Goal: Information Seeking & Learning: Learn about a topic

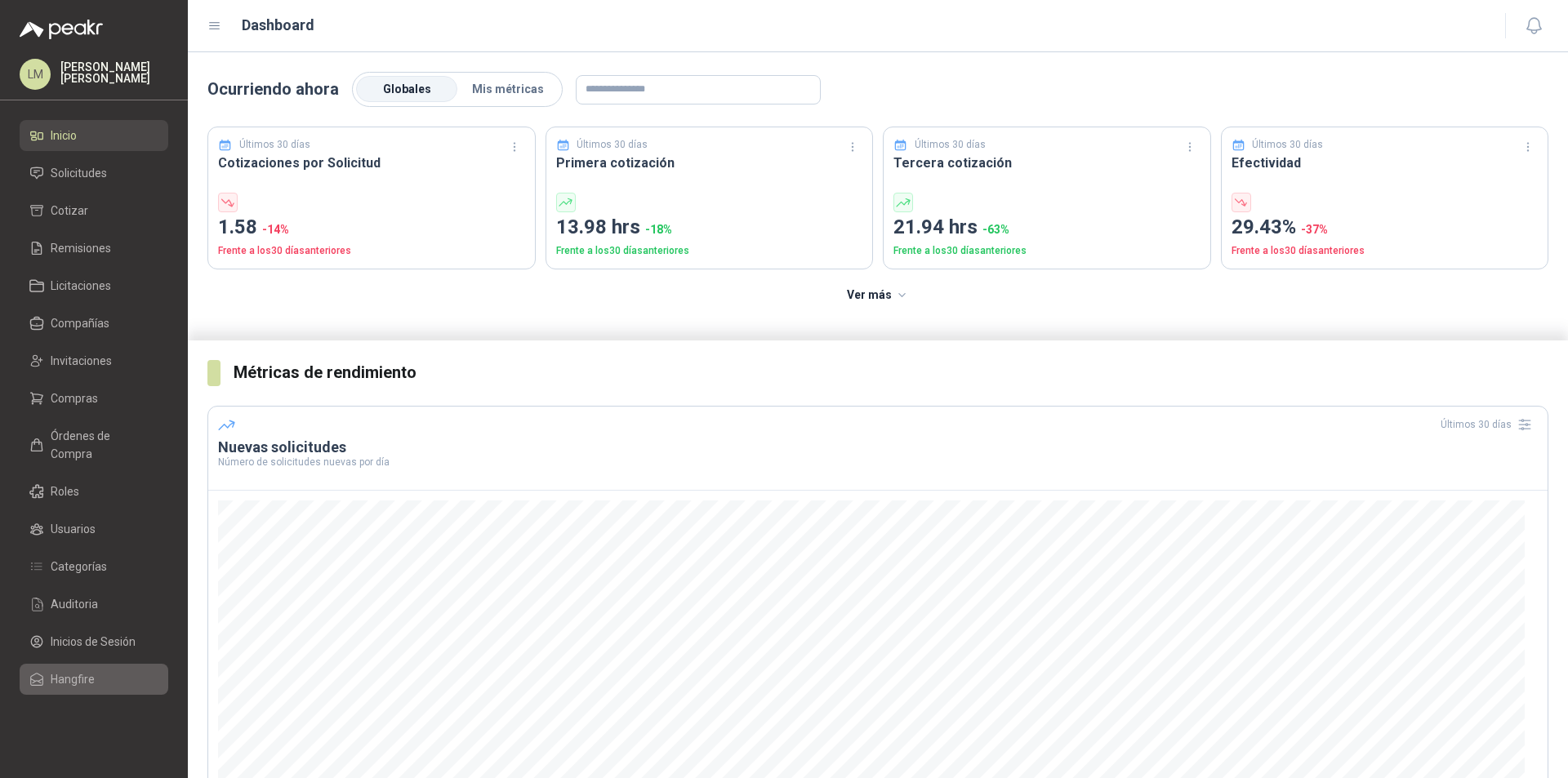
click at [94, 670] on li "Hangfire" at bounding box center [94, 679] width 129 height 18
click at [83, 176] on span "Solicitudes" at bounding box center [79, 173] width 56 height 18
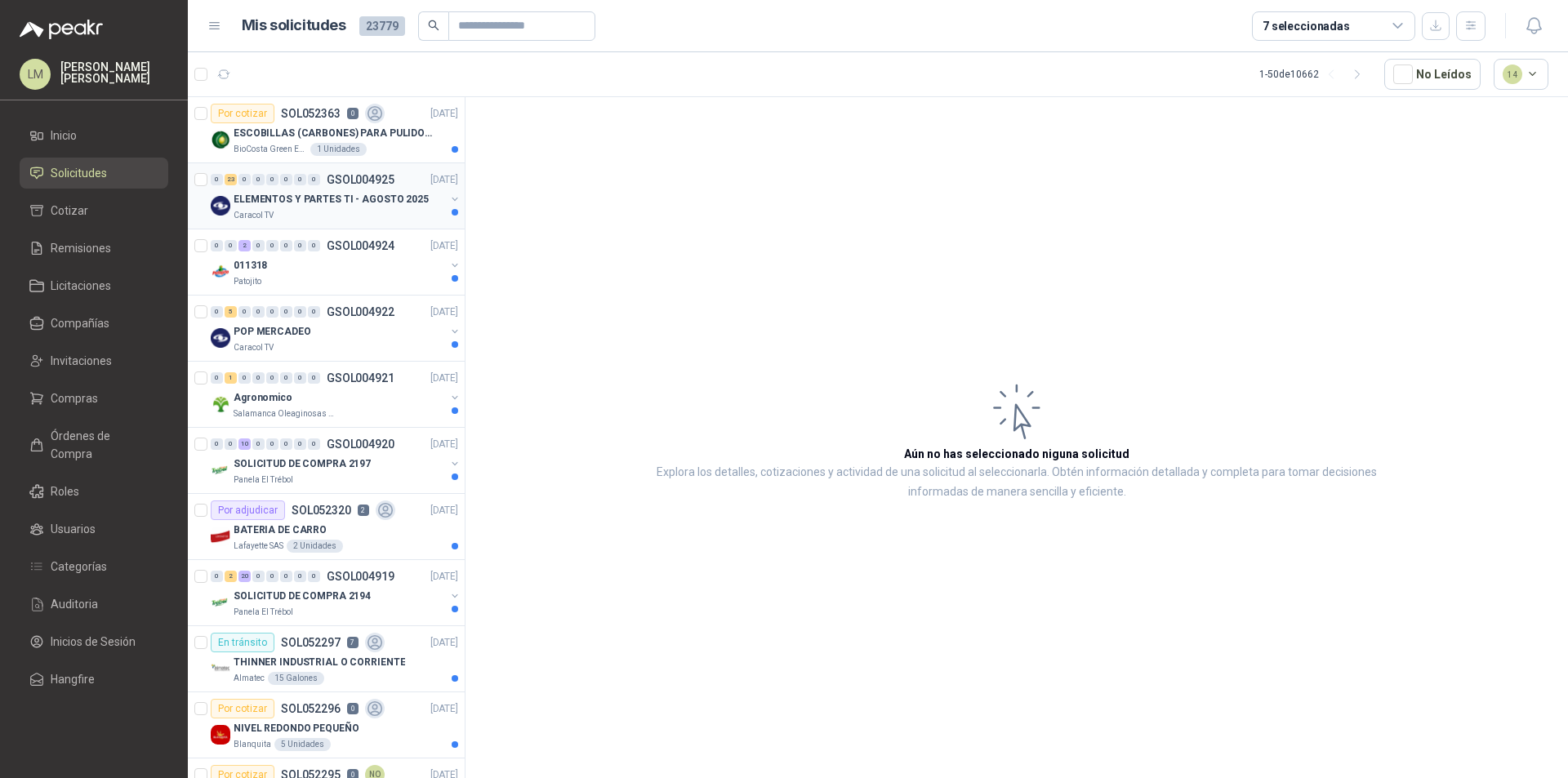
click at [296, 215] on div "Caracol TV" at bounding box center [339, 215] width 212 height 13
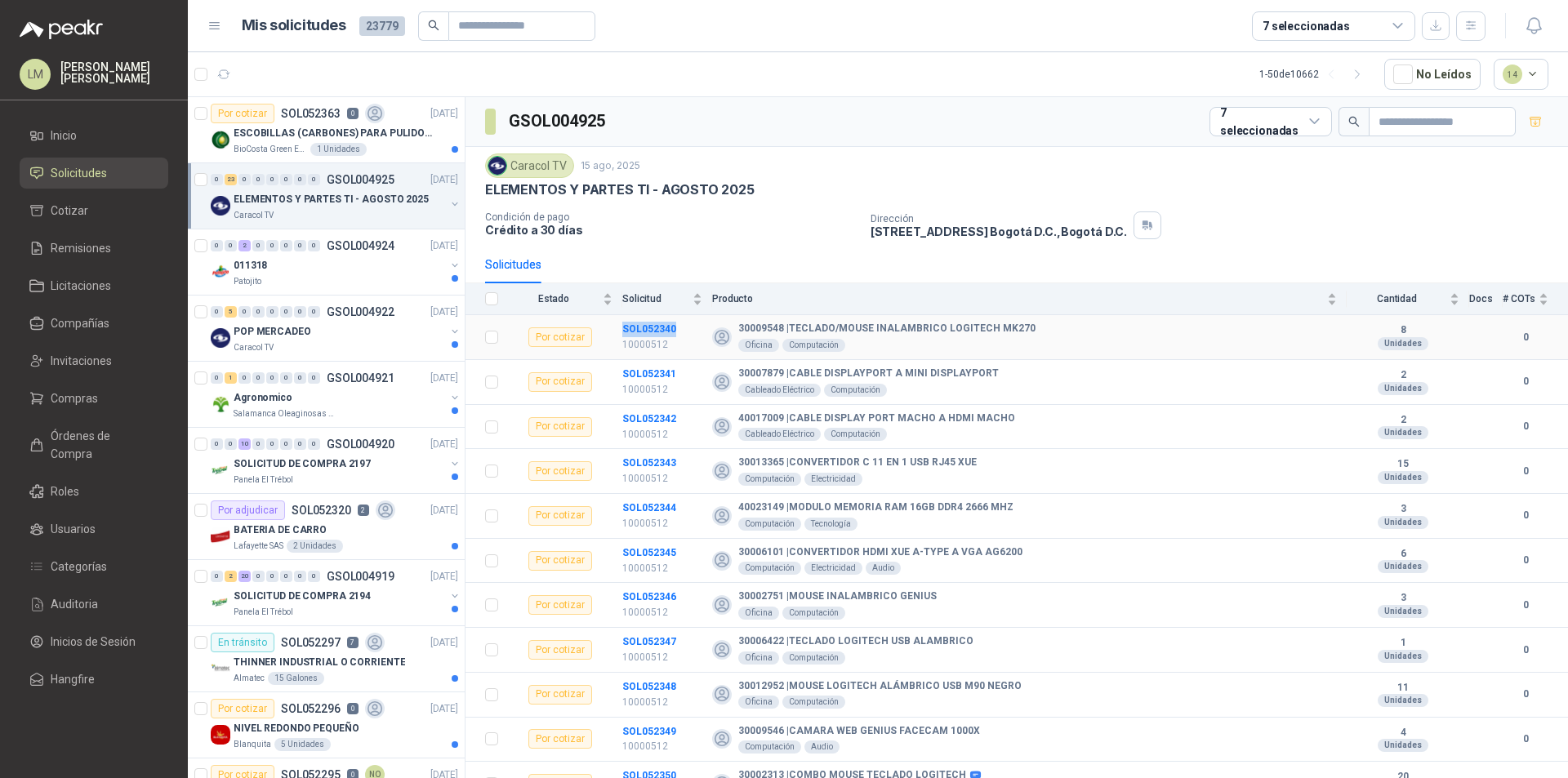
drag, startPoint x: 621, startPoint y: 326, endPoint x: 678, endPoint y: 332, distance: 57.3
click at [678, 332] on tr "Por cotizar SOL052340 10000512 30009548 | TECLADO/MOUSE INALAMBRICO LOGITECH M…" at bounding box center [1017, 337] width 1103 height 45
copy tr "SOL052340"
click at [672, 332] on b "SOL052340" at bounding box center [649, 328] width 54 height 12
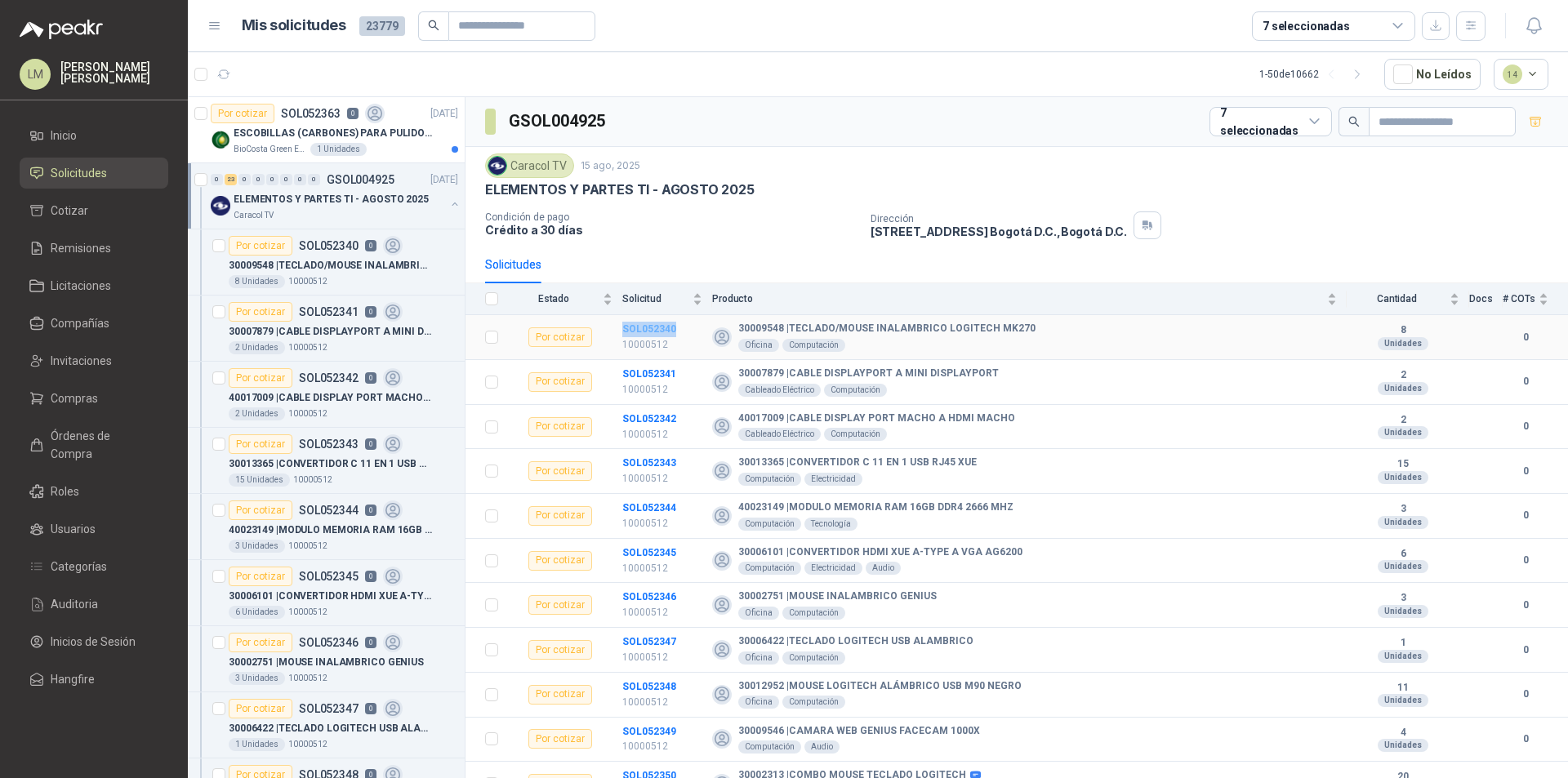
drag, startPoint x: 680, startPoint y: 328, endPoint x: 622, endPoint y: 326, distance: 58.0
click at [622, 326] on td "SOL052340 10000512" at bounding box center [667, 337] width 90 height 45
copy b "SOL052340"
click at [850, 331] on b "30009548 | TECLADO/MOUSE INALAMBRICO LOGITECH MK270" at bounding box center [886, 329] width 297 height 13
click at [632, 325] on b "SOL052340" at bounding box center [649, 328] width 54 height 12
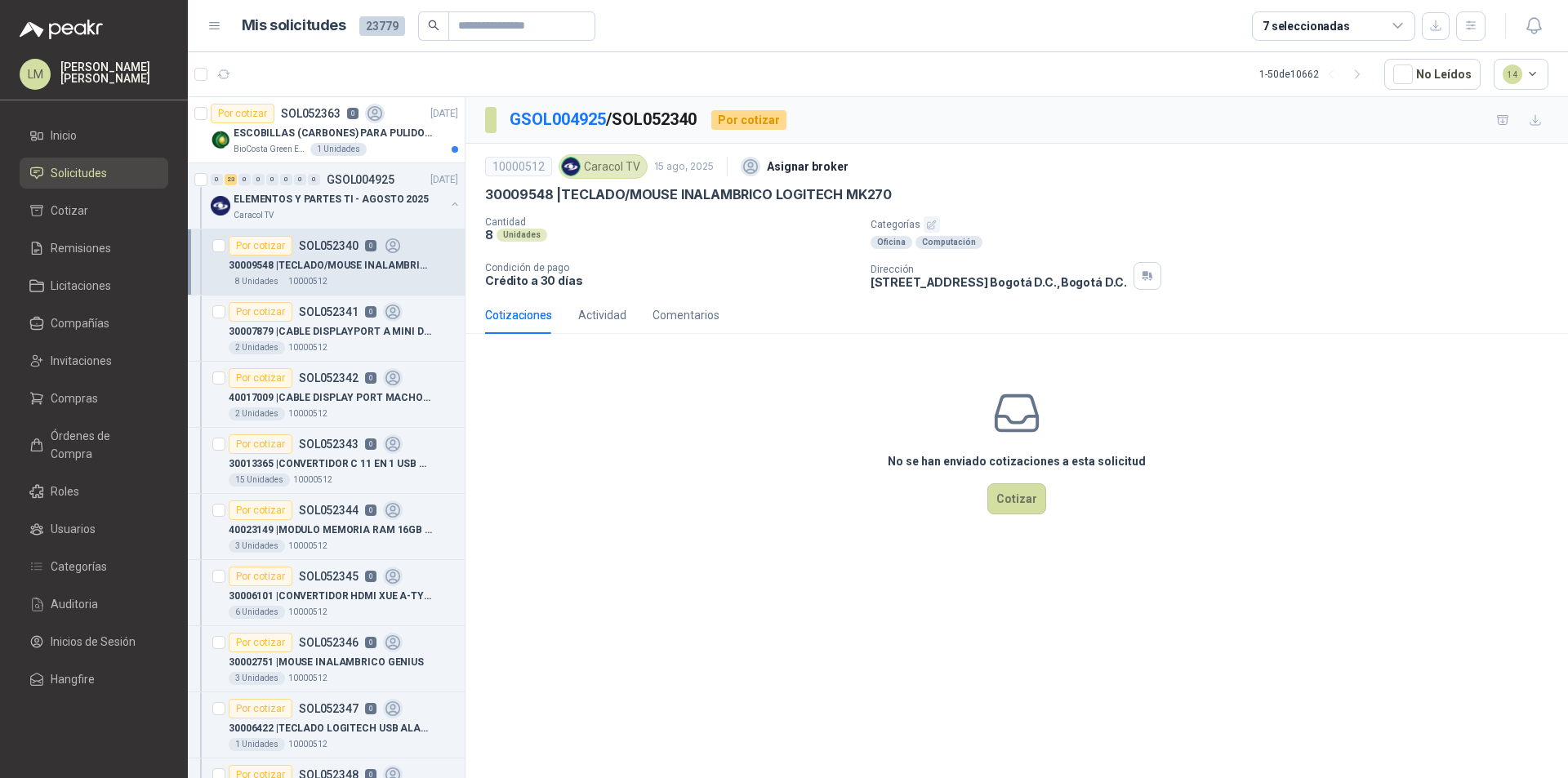
click at [930, 225] on icon "button" at bounding box center [932, 225] width 11 height 11
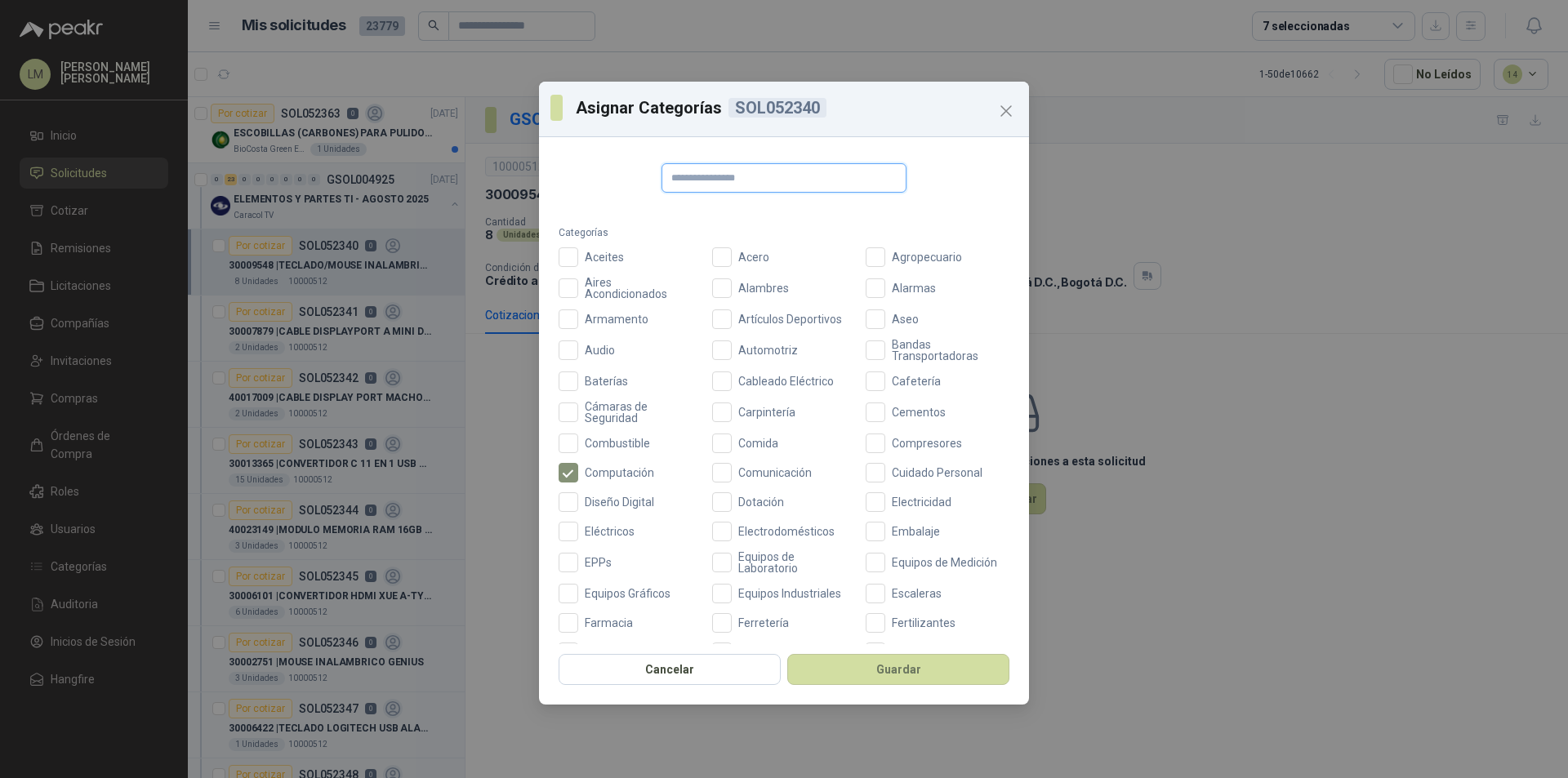
click at [730, 179] on input "text" at bounding box center [784, 178] width 245 height 29
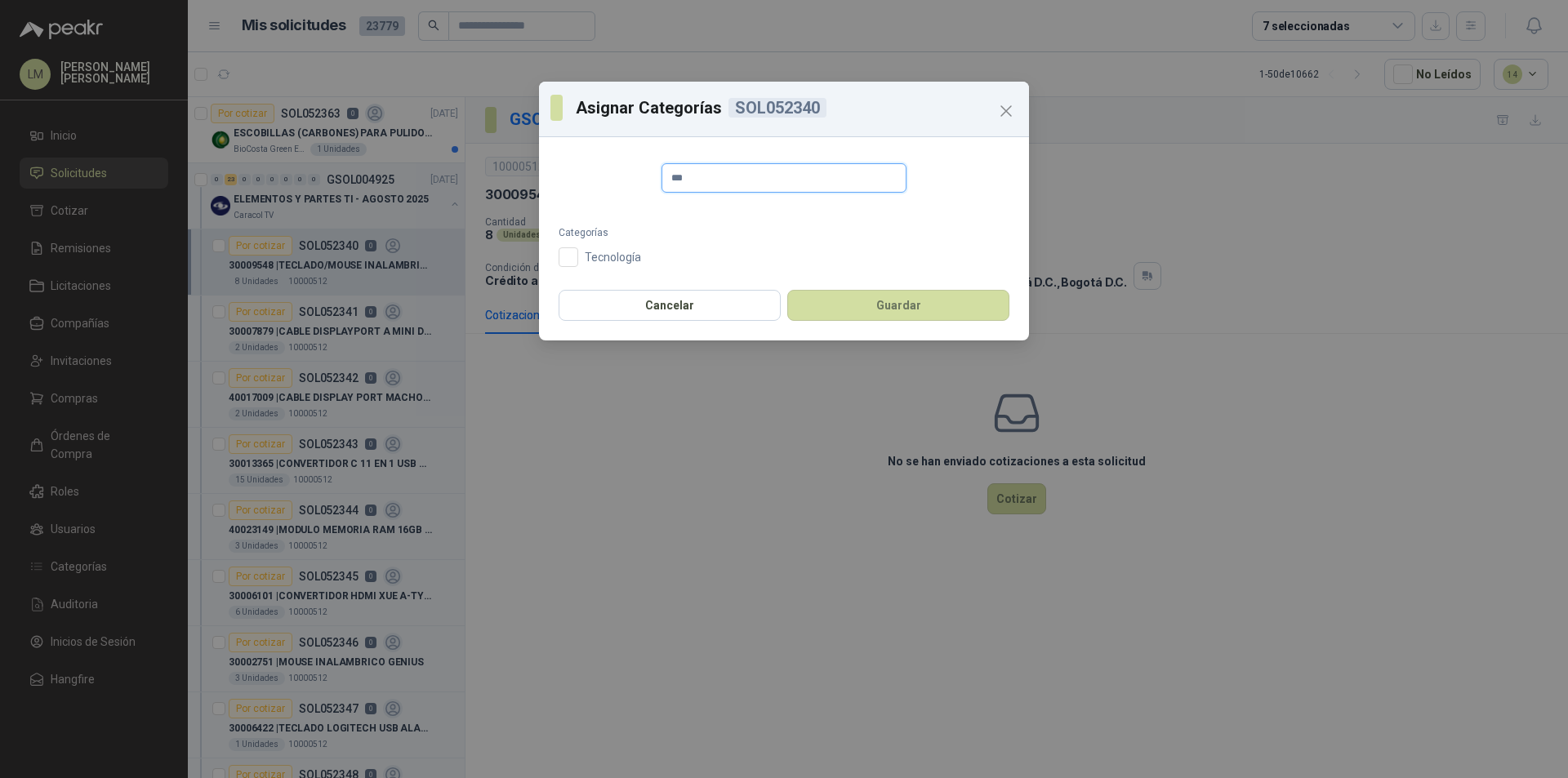
type input "***"
click at [909, 305] on button "Guardar" at bounding box center [898, 305] width 222 height 31
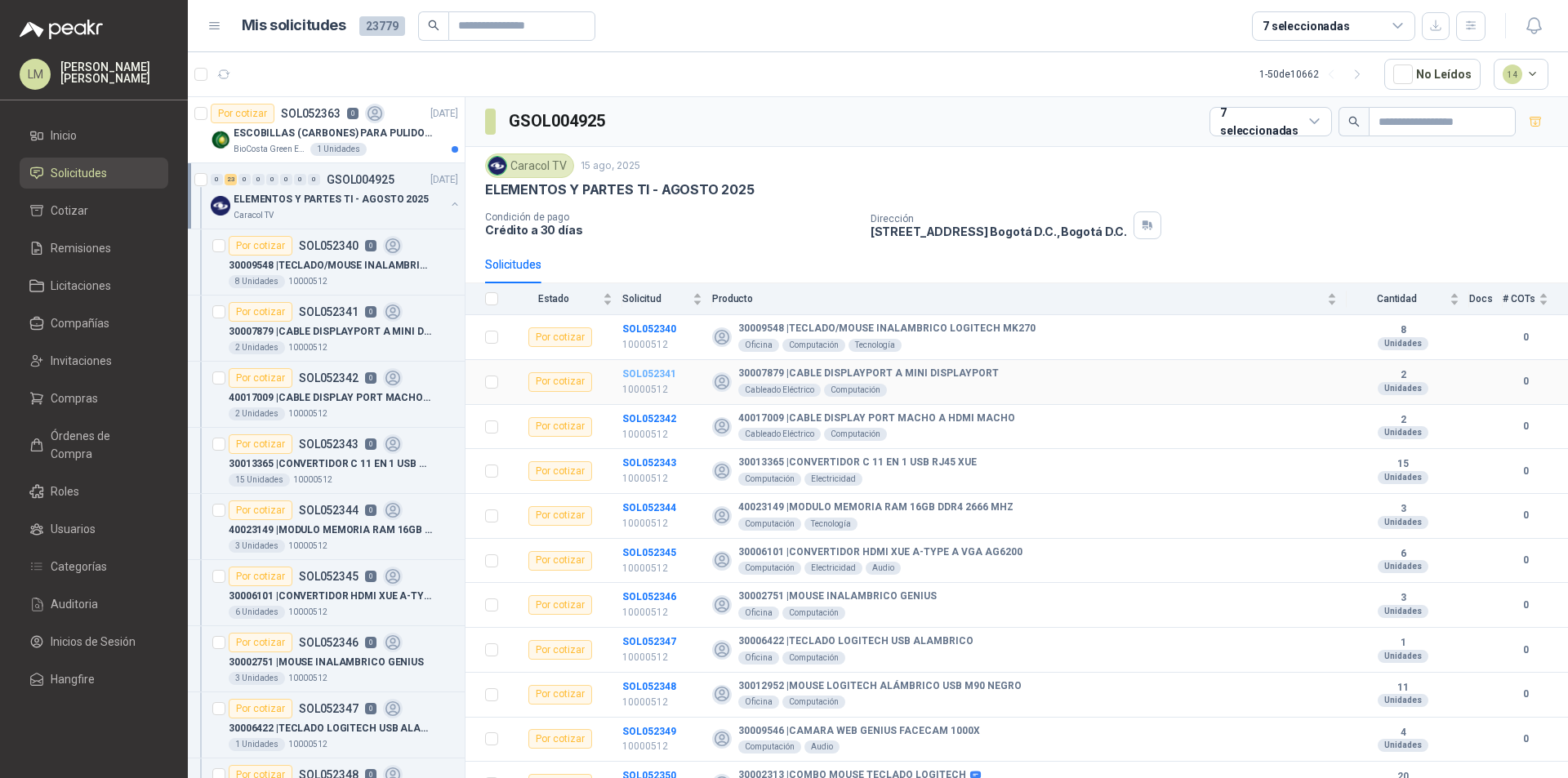
click at [644, 372] on b "SOL052341" at bounding box center [649, 374] width 54 height 12
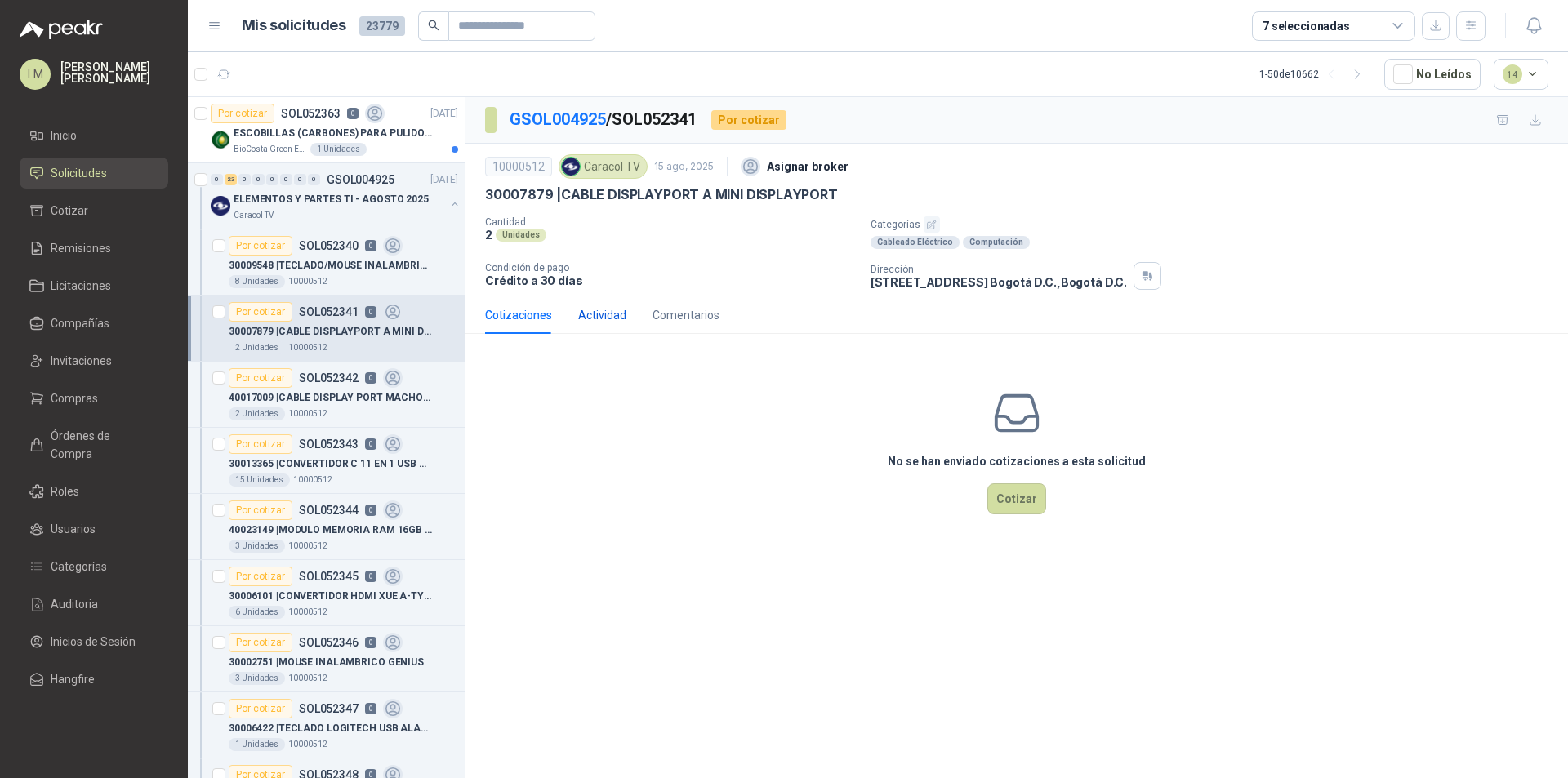
click at [608, 314] on div "Actividad" at bounding box center [602, 315] width 48 height 18
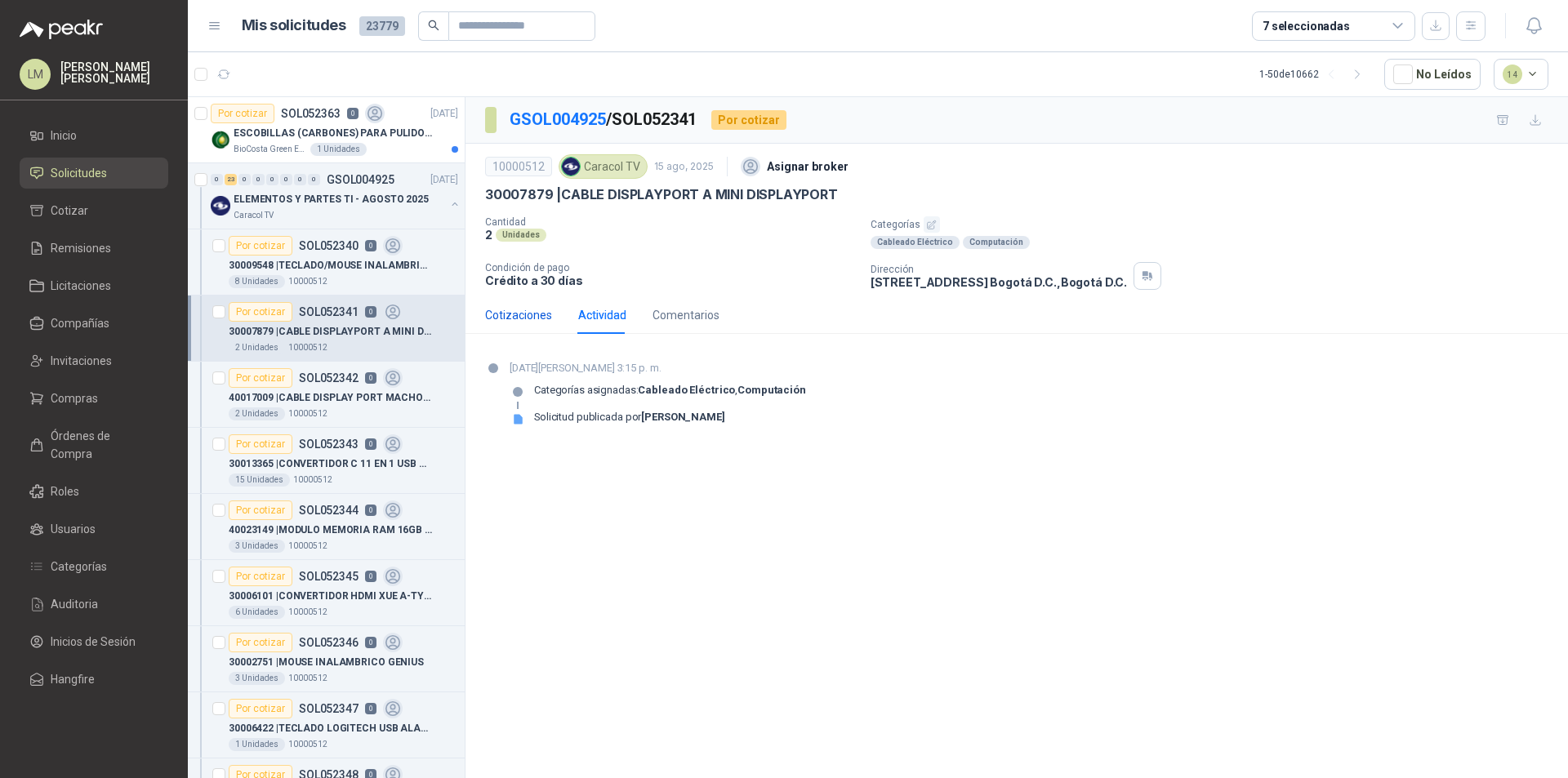
click at [517, 321] on div "Cotizaciones" at bounding box center [519, 315] width 67 height 18
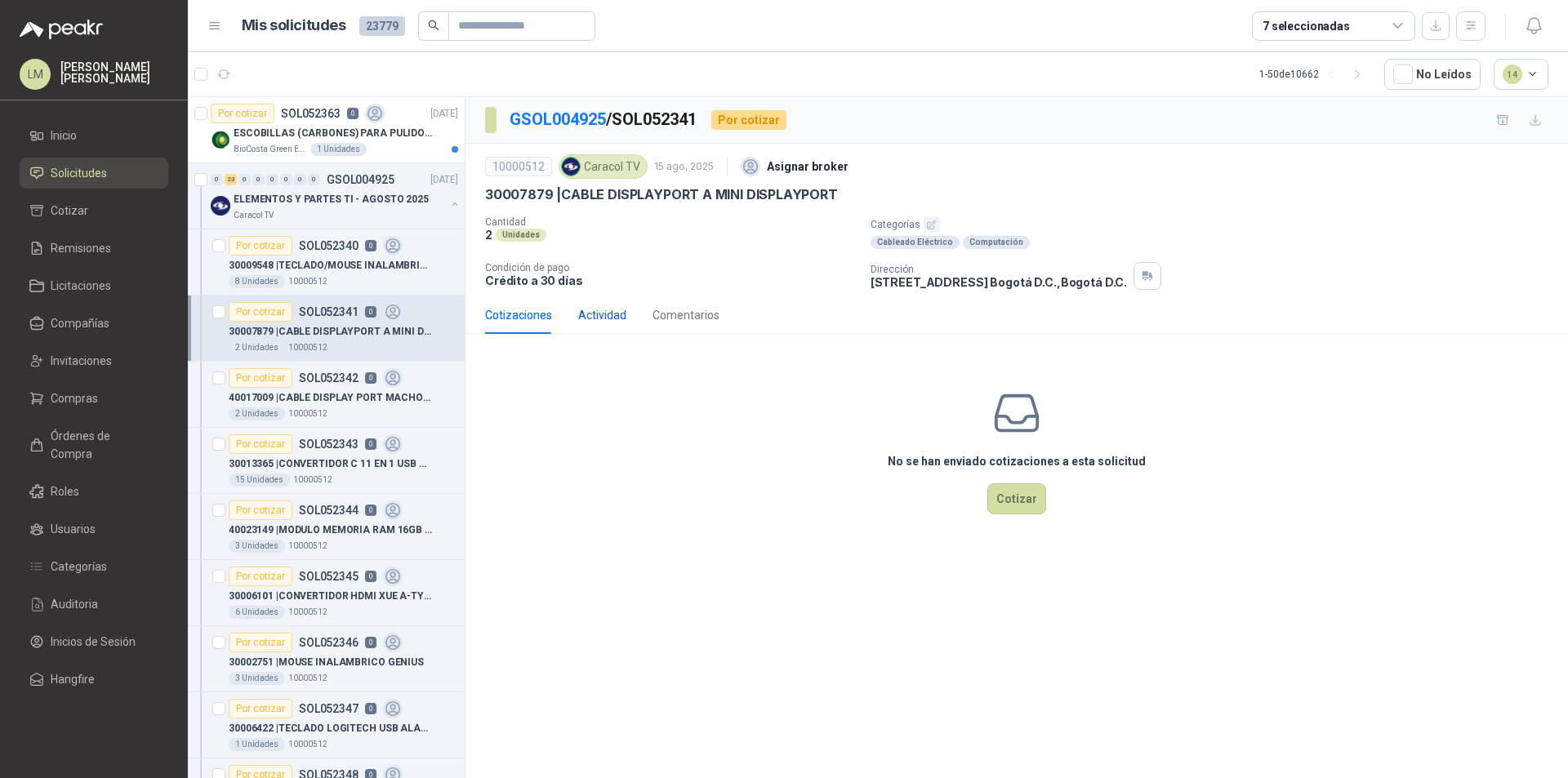
click at [593, 318] on div "Actividad" at bounding box center [602, 315] width 48 height 18
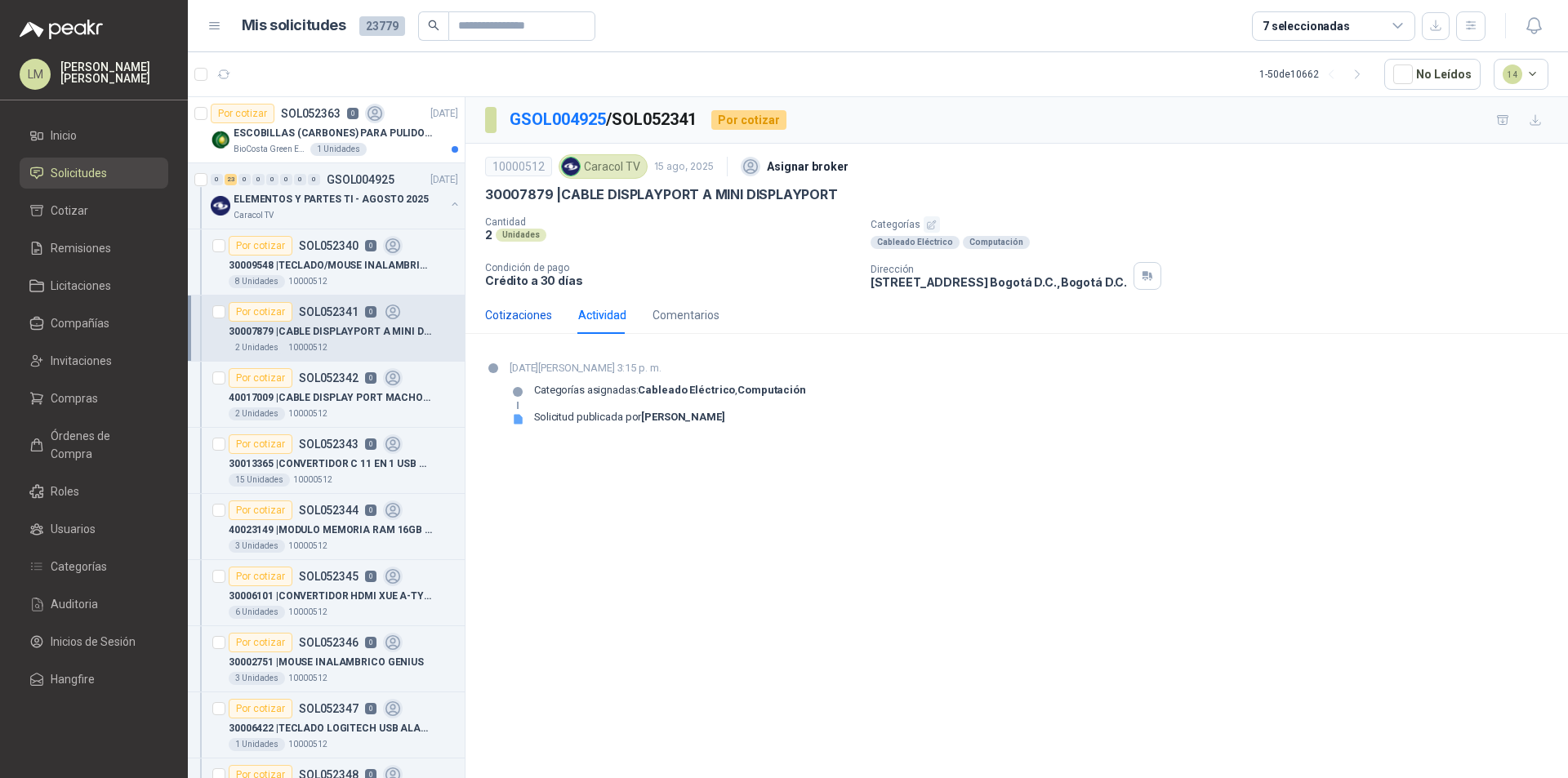
click at [527, 317] on div "Cotizaciones" at bounding box center [519, 315] width 67 height 18
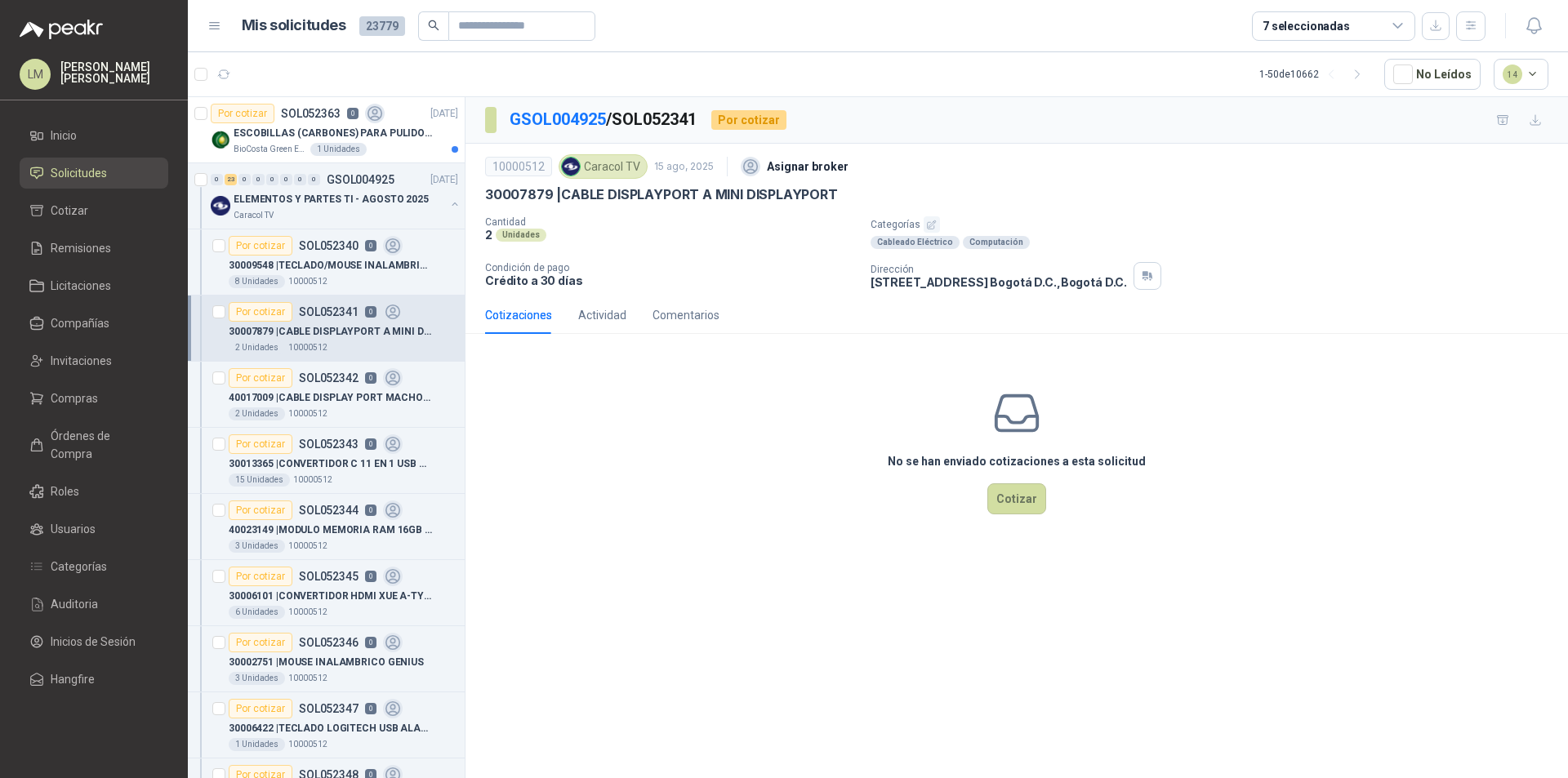
click at [930, 226] on icon "button" at bounding box center [932, 224] width 8 height 8
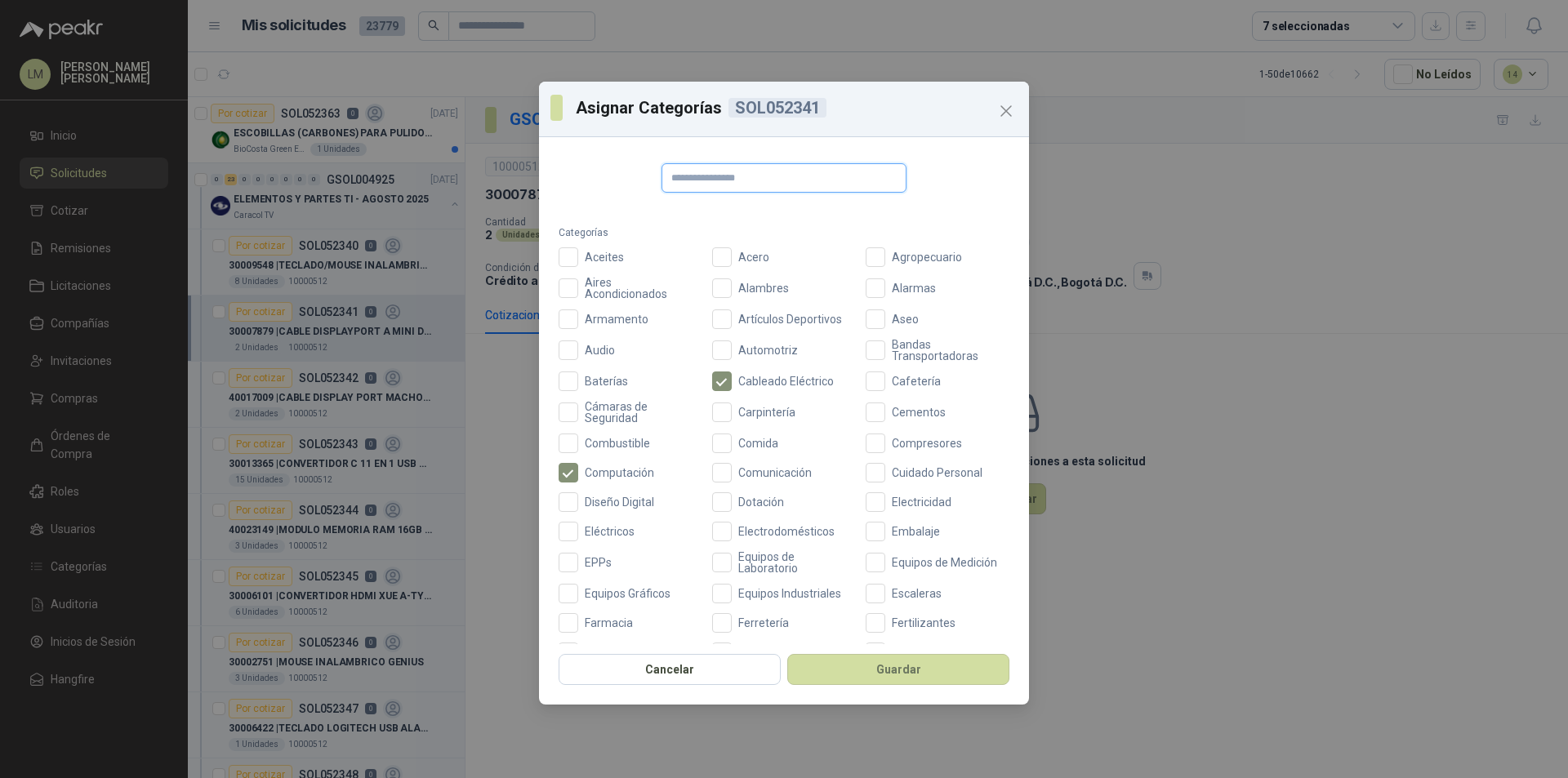
click at [727, 177] on input "text" at bounding box center [784, 178] width 245 height 29
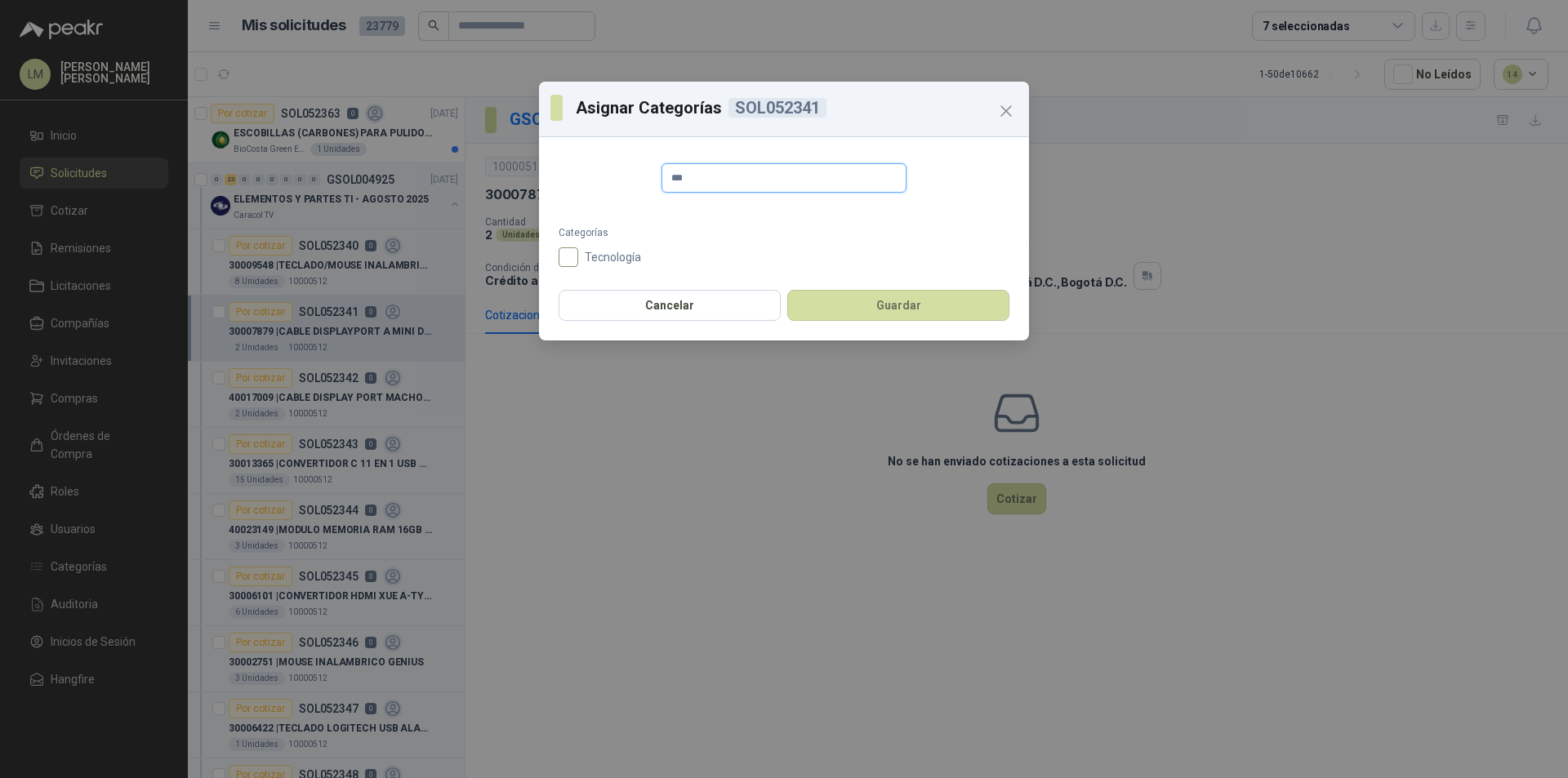
type input "***"
click at [901, 303] on button "Guardar" at bounding box center [898, 305] width 222 height 31
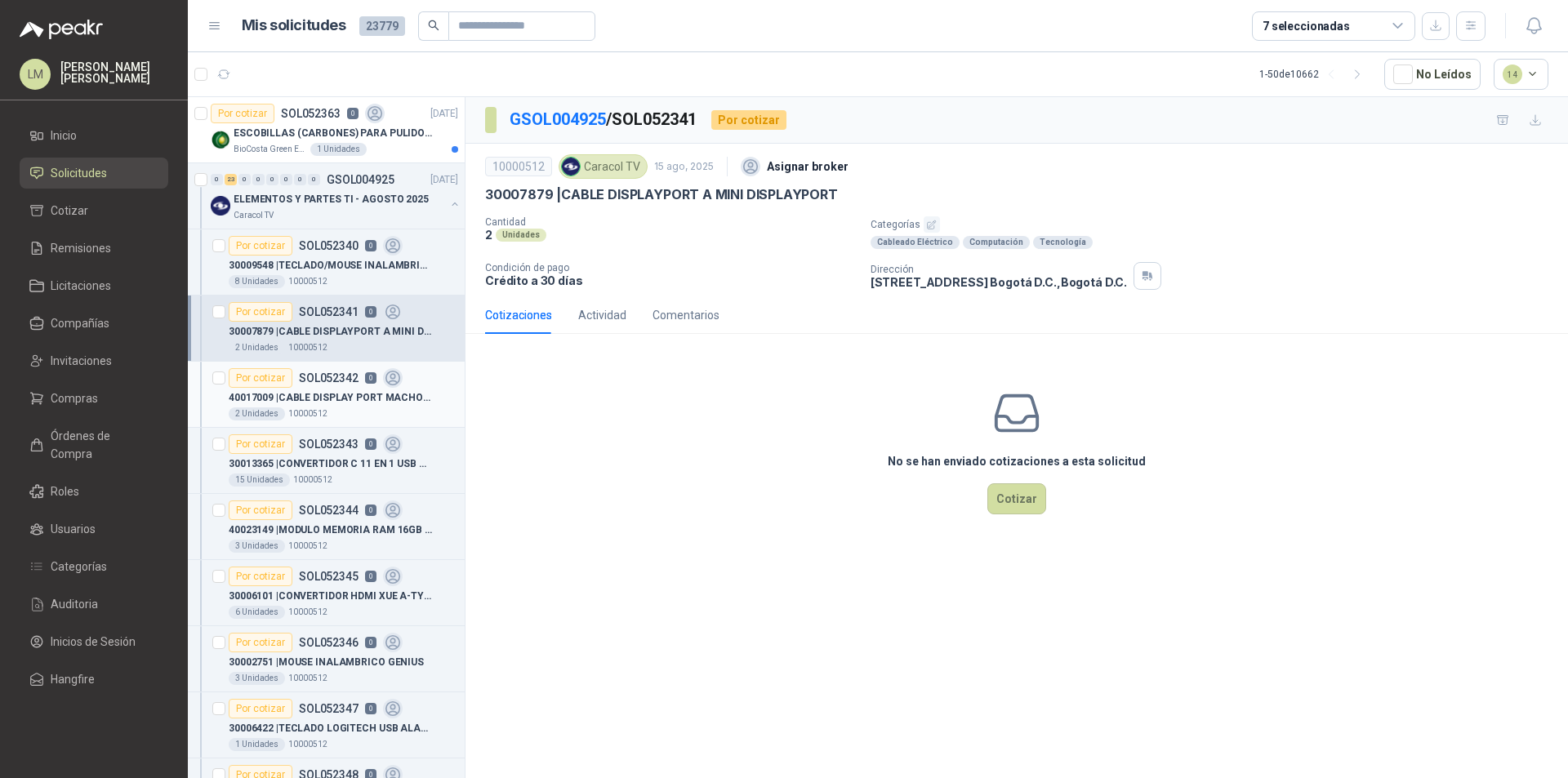
click at [328, 377] on p "SOL052342" at bounding box center [328, 377] width 60 height 12
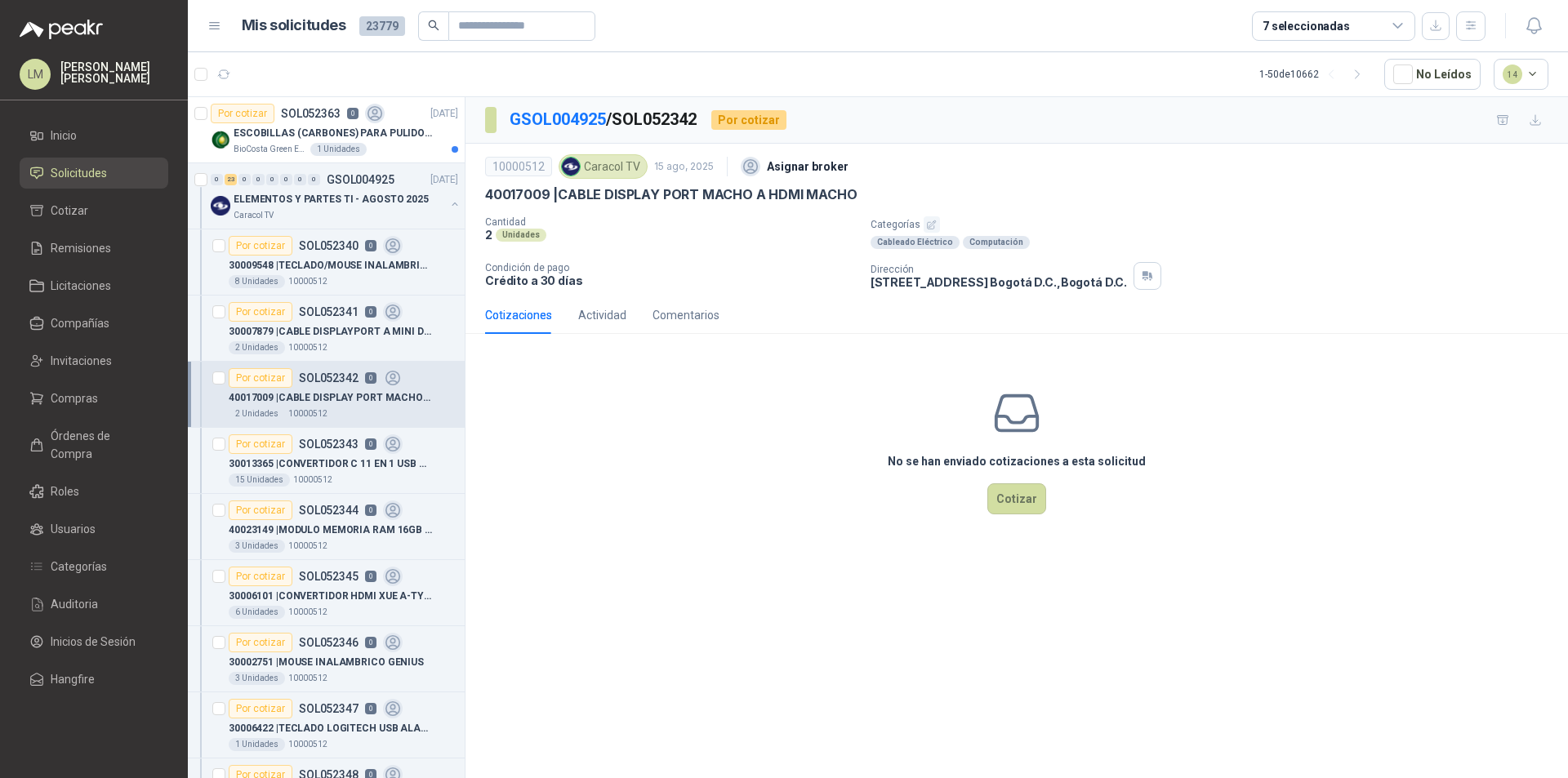
click at [928, 223] on icon "button" at bounding box center [932, 225] width 11 height 11
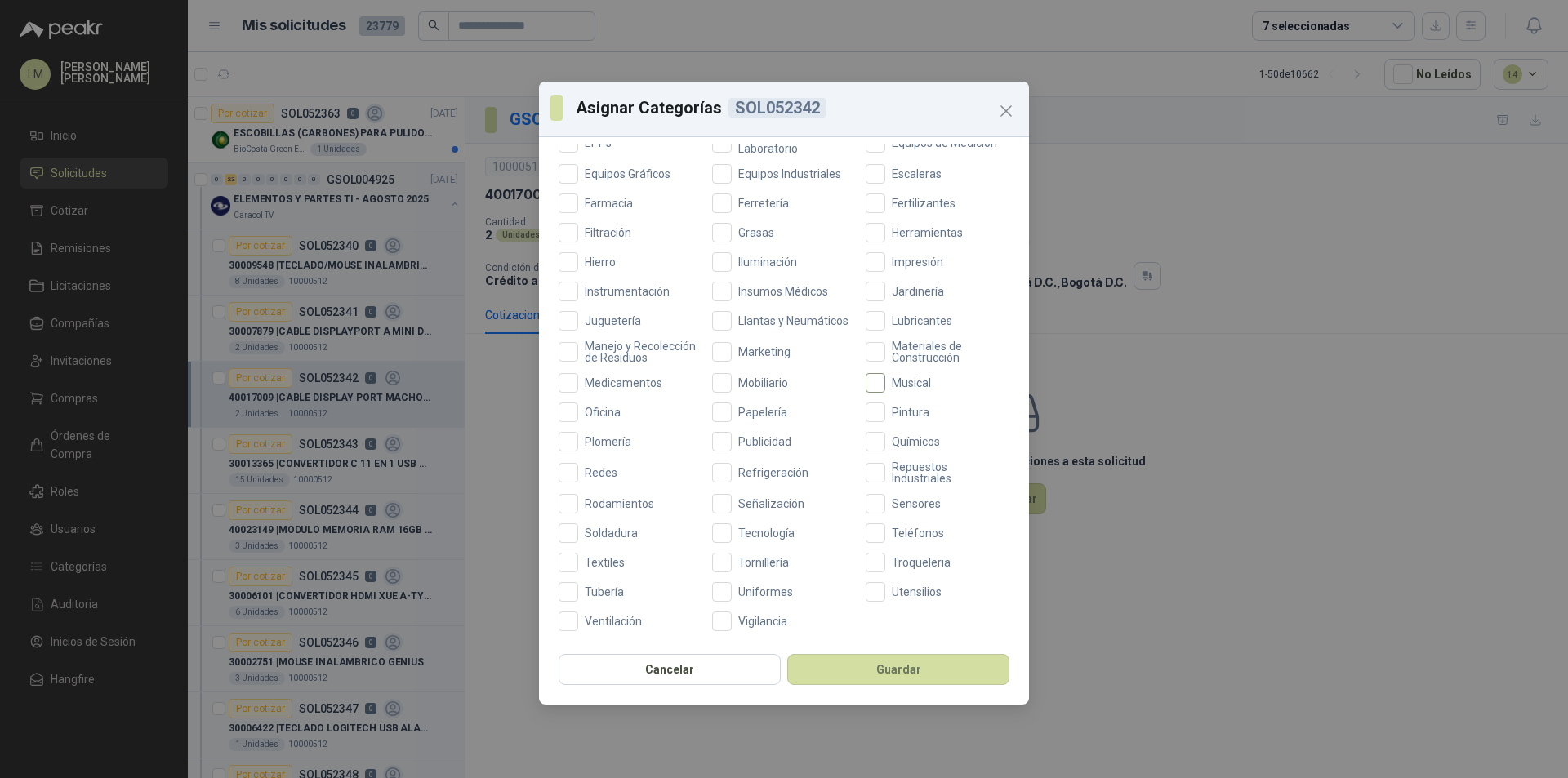
scroll to position [435, 0]
click at [893, 675] on button "Guardar" at bounding box center [898, 669] width 222 height 31
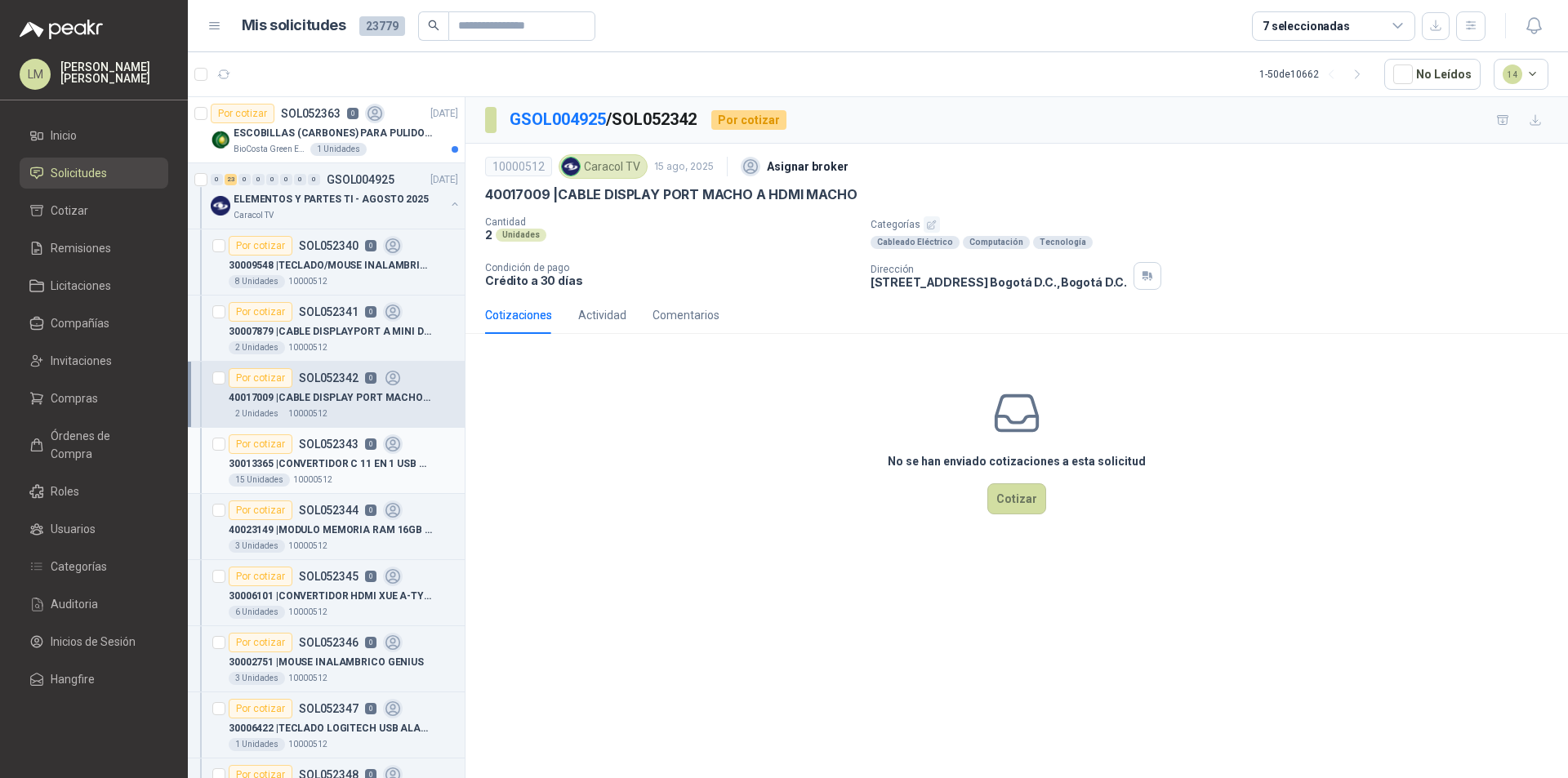
click at [322, 453] on div "Por cotizar SOL052343 0" at bounding box center [315, 444] width 174 height 20
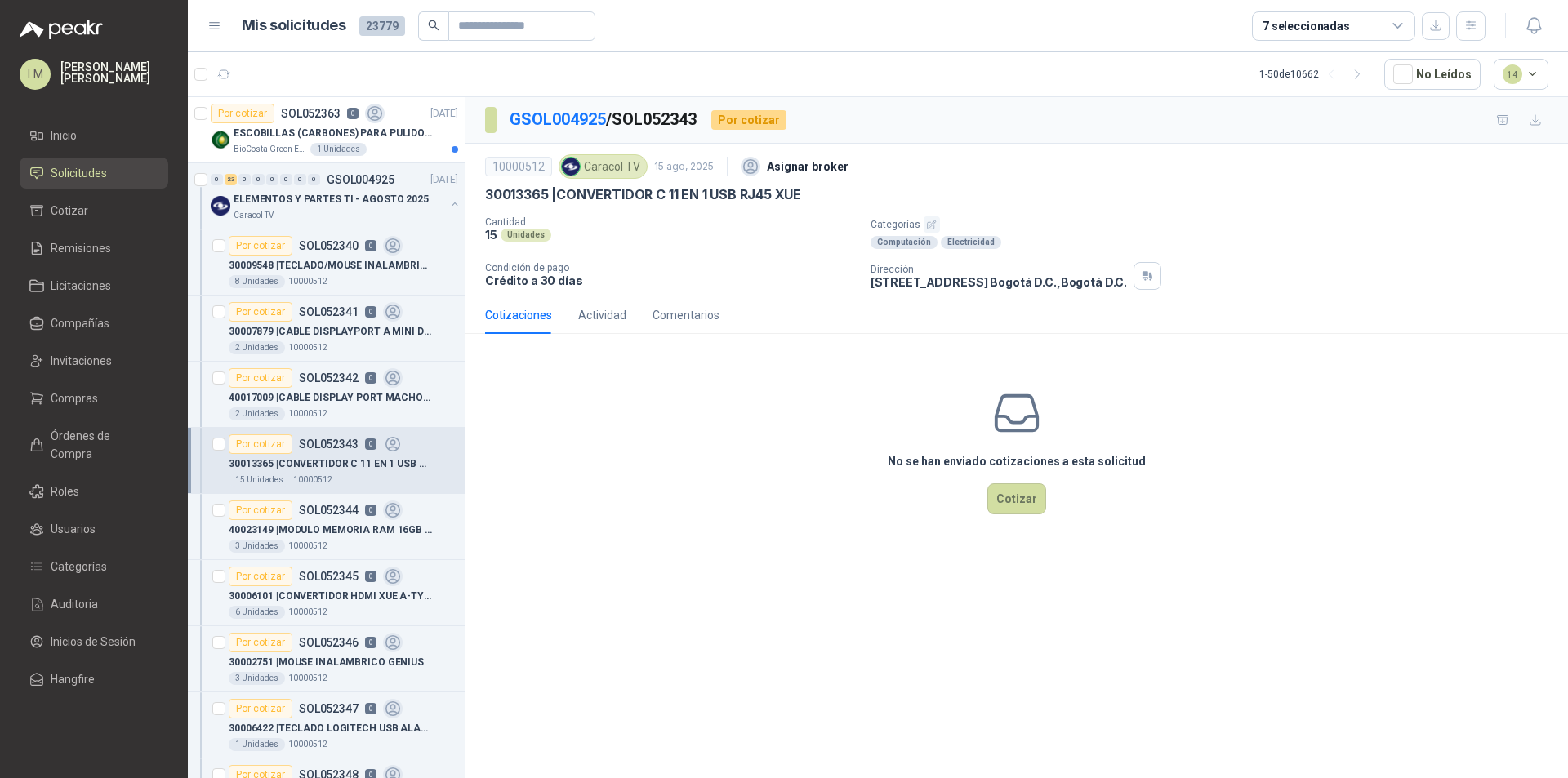
click at [929, 227] on icon "button" at bounding box center [932, 224] width 8 height 8
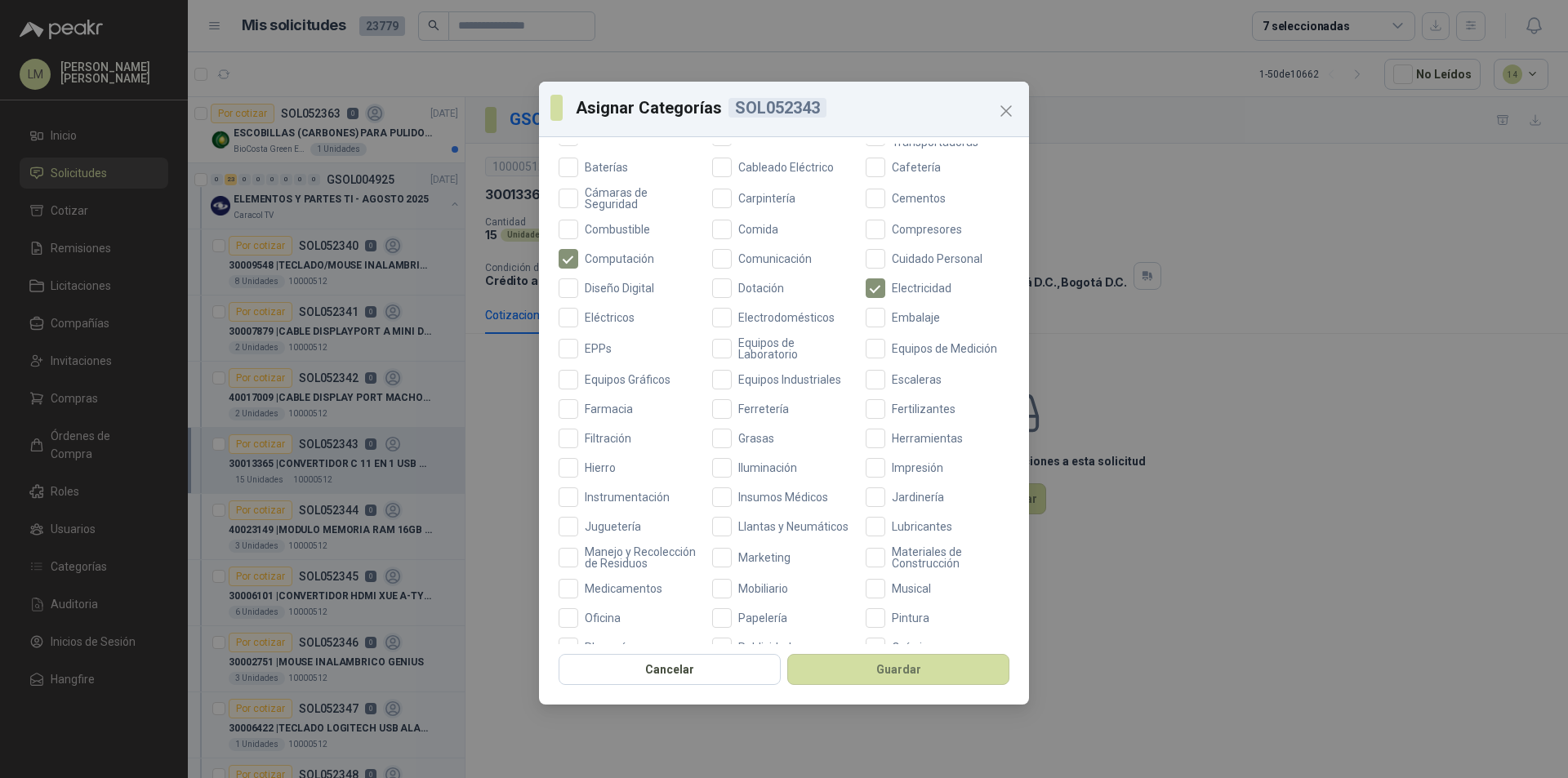
scroll to position [435, 0]
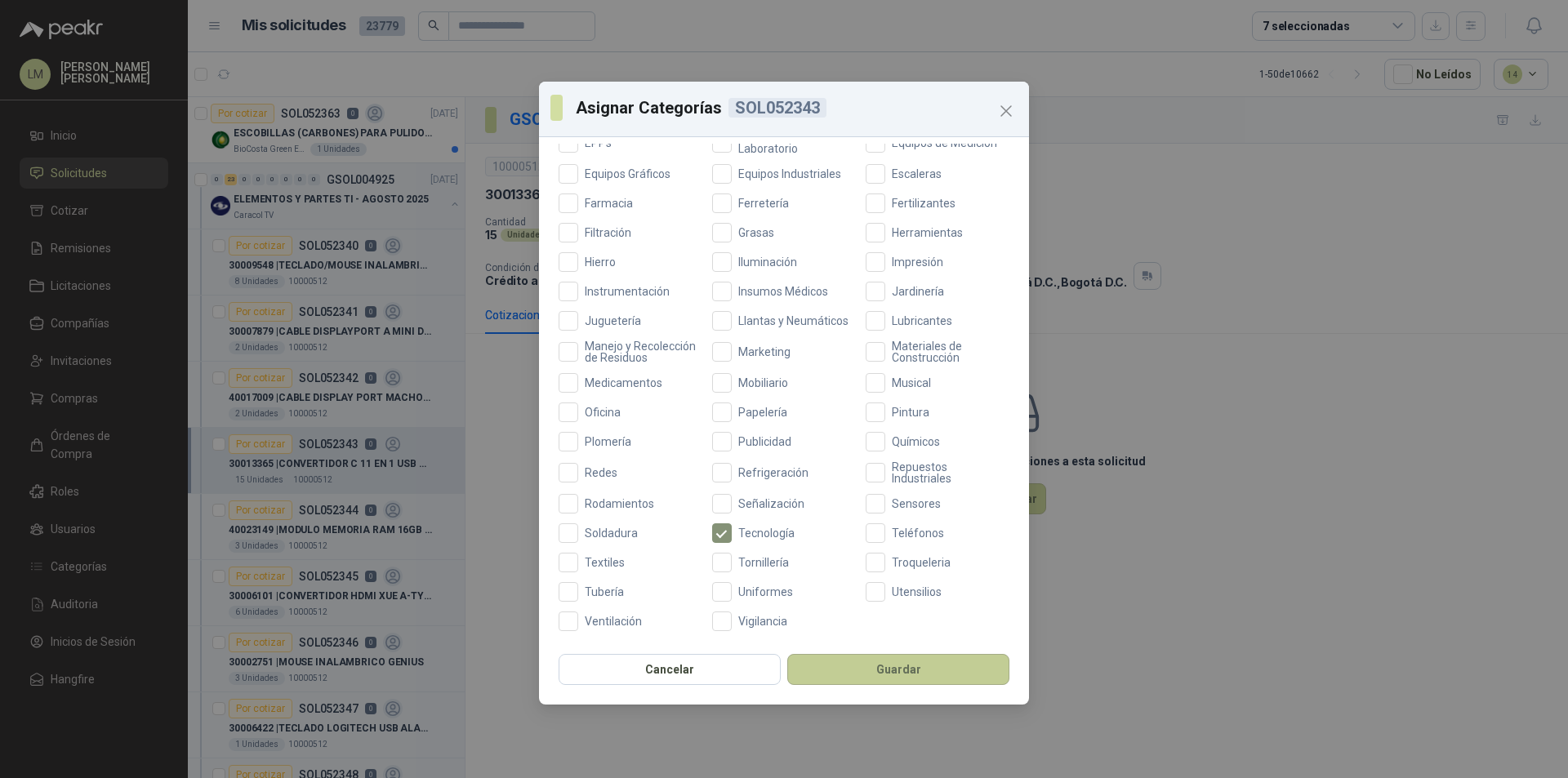
click at [869, 670] on button "Guardar" at bounding box center [898, 669] width 222 height 31
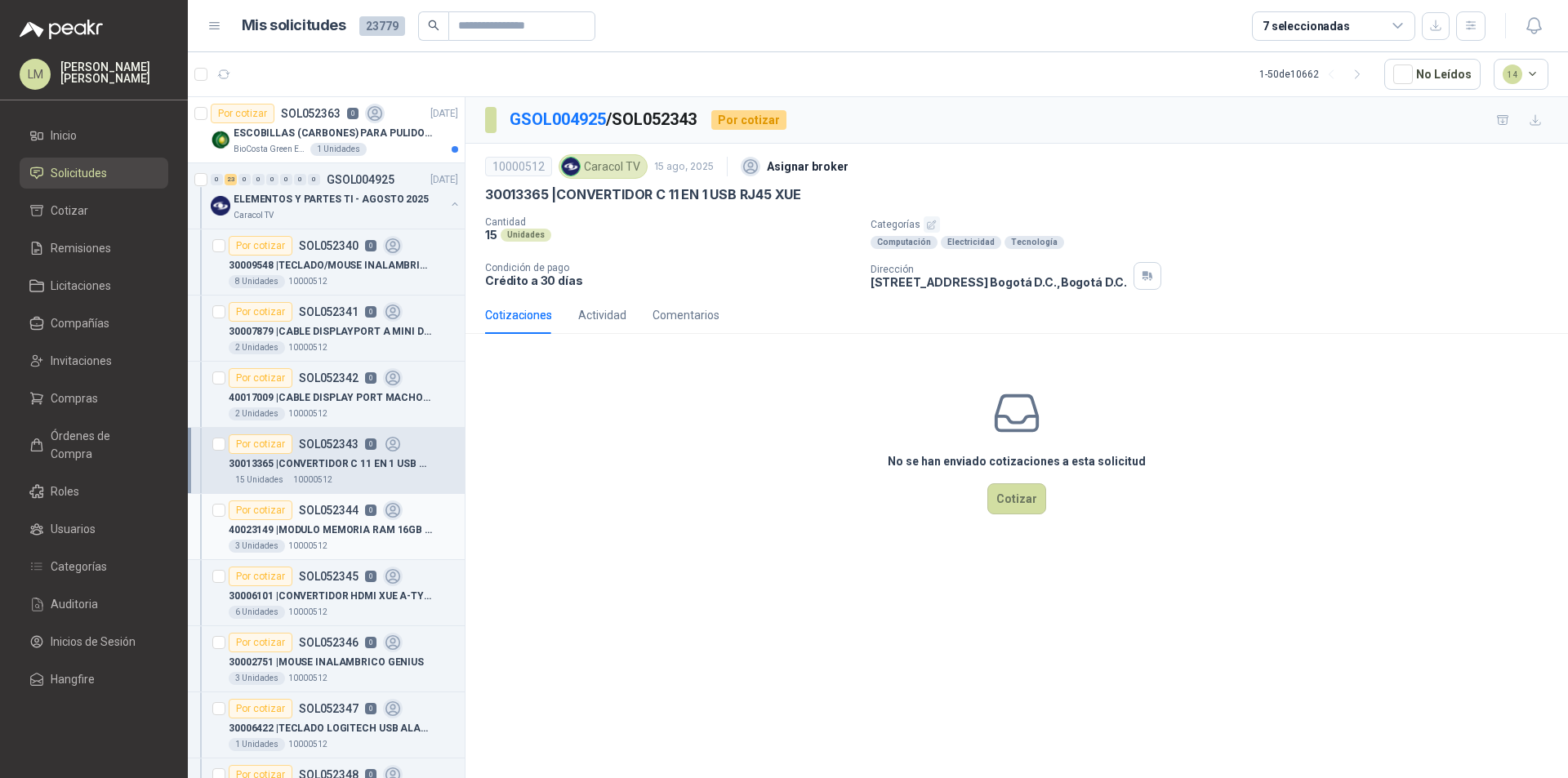
click at [314, 526] on p "40023149 | MODULO MEMORIA RAM 16GB DDR4 2666 MHZ" at bounding box center [330, 530] width 203 height 15
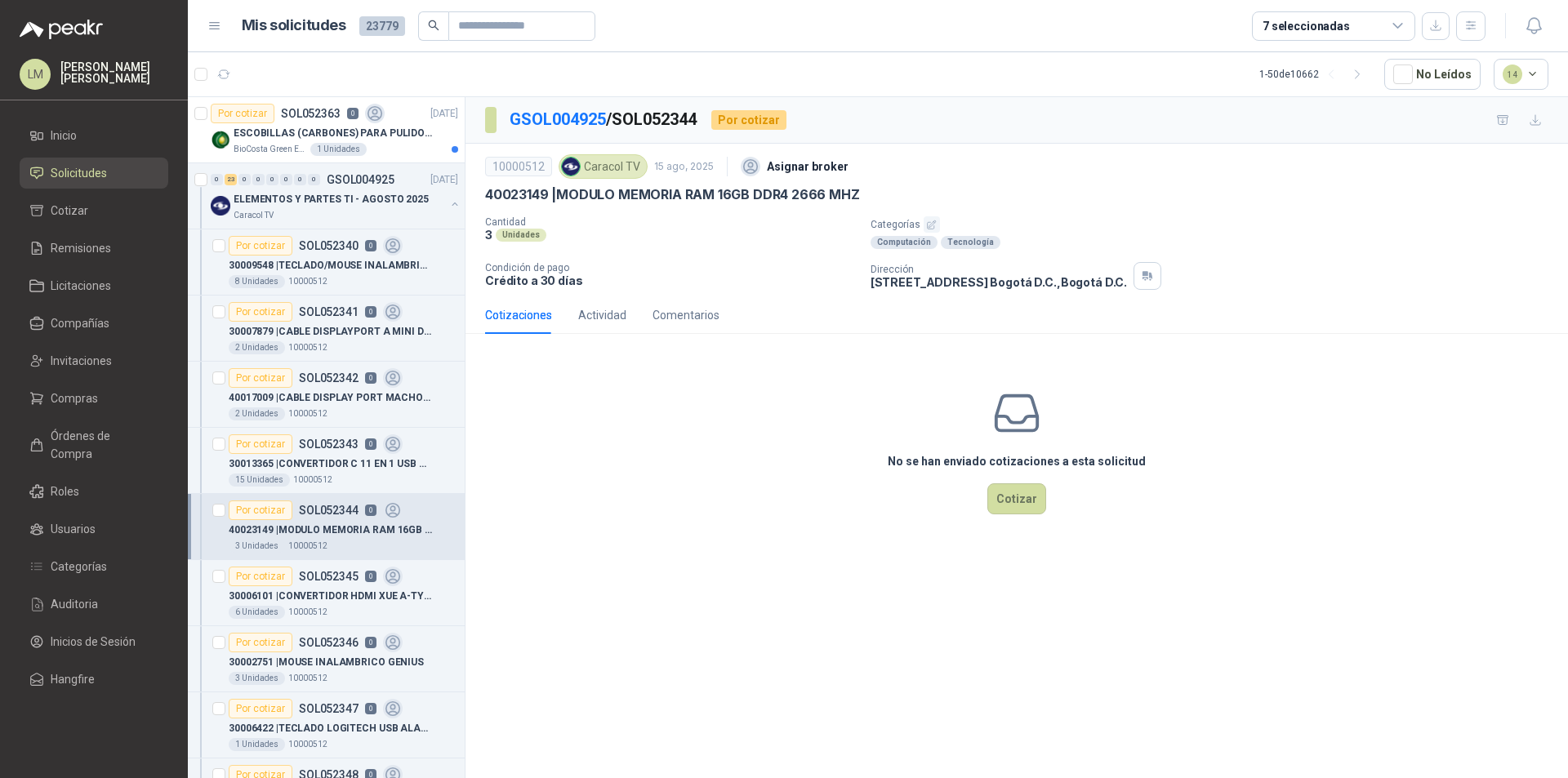
click at [926, 230] on button "button" at bounding box center [932, 225] width 16 height 16
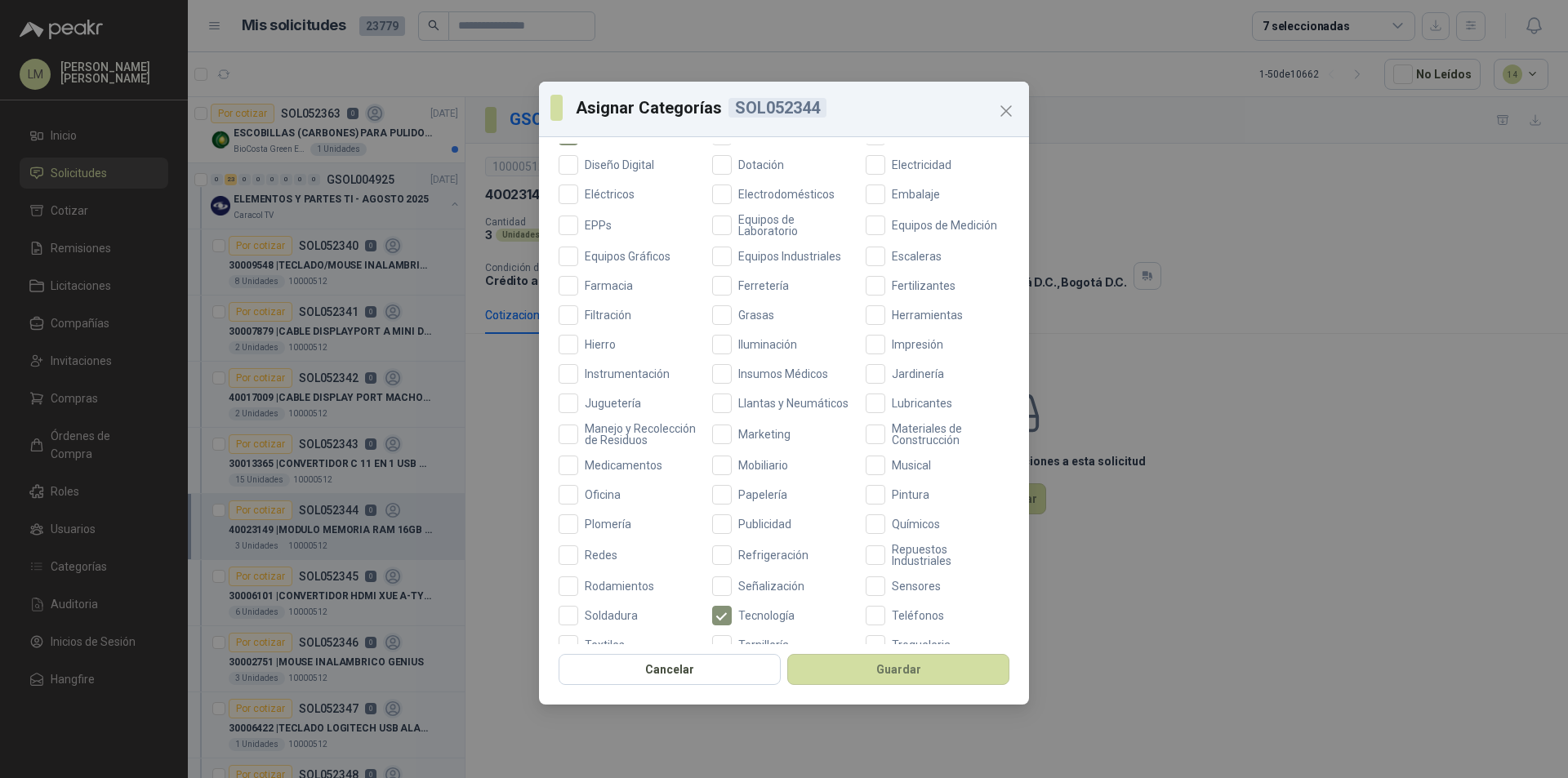
scroll to position [435, 0]
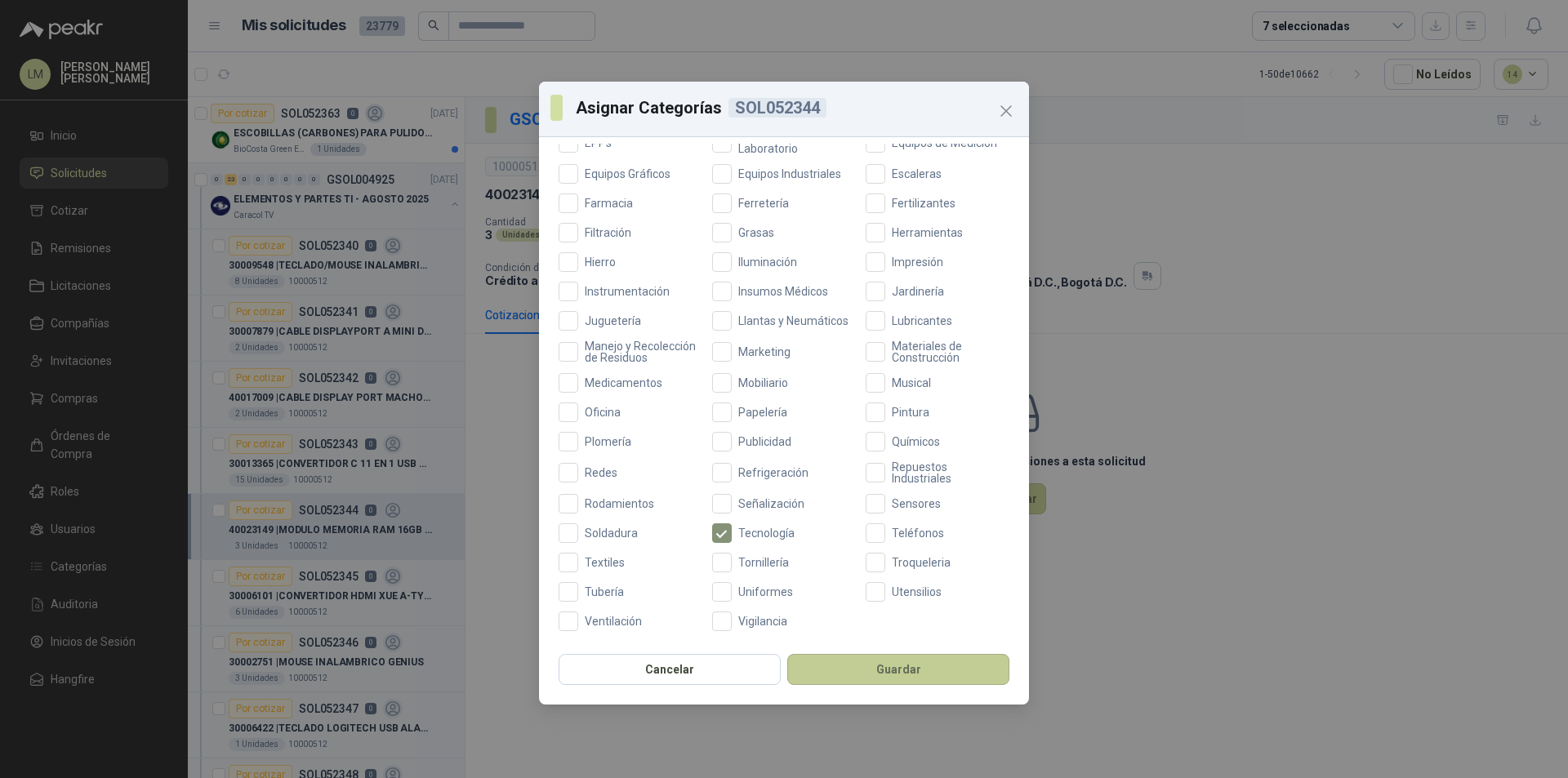
click at [897, 671] on button "Guardar" at bounding box center [898, 669] width 222 height 31
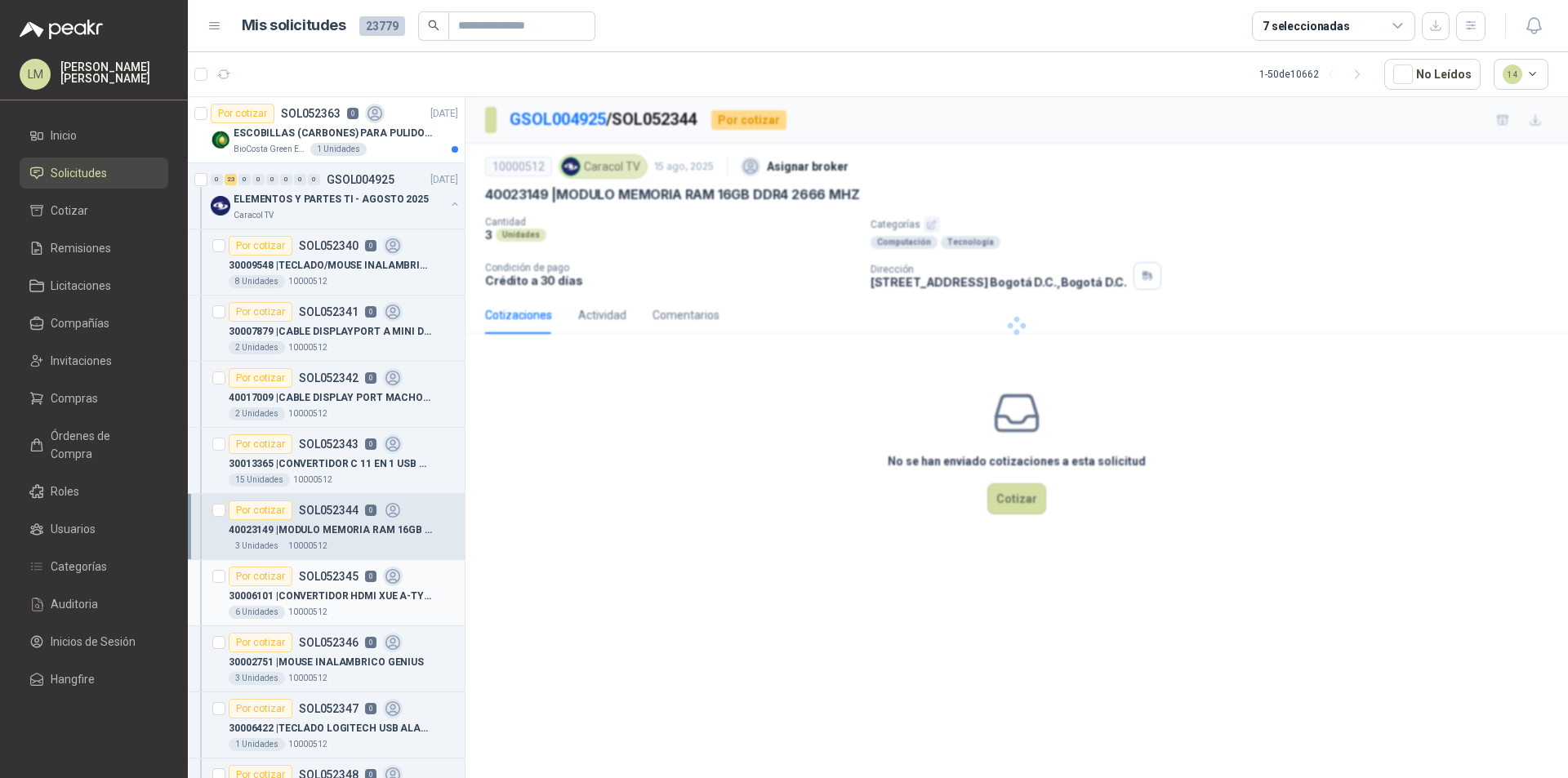
click at [340, 586] on div "30006101 | CONVERTIDOR HDMI XUE A-TYPE A VGA AG6200" at bounding box center [343, 596] width 229 height 20
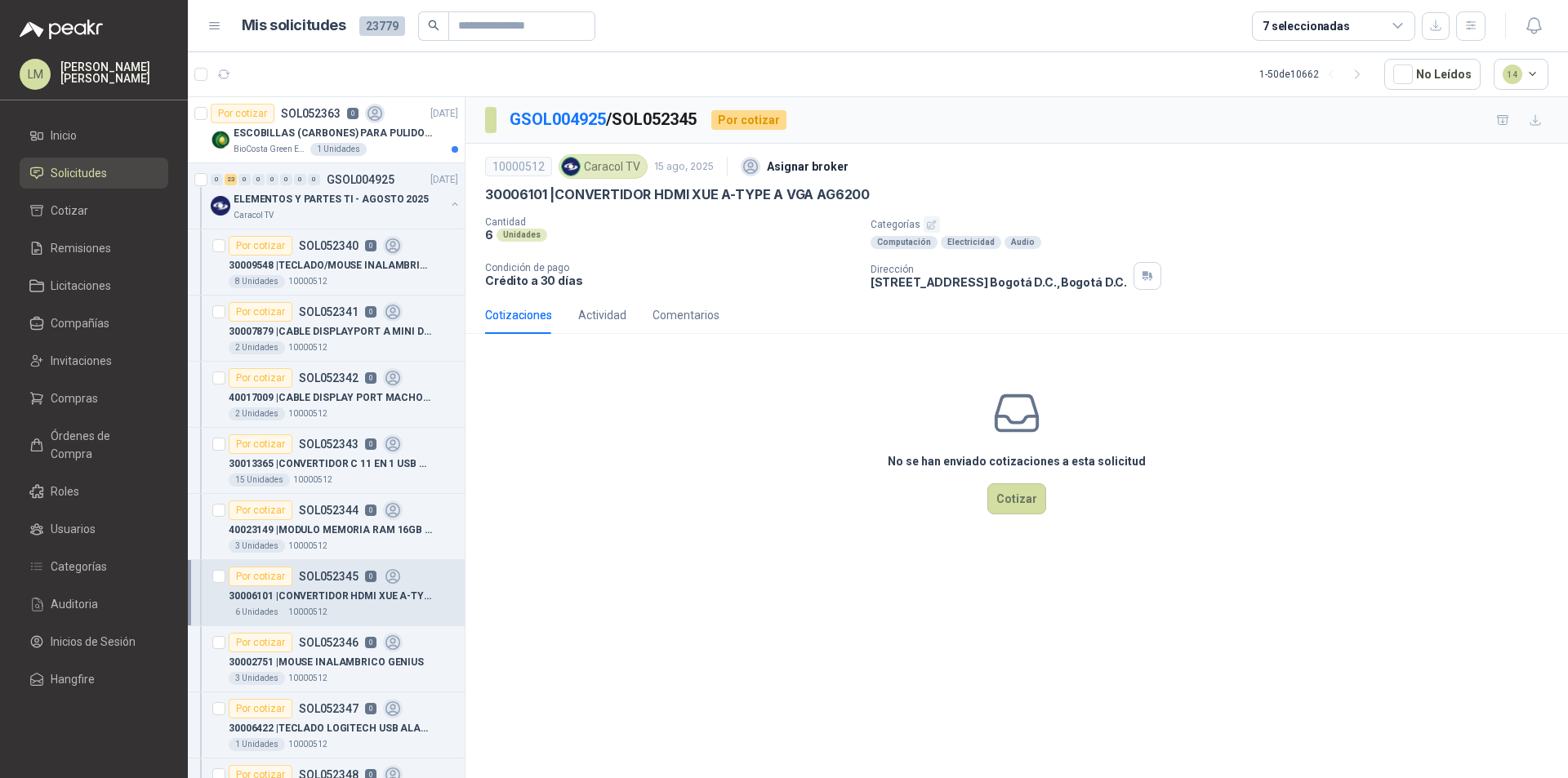
click at [931, 222] on icon "button" at bounding box center [932, 224] width 8 height 8
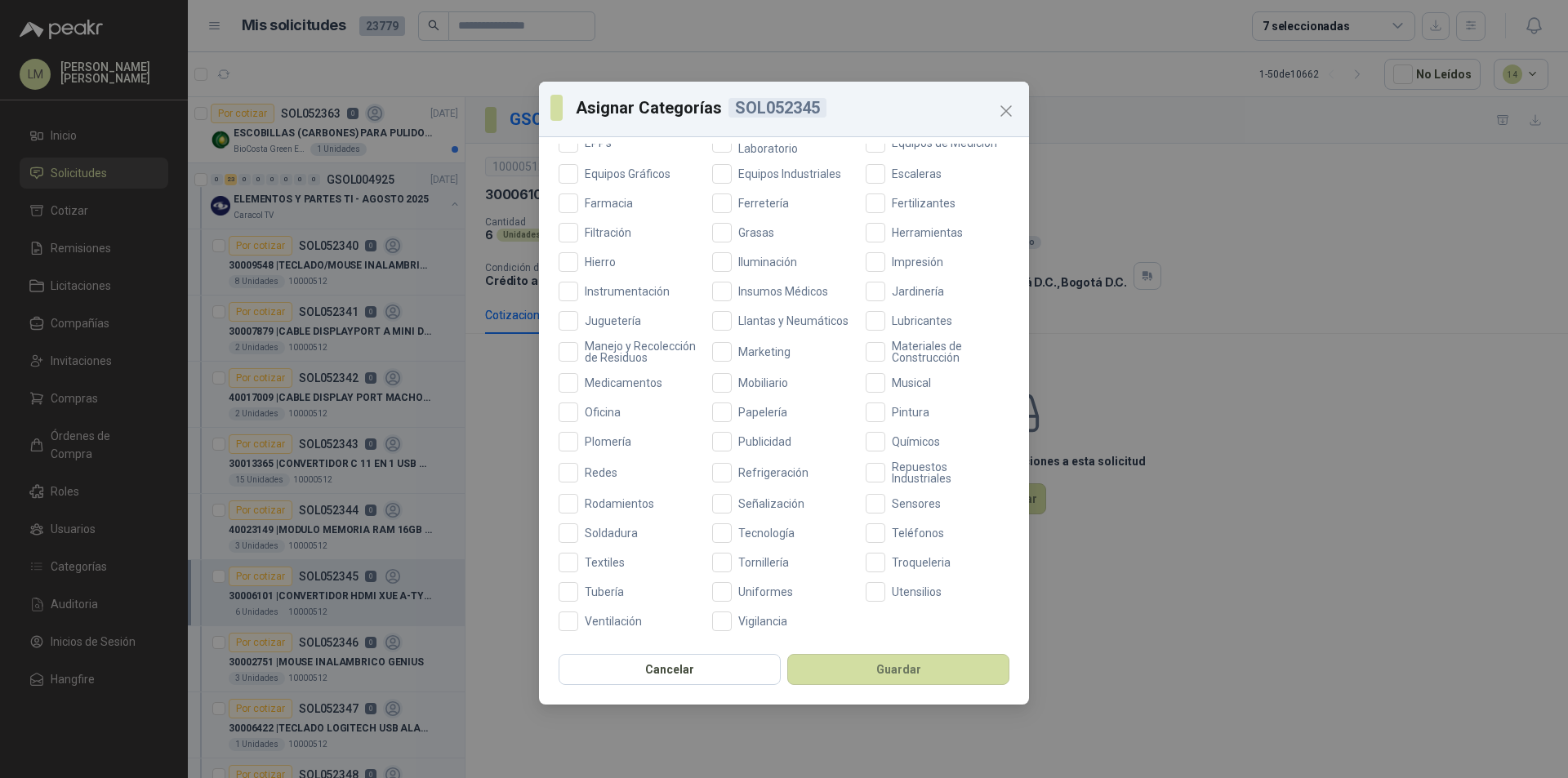
scroll to position [435, 0]
click at [732, 534] on span "Tecnología" at bounding box center [767, 533] width 70 height 12
click at [865, 671] on button "Guardar" at bounding box center [898, 669] width 222 height 31
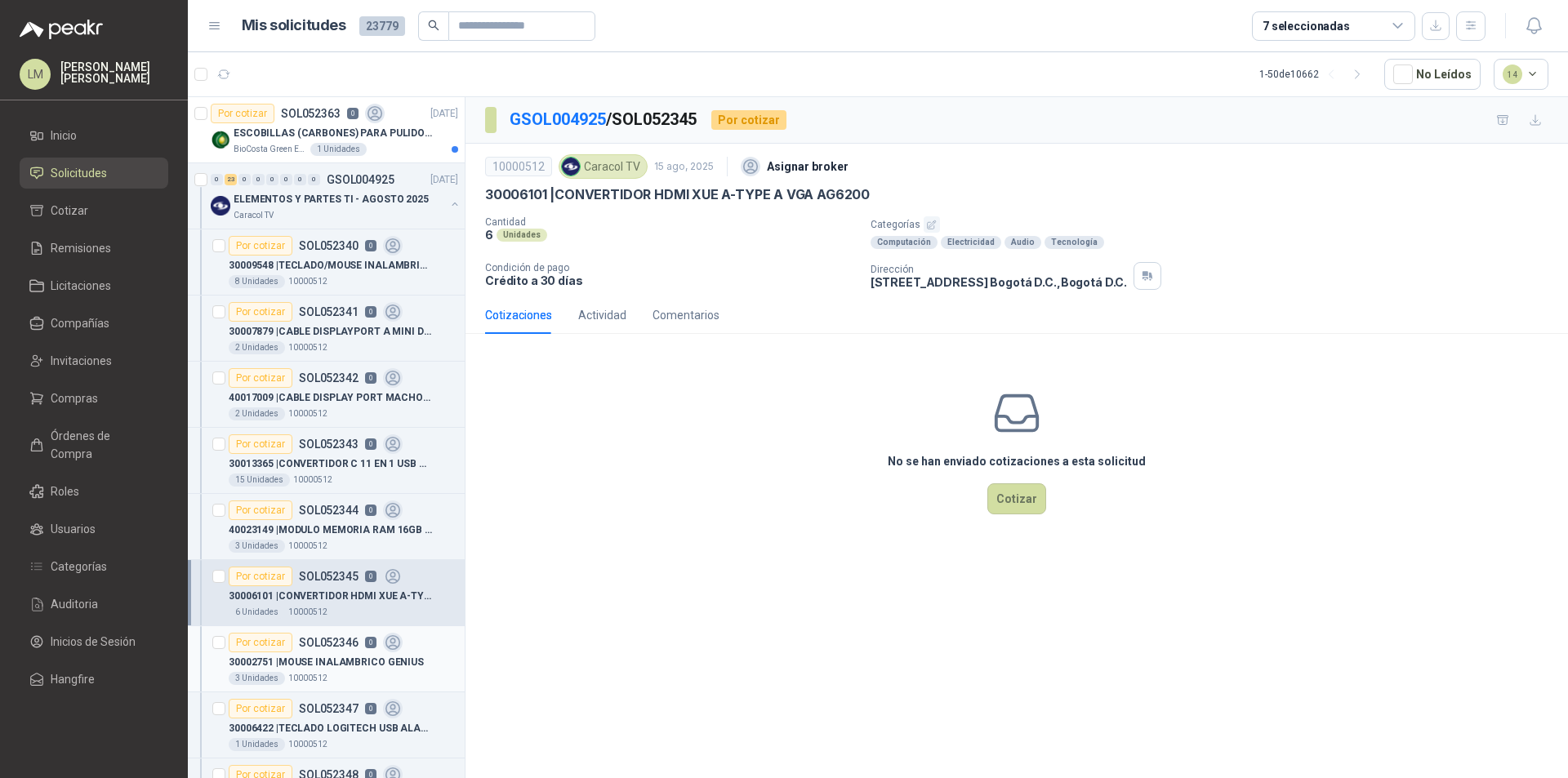
click at [324, 661] on p "30002751 | MOUSE INALAMBRICO GENIUS" at bounding box center [326, 662] width 195 height 15
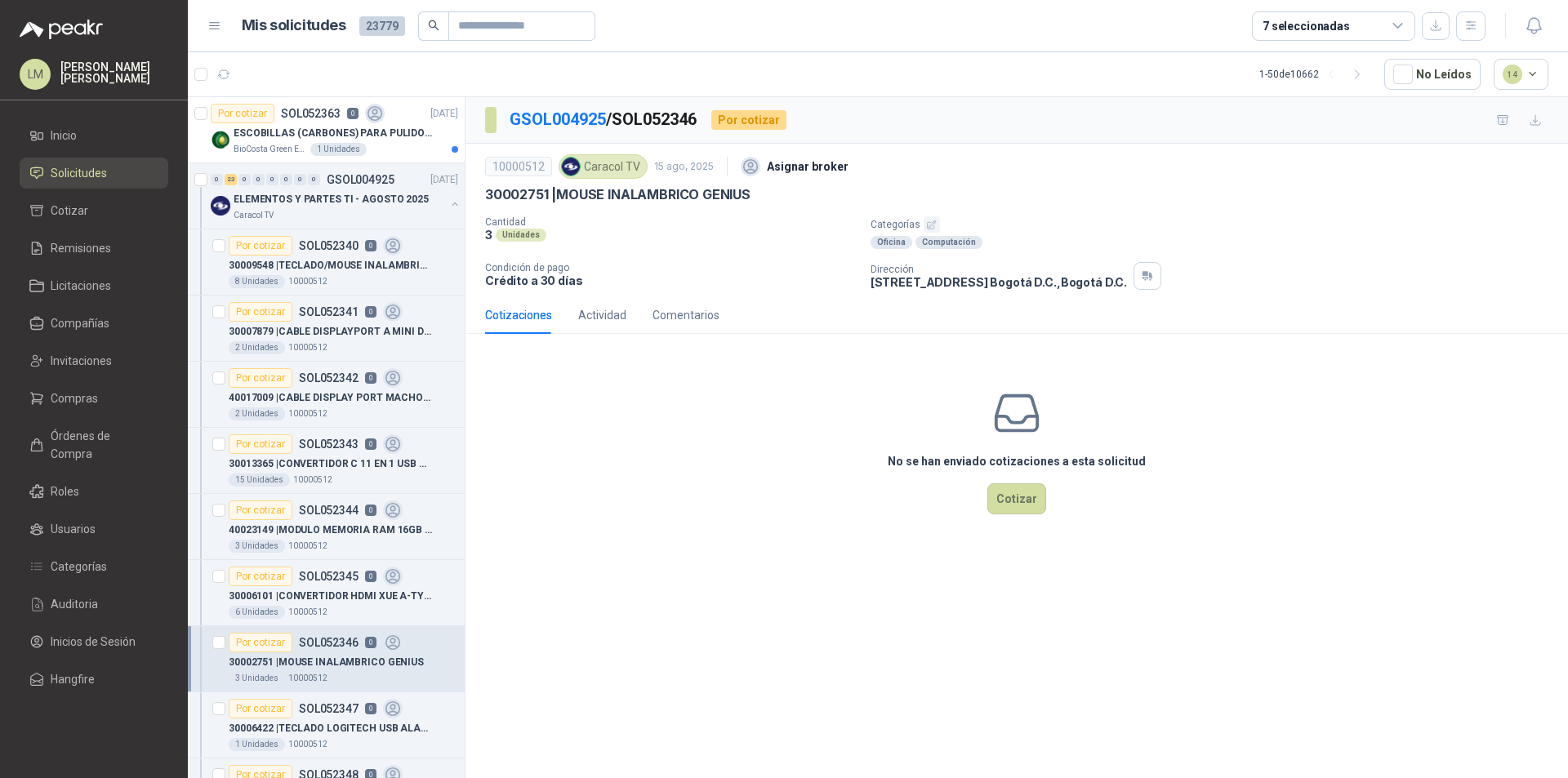
click at [926, 223] on icon "button" at bounding box center [932, 225] width 11 height 11
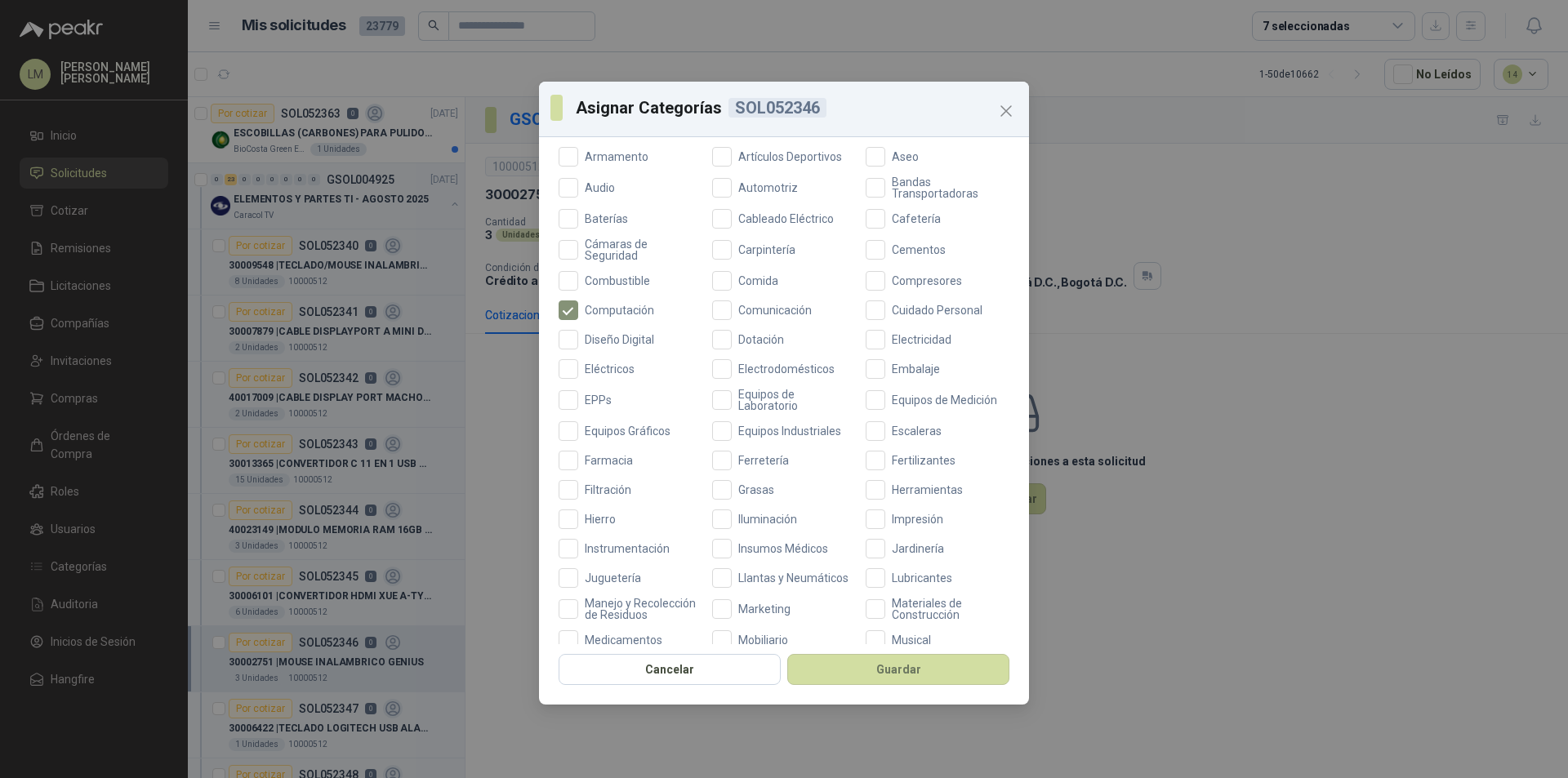
scroll to position [435, 0]
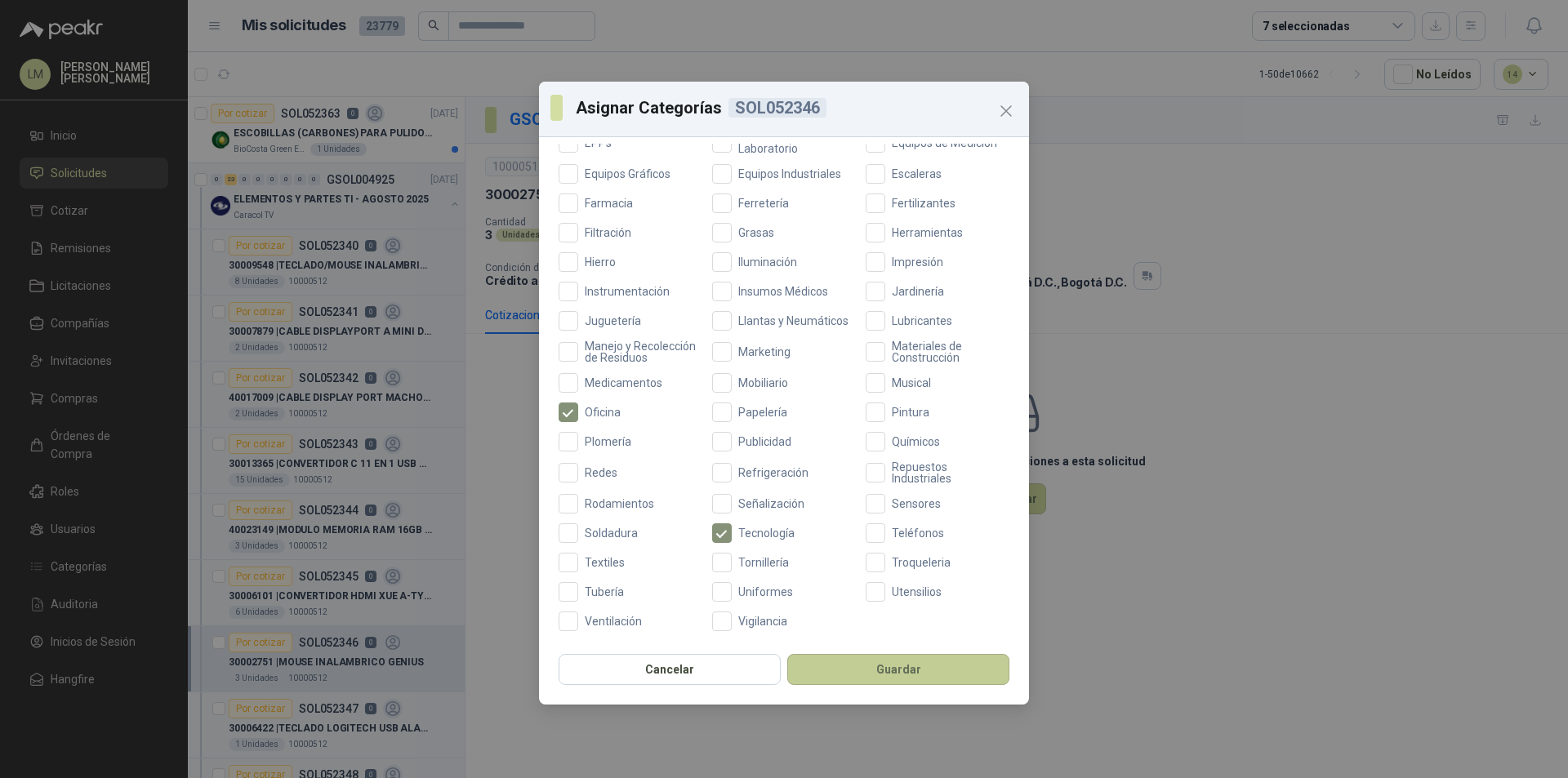
click at [856, 679] on button "Guardar" at bounding box center [898, 669] width 222 height 31
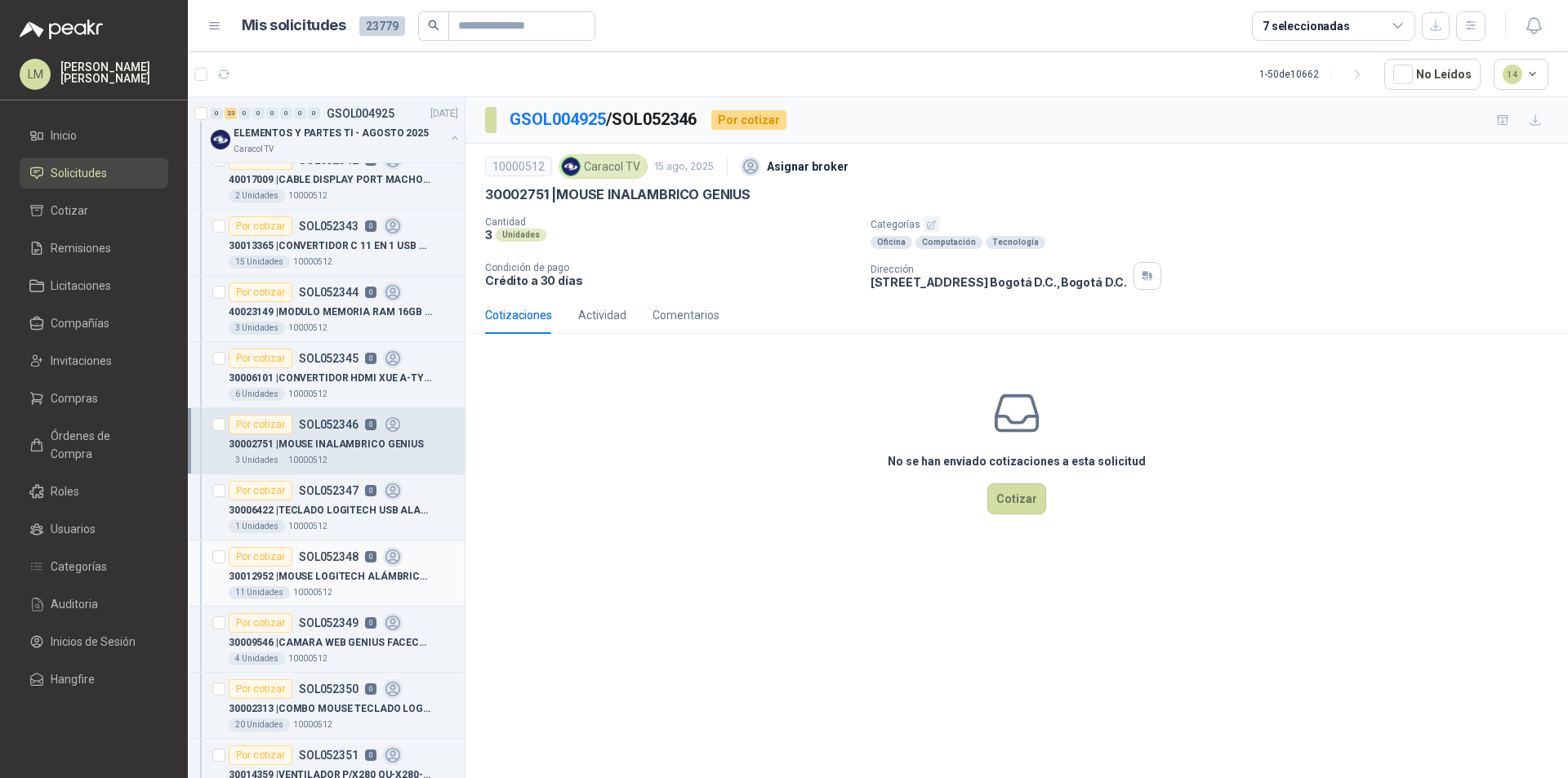
scroll to position [245, 0]
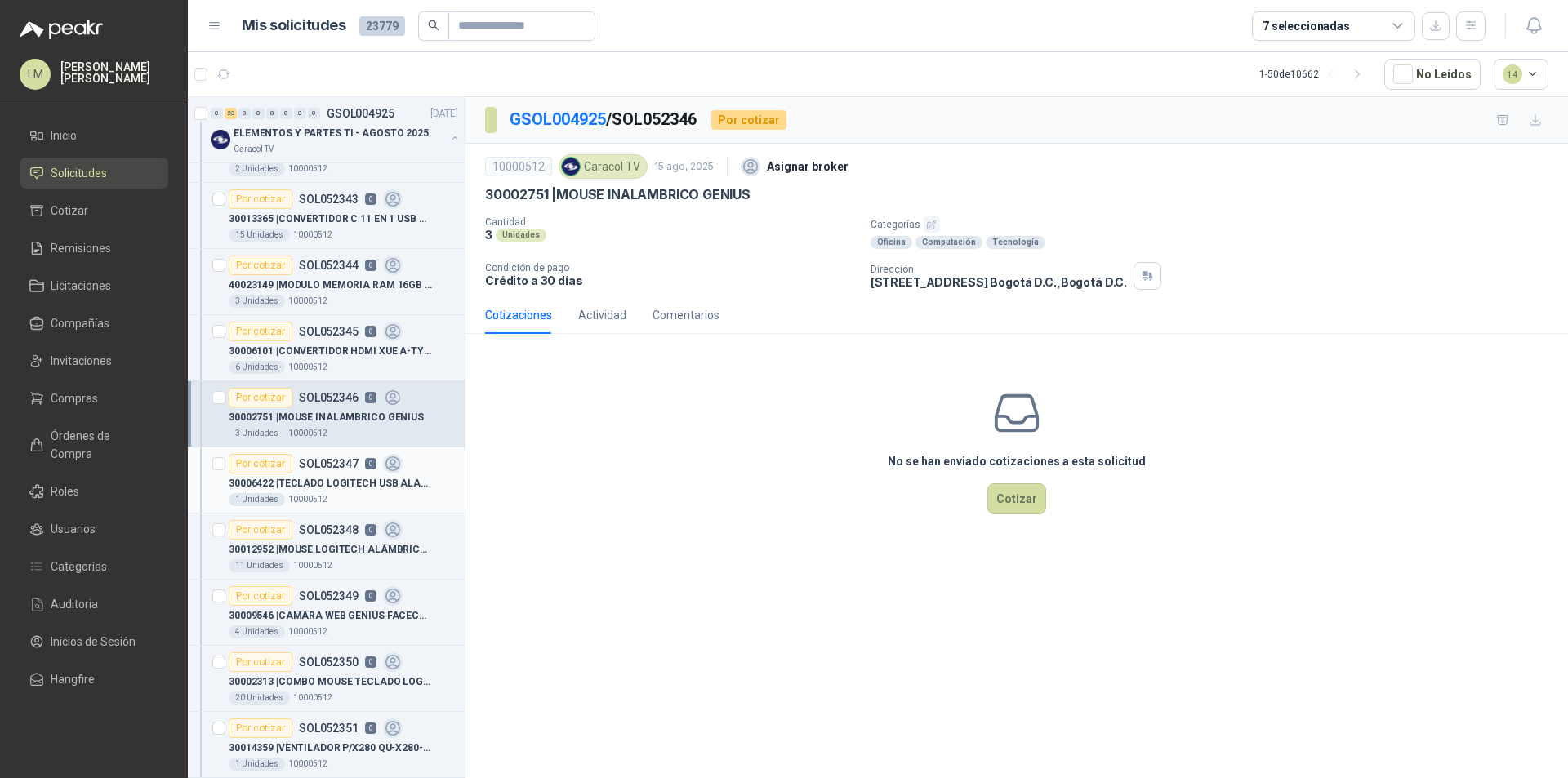
click at [317, 490] on p "30006422 | TECLADO LOGITECH USB ALAMBRICO" at bounding box center [330, 484] width 203 height 15
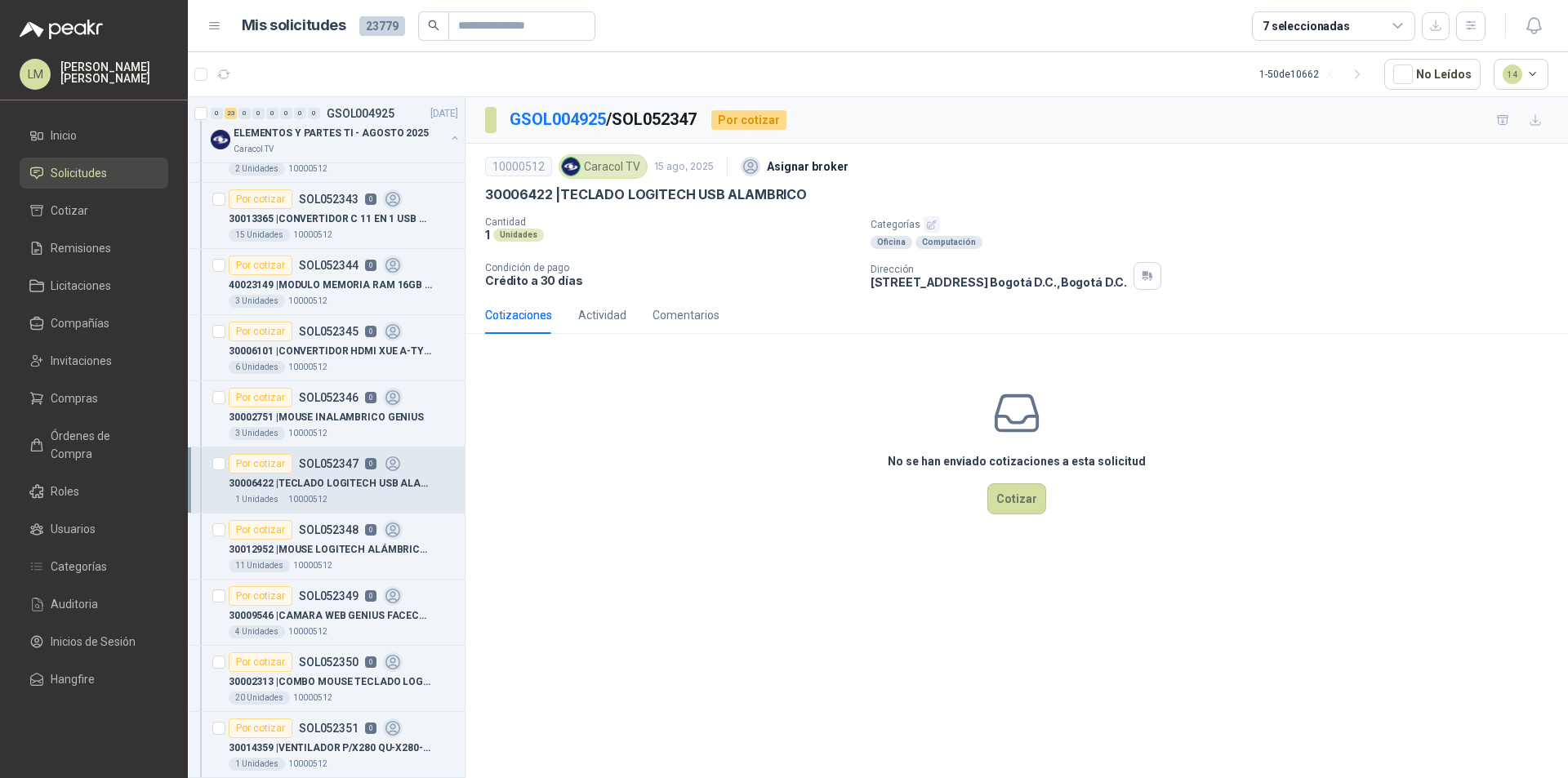
click at [931, 223] on icon "button" at bounding box center [932, 225] width 11 height 11
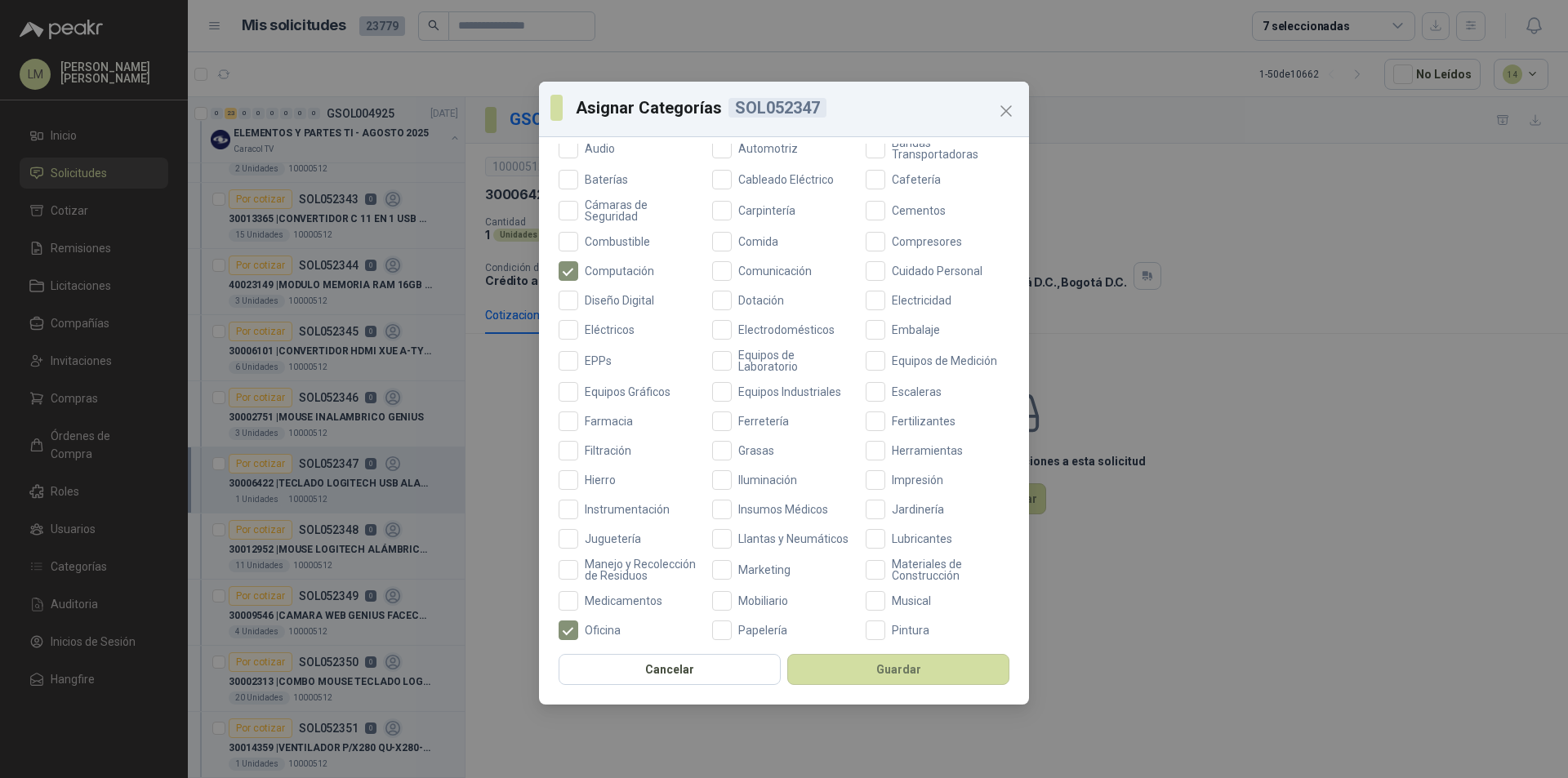
scroll to position [435, 0]
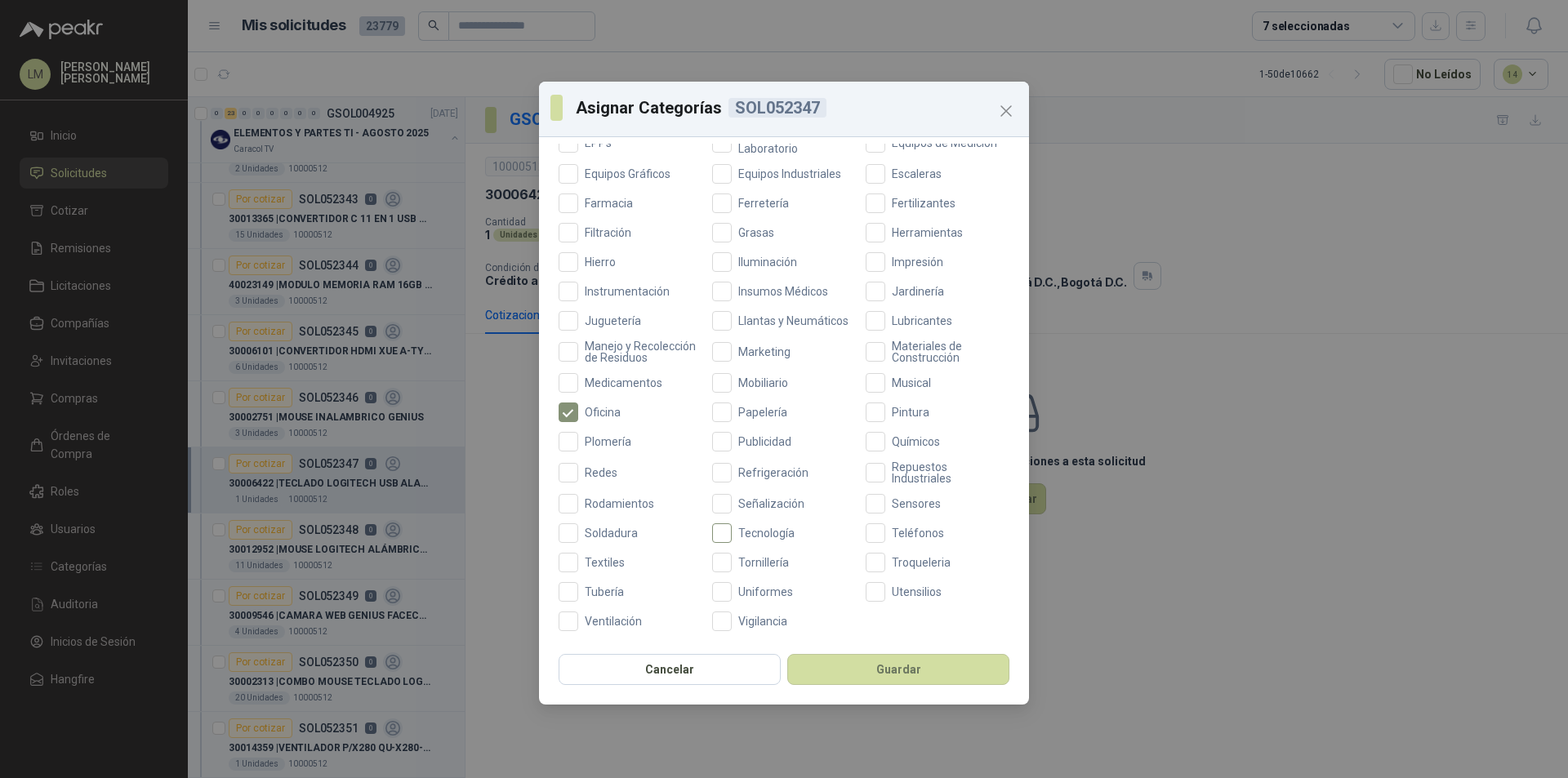
click at [753, 527] on span "Tecnología" at bounding box center [767, 533] width 70 height 12
click at [862, 674] on button "Guardar" at bounding box center [898, 669] width 222 height 31
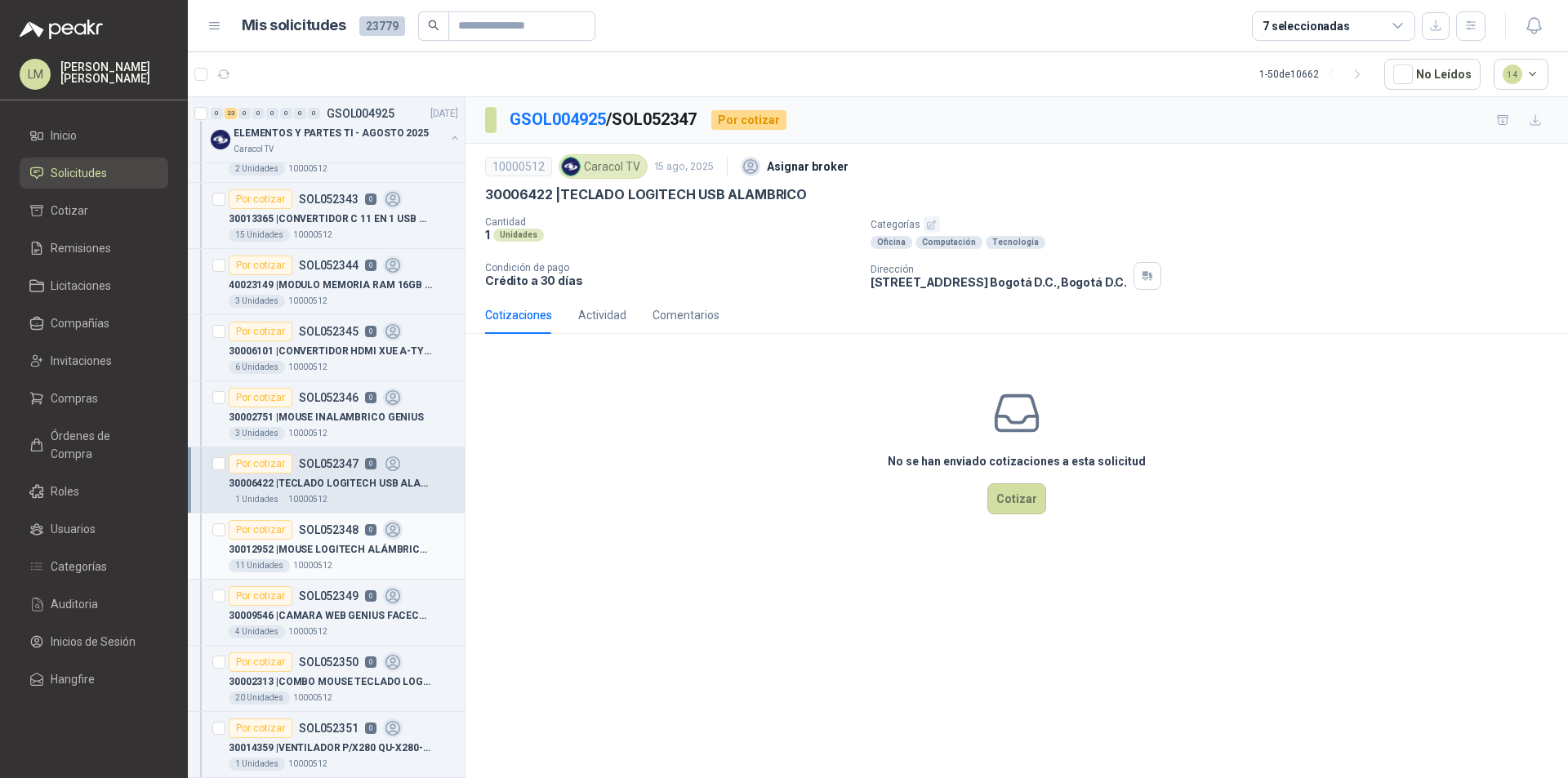
click at [302, 551] on p "30012952 | MOUSE LOGITECH ALÁMBRICO USB M90 NEGRO" at bounding box center [330, 550] width 203 height 15
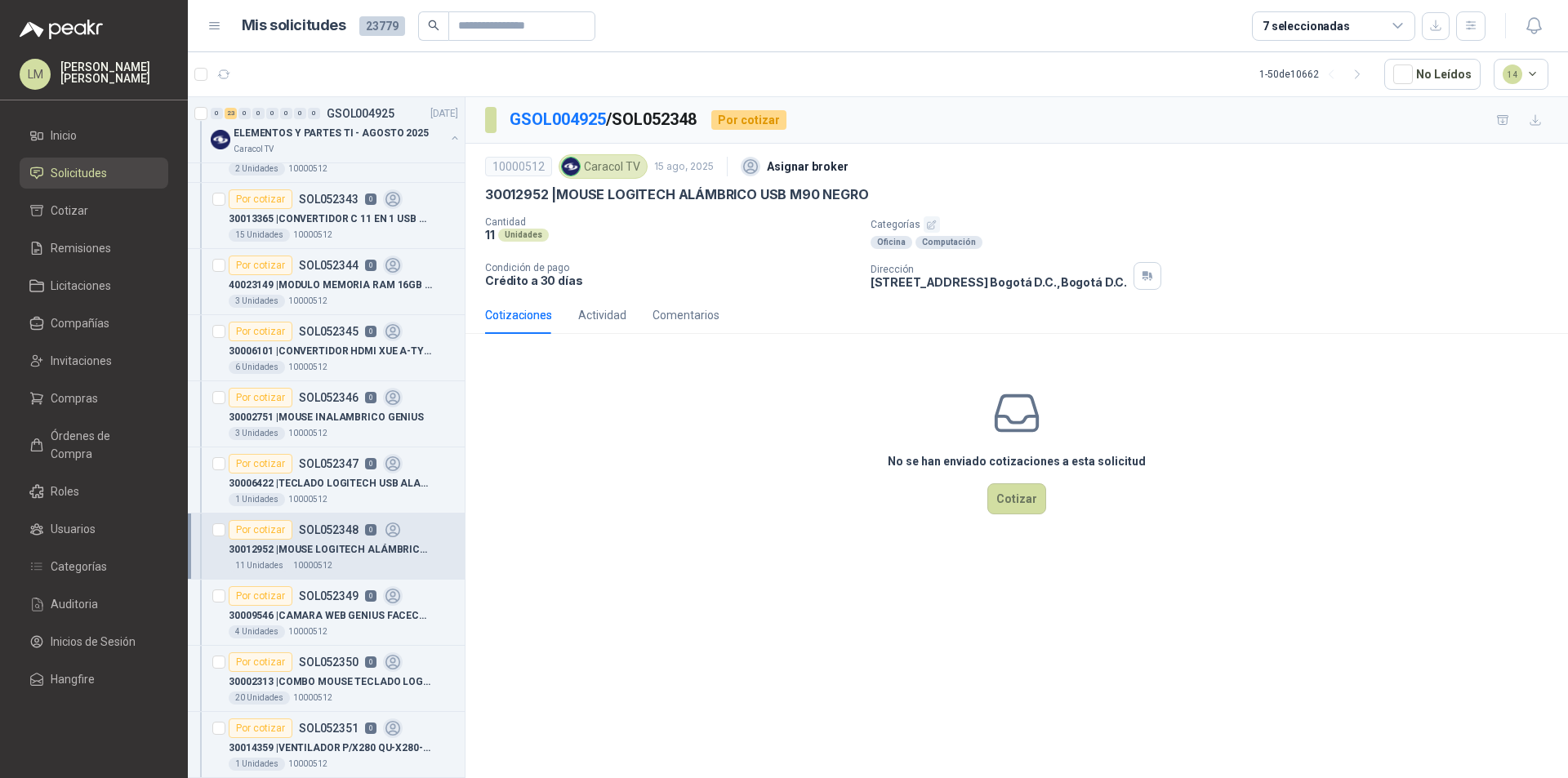
click at [926, 219] on icon "button" at bounding box center [932, 225] width 11 height 11
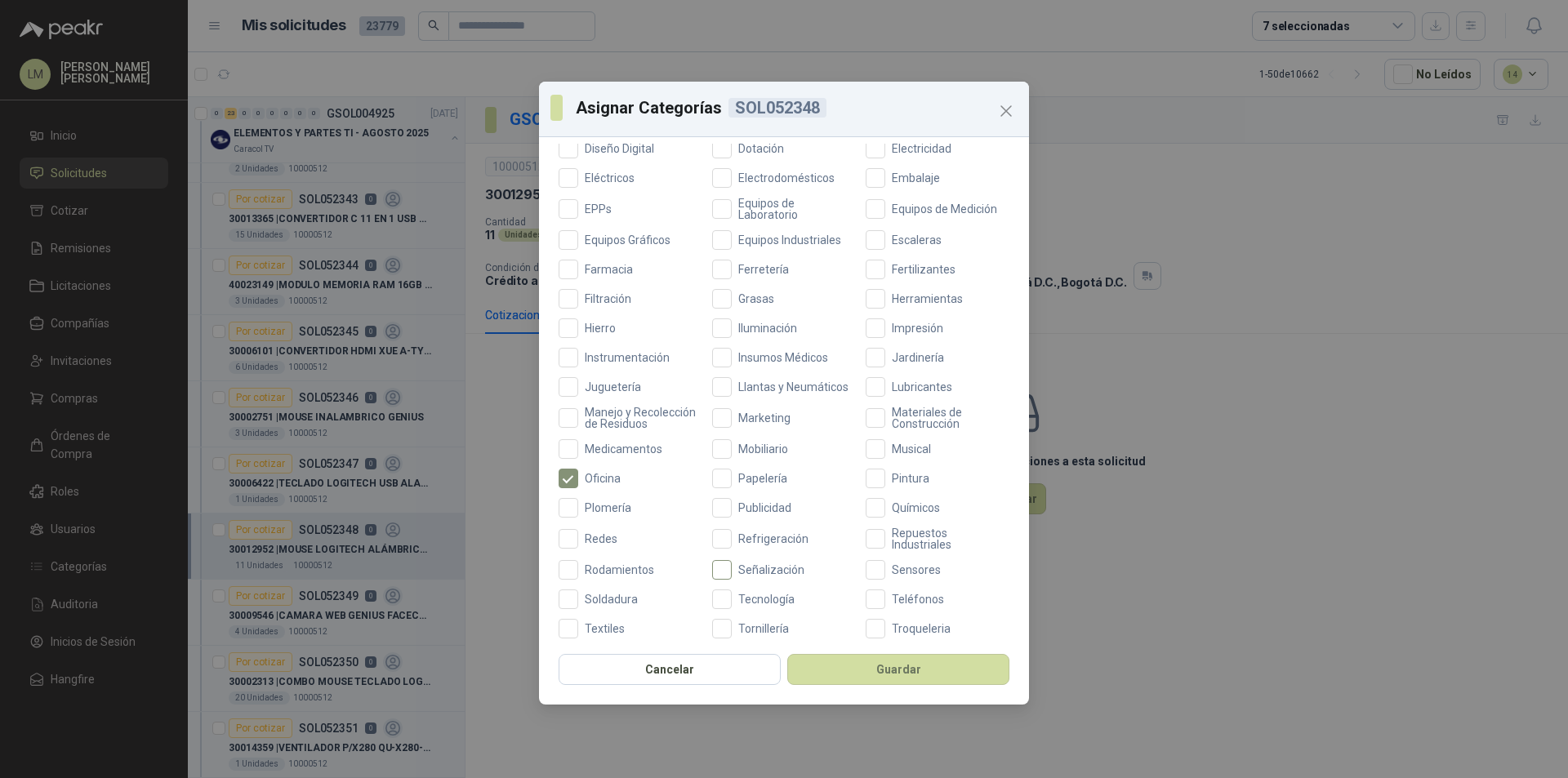
scroll to position [435, 0]
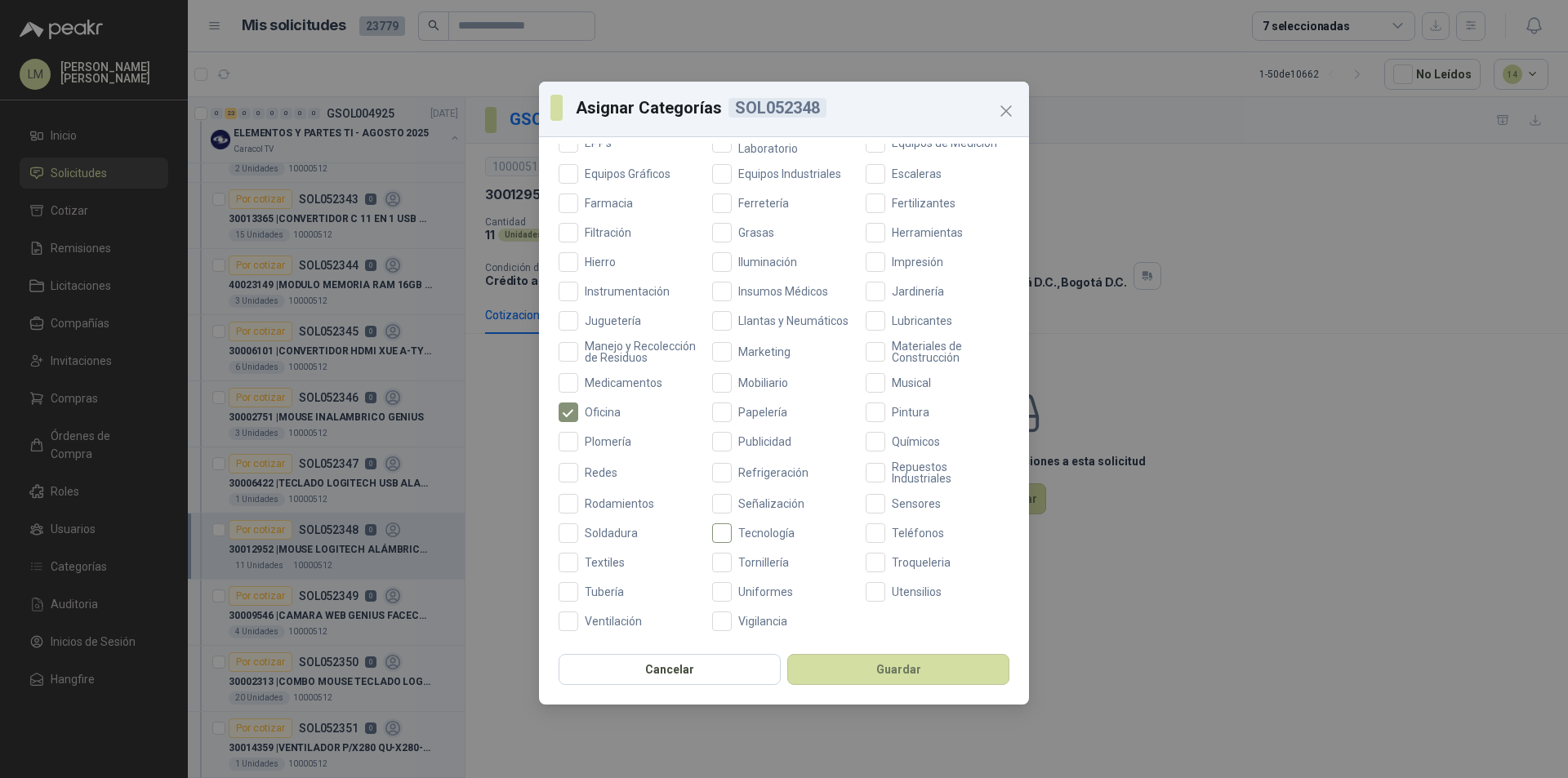
click at [732, 535] on span "Tecnología" at bounding box center [767, 533] width 70 height 12
click at [859, 662] on button "Guardar" at bounding box center [898, 669] width 222 height 31
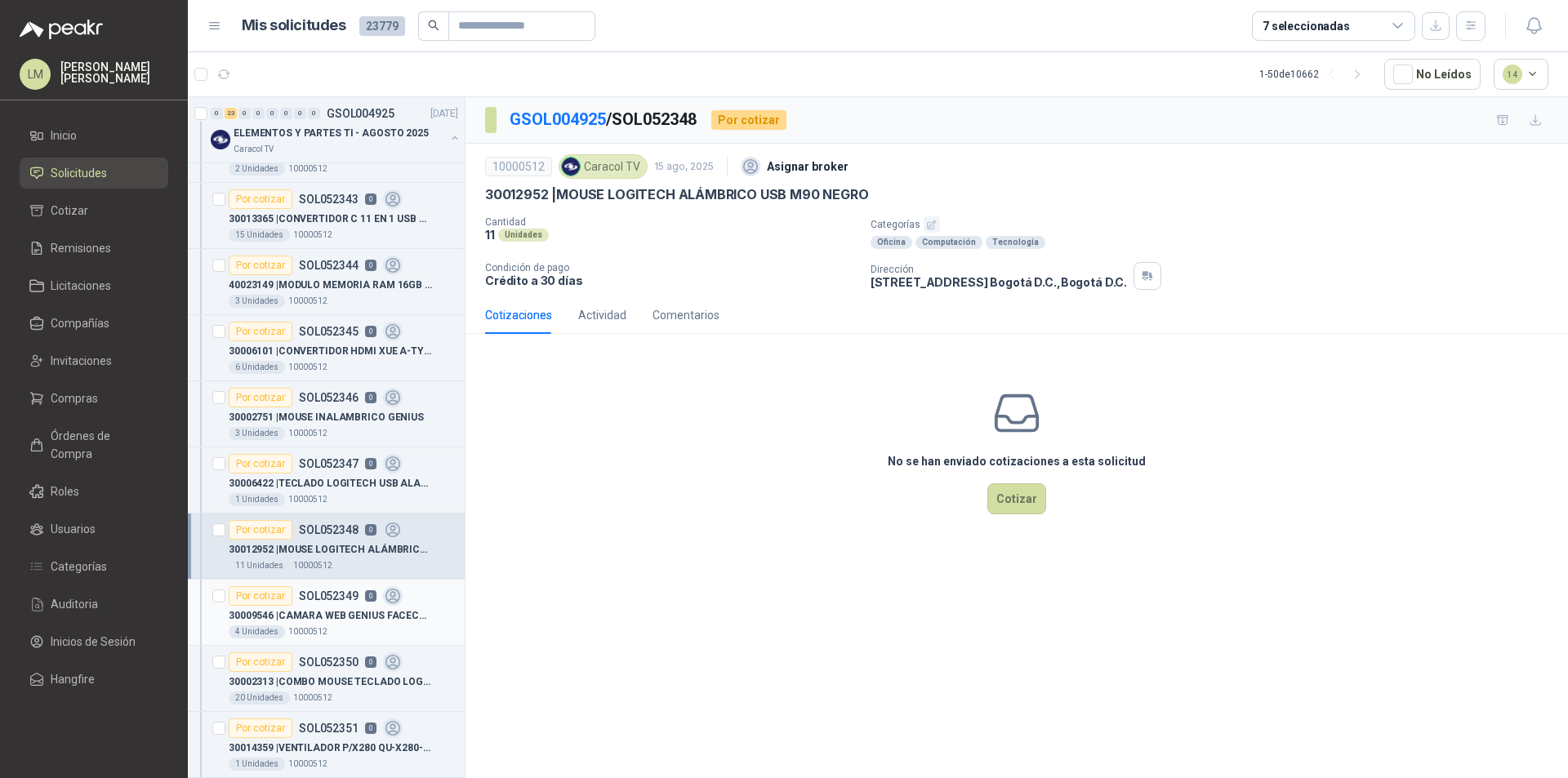
click at [334, 615] on p "30009546 | CAMARA WEB GENIUS FACECAM 1000X" at bounding box center [330, 616] width 203 height 15
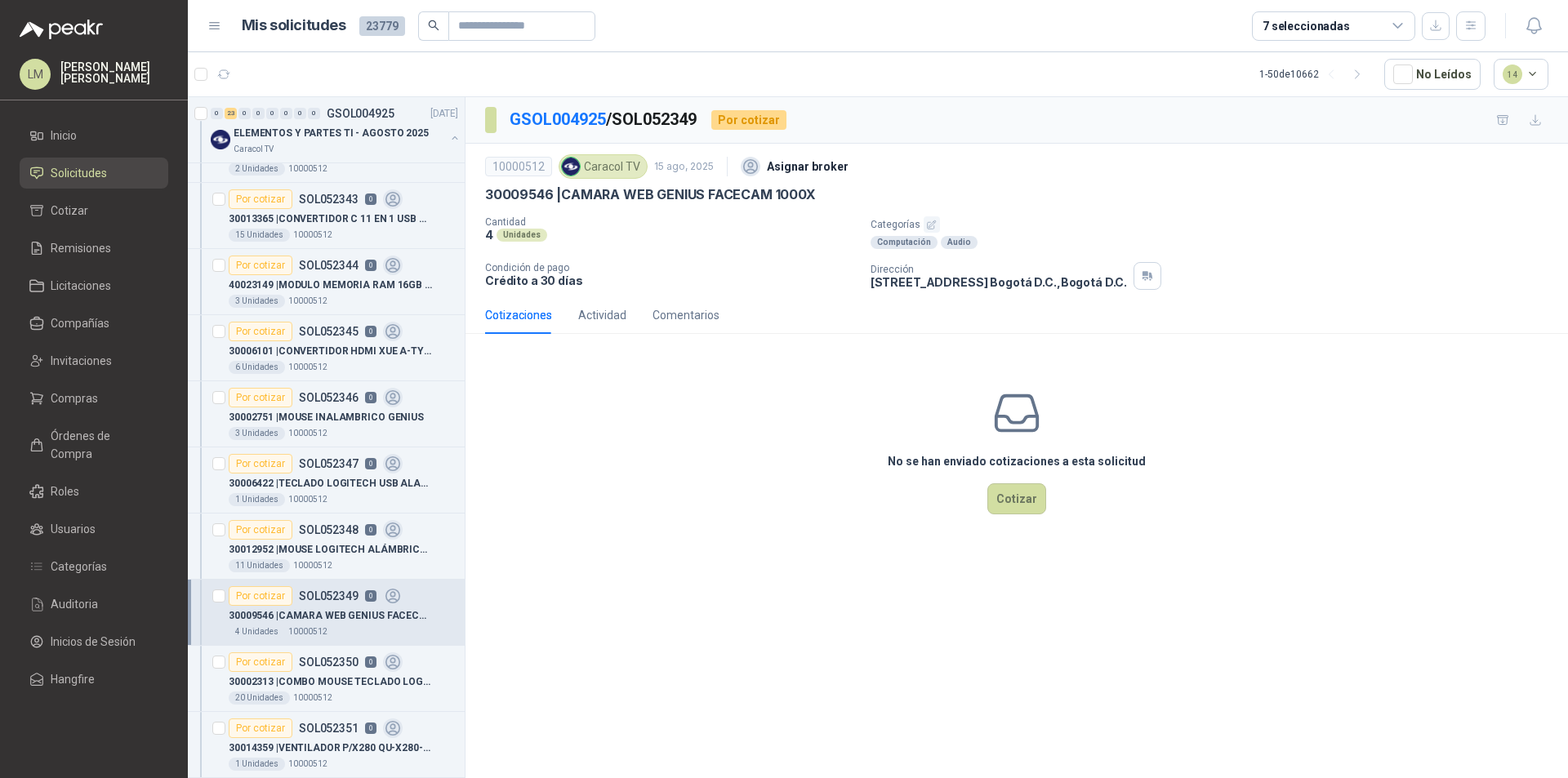
click at [932, 227] on icon "button" at bounding box center [932, 224] width 8 height 8
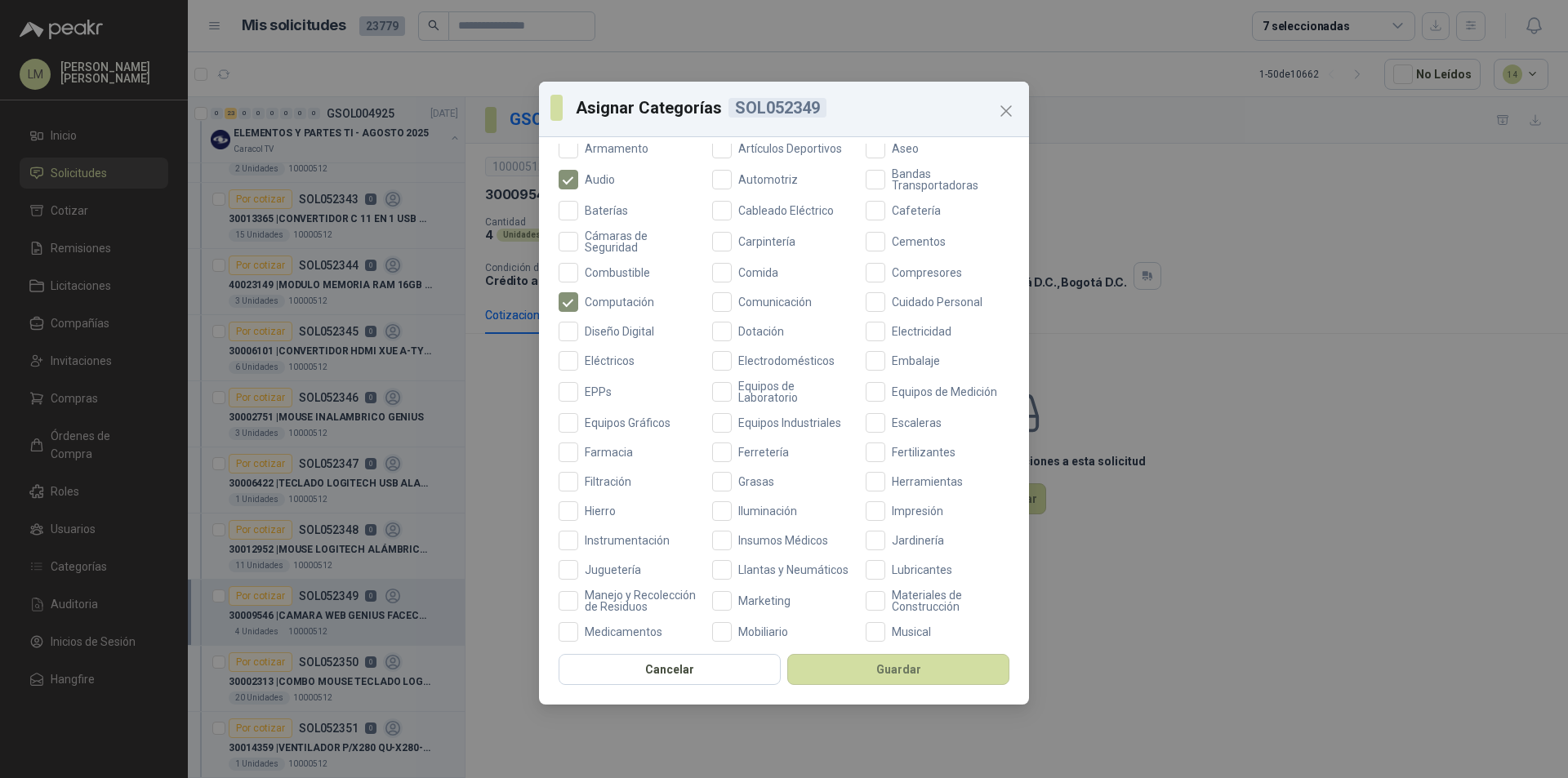
scroll to position [435, 0]
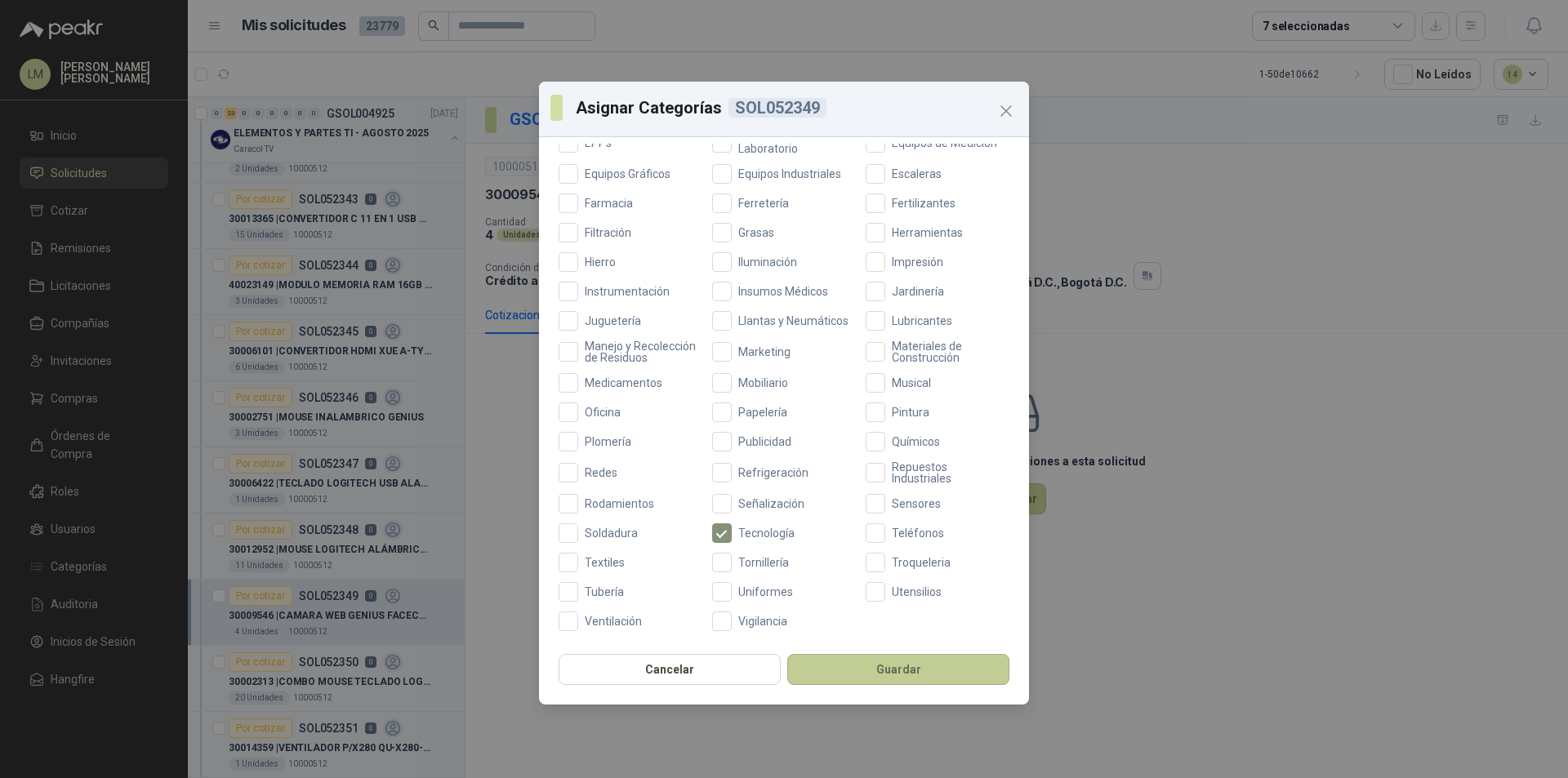
click at [846, 664] on button "Guardar" at bounding box center [898, 669] width 222 height 31
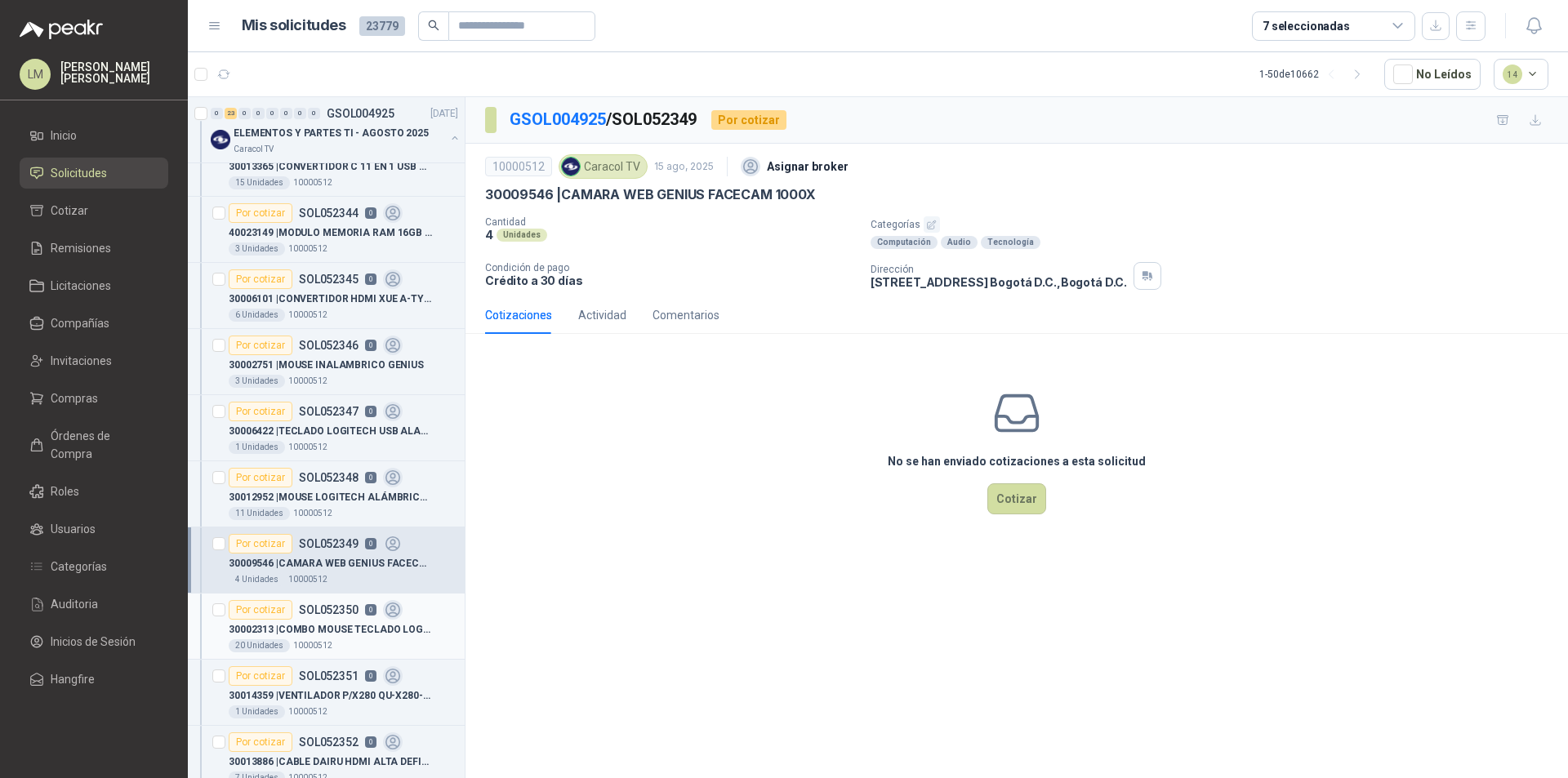
scroll to position [327, 0]
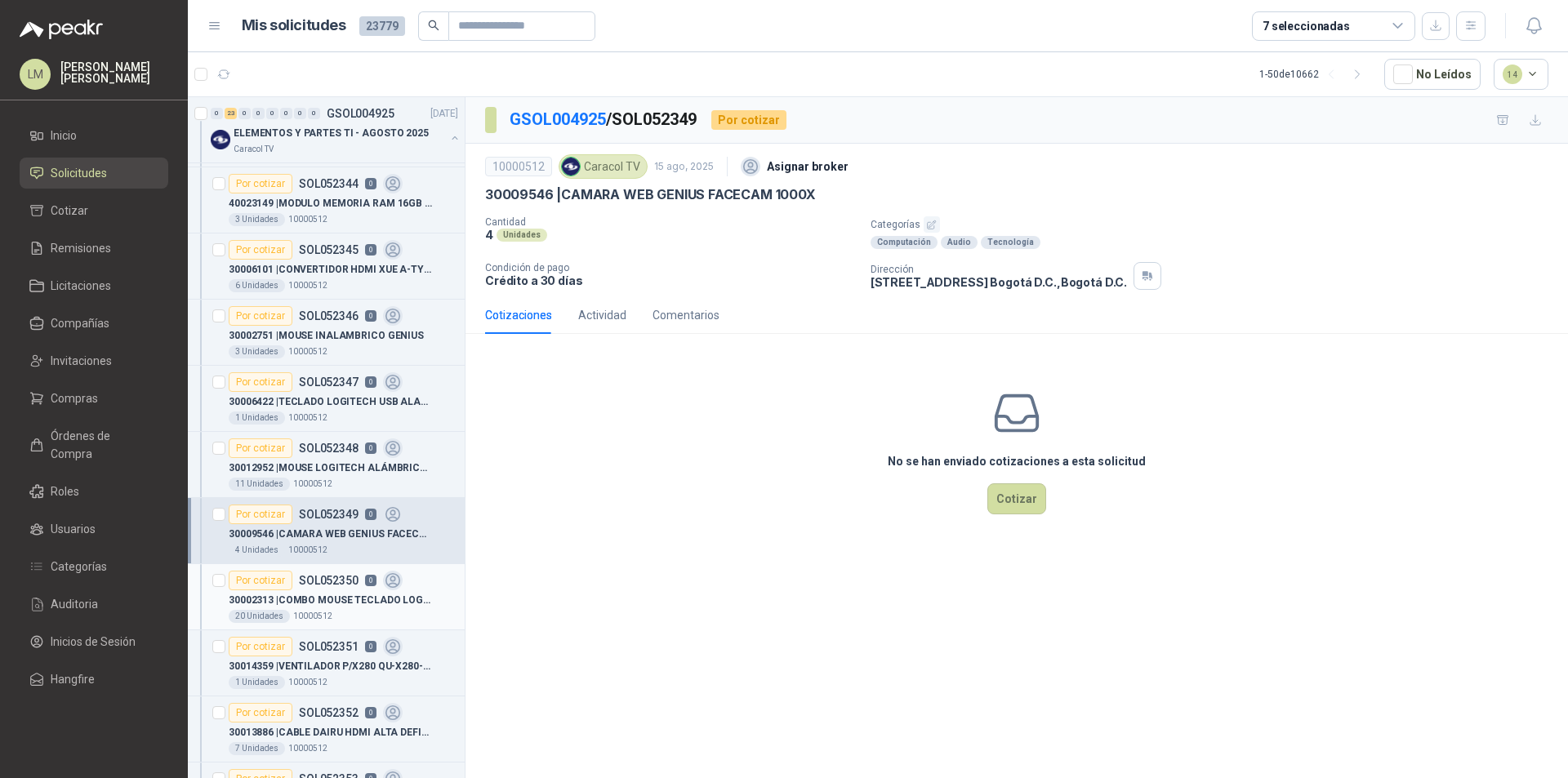
click at [321, 600] on p "30002313 | COMBO MOUSE TECLADO LOGITECH" at bounding box center [330, 600] width 203 height 15
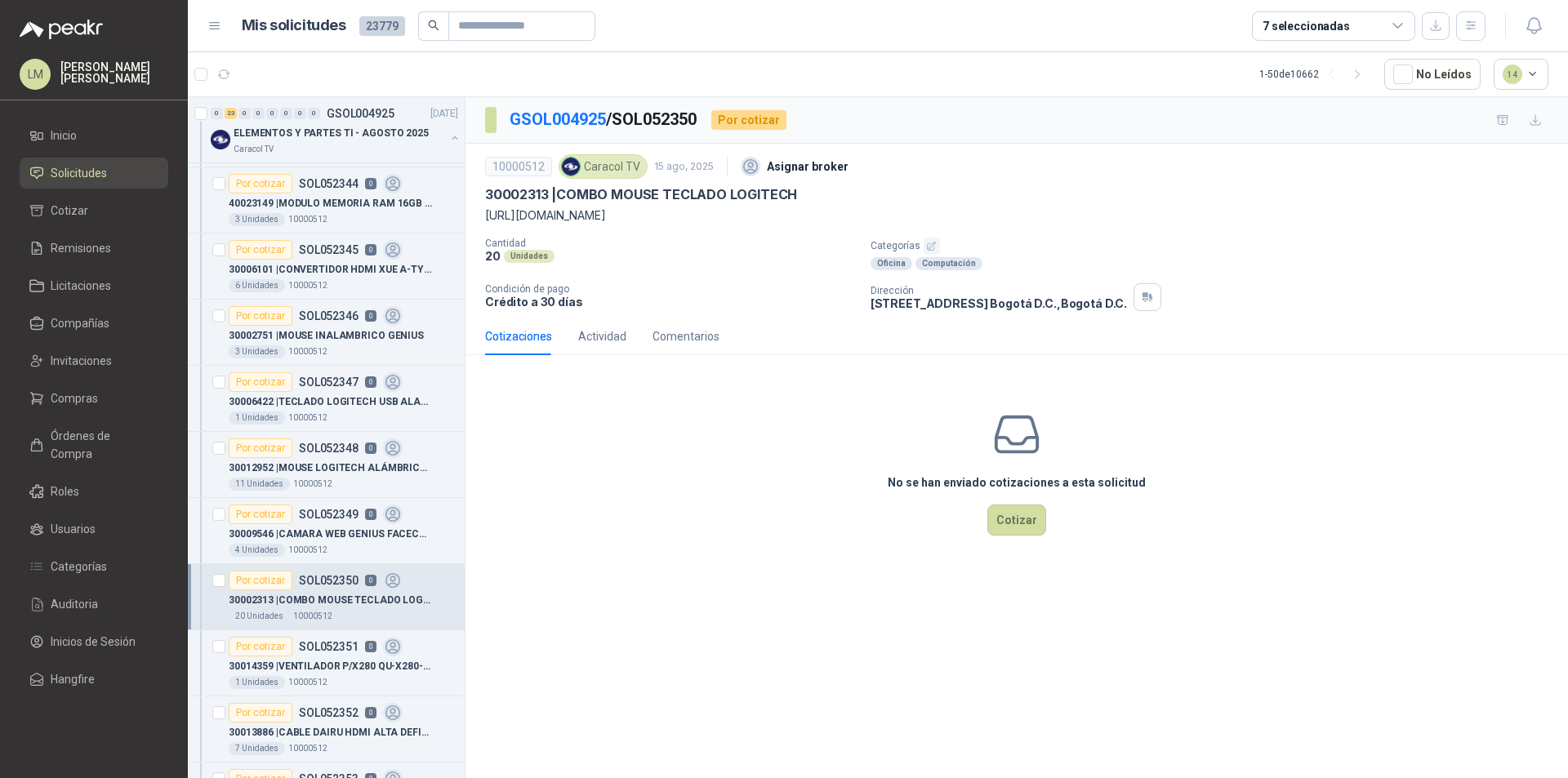
click at [931, 243] on icon "button" at bounding box center [932, 245] width 8 height 8
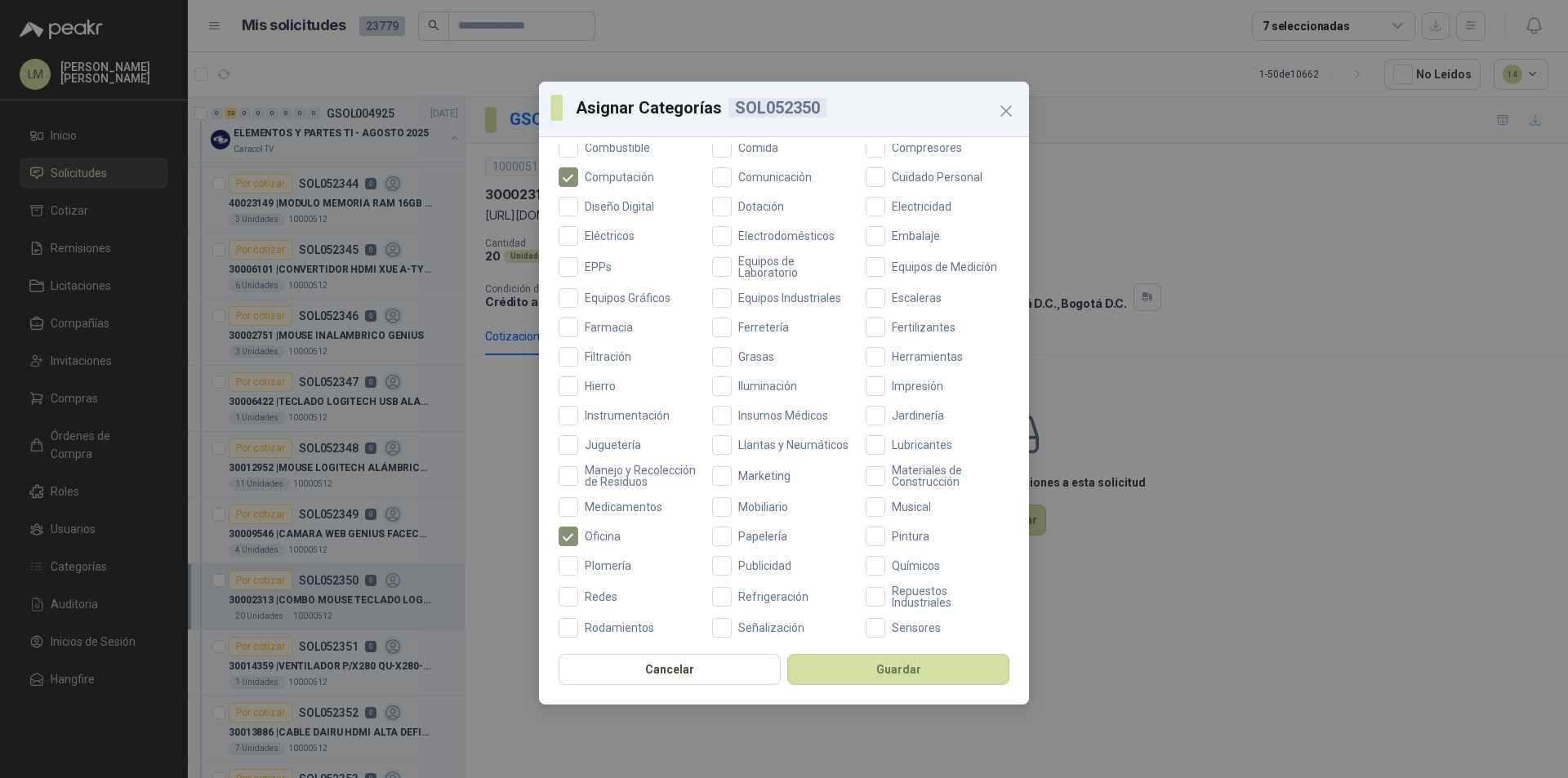
scroll to position [435, 0]
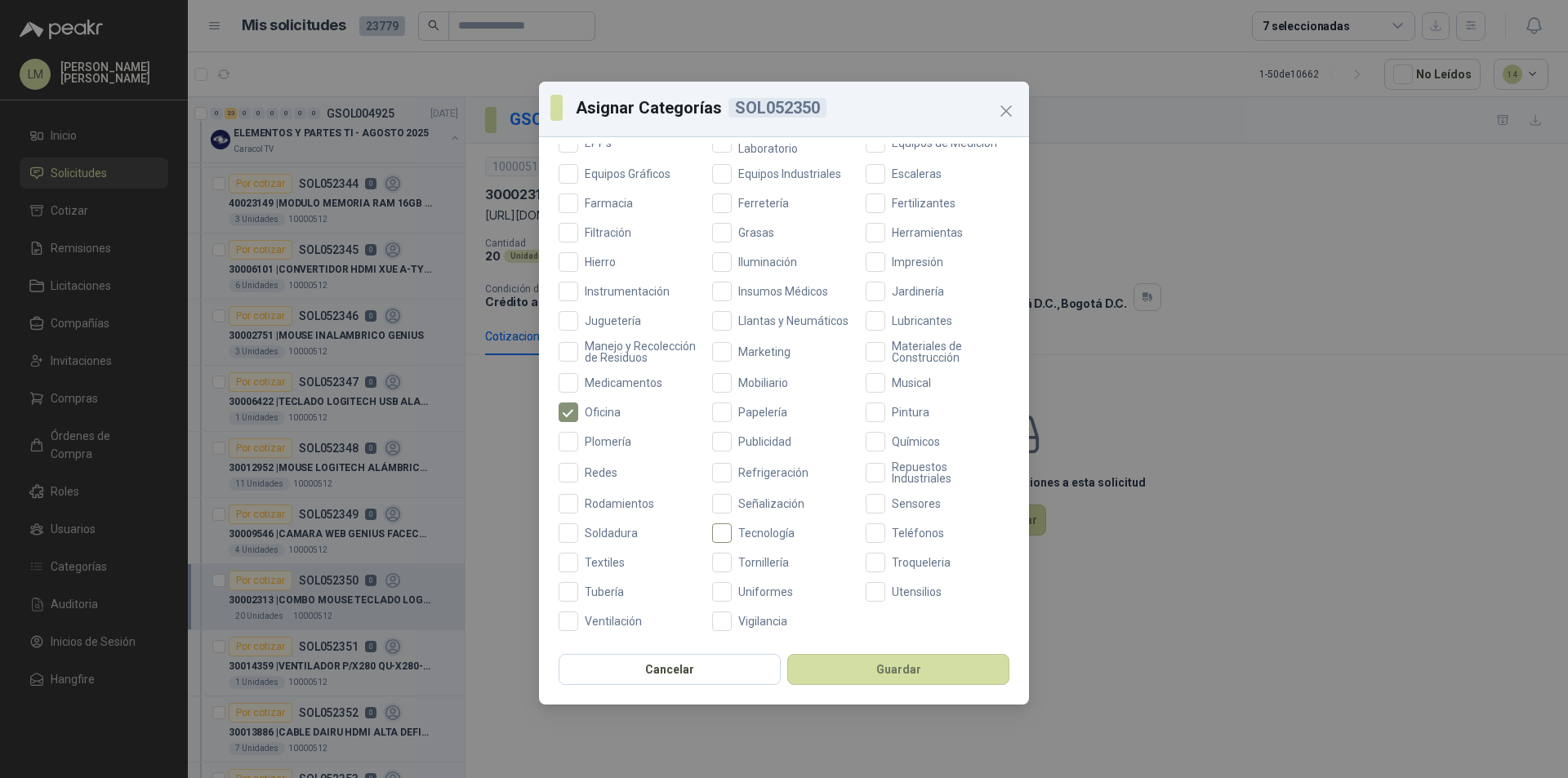
click at [732, 534] on span "Tecnología" at bounding box center [767, 533] width 70 height 12
click at [854, 669] on button "Guardar" at bounding box center [898, 669] width 222 height 31
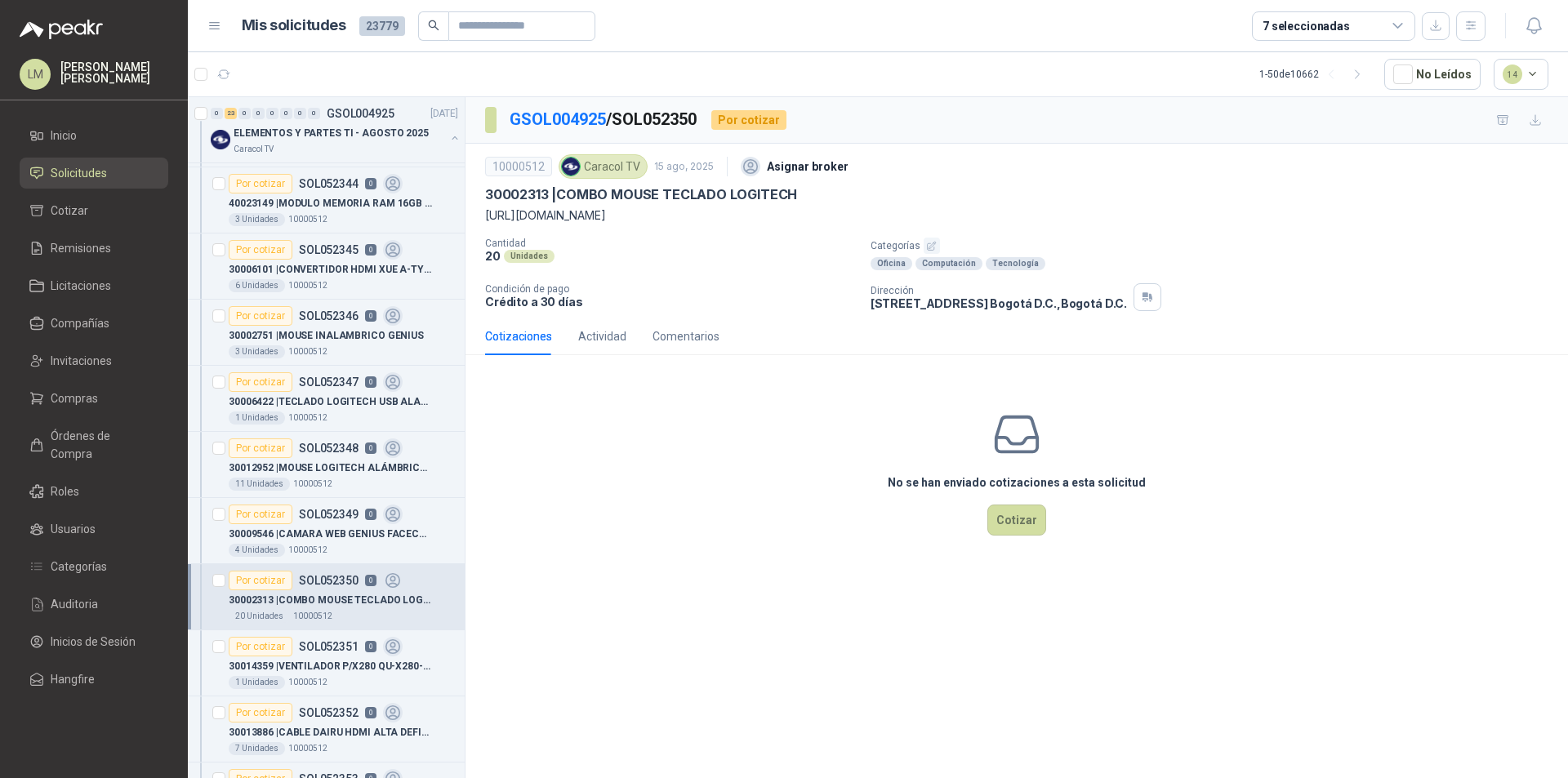
scroll to position [409, 0]
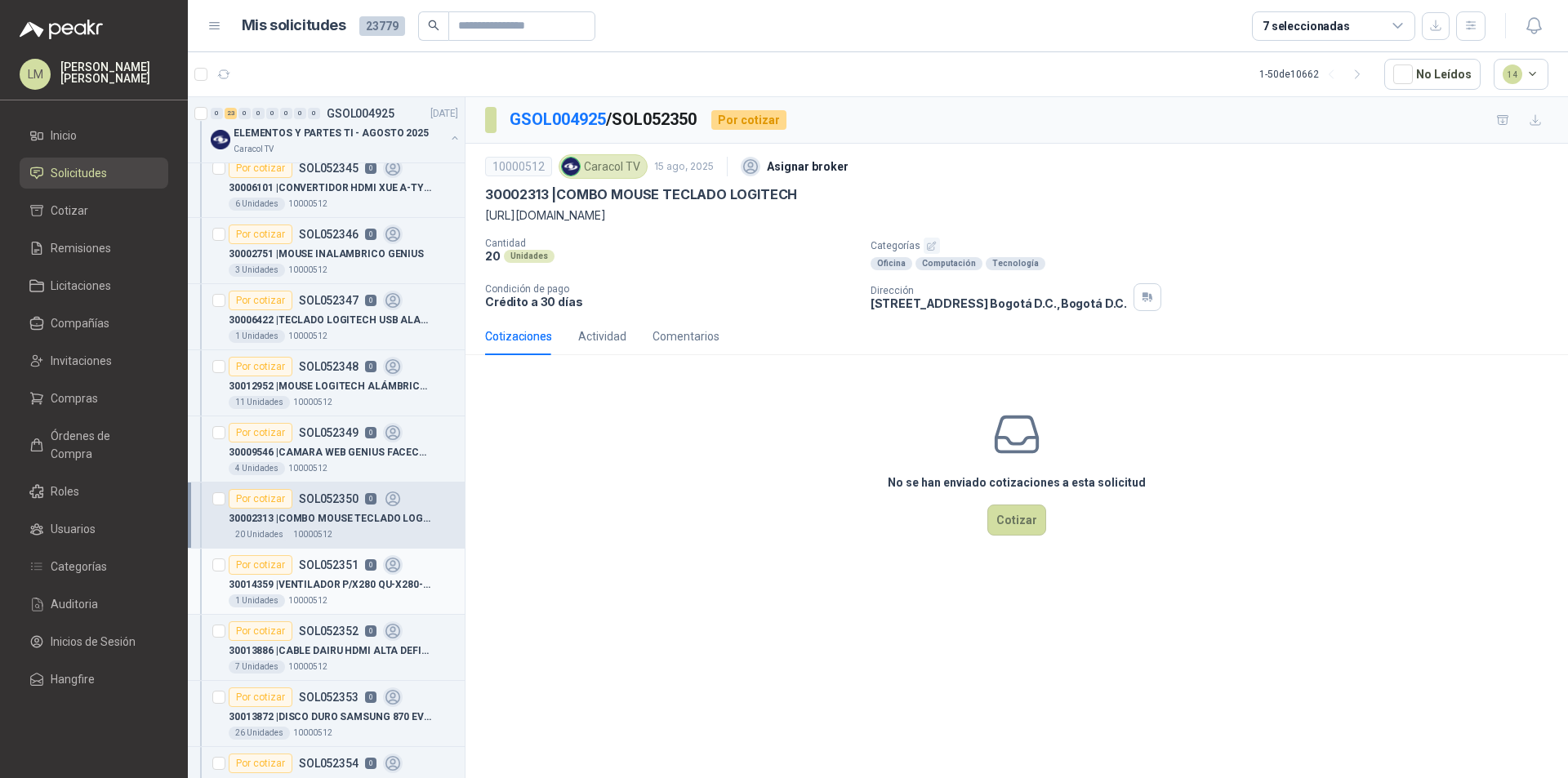
click at [318, 593] on div "30014359 | VENTILADOR P/X280 QU-X280-FAN QUETTERLEE" at bounding box center [343, 584] width 229 height 20
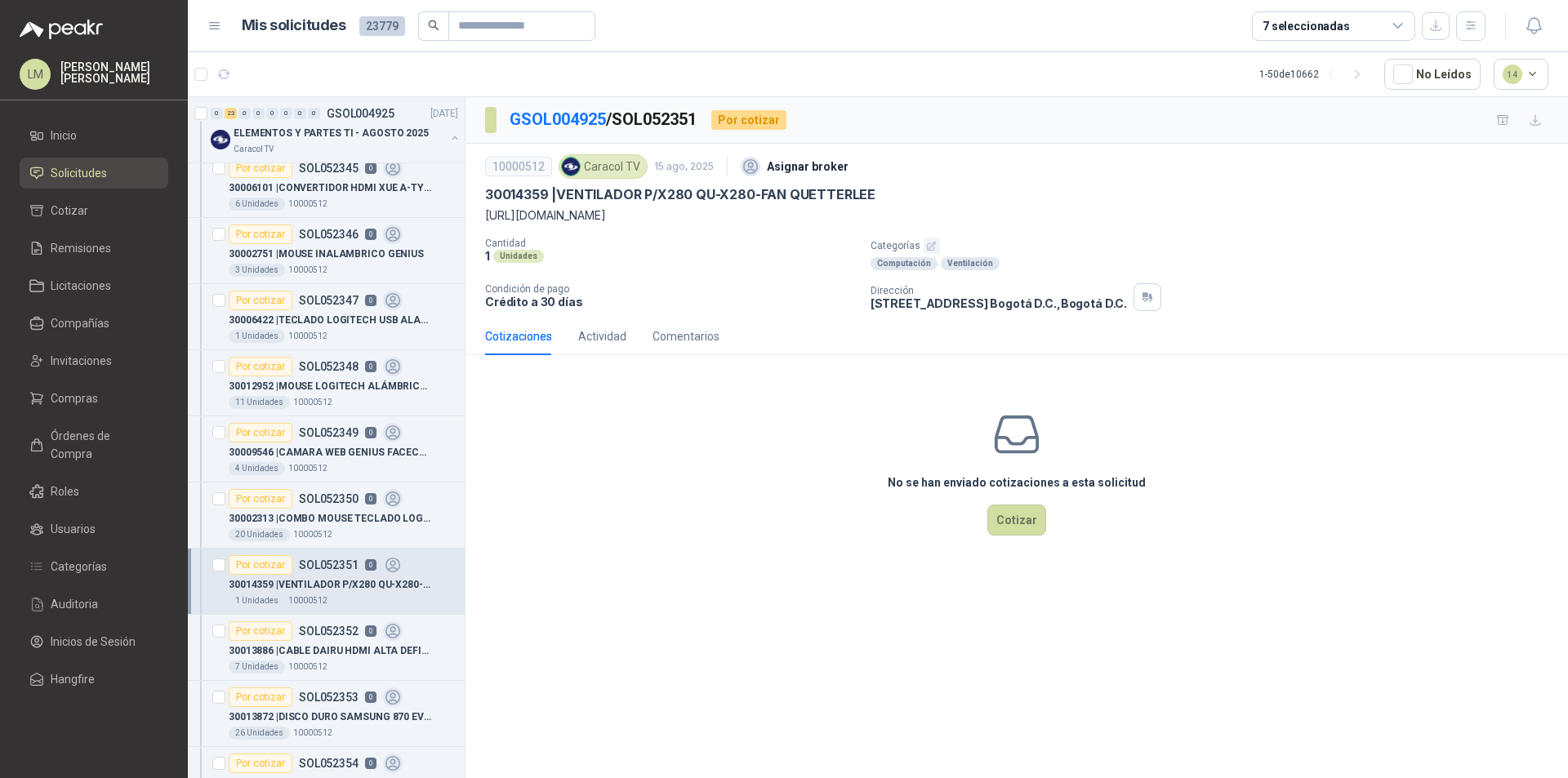
click at [928, 246] on icon "button" at bounding box center [932, 245] width 8 height 8
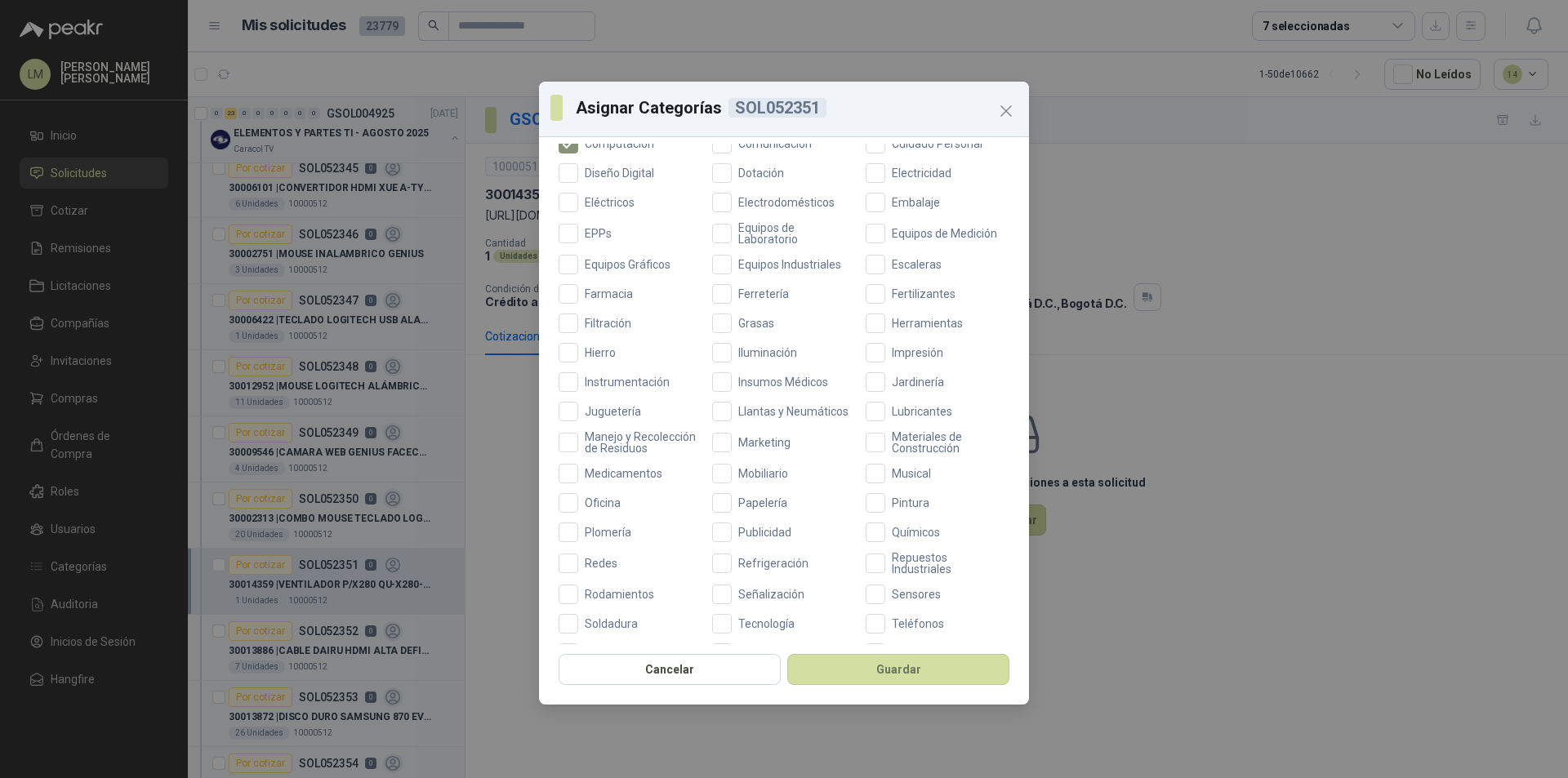
scroll to position [435, 0]
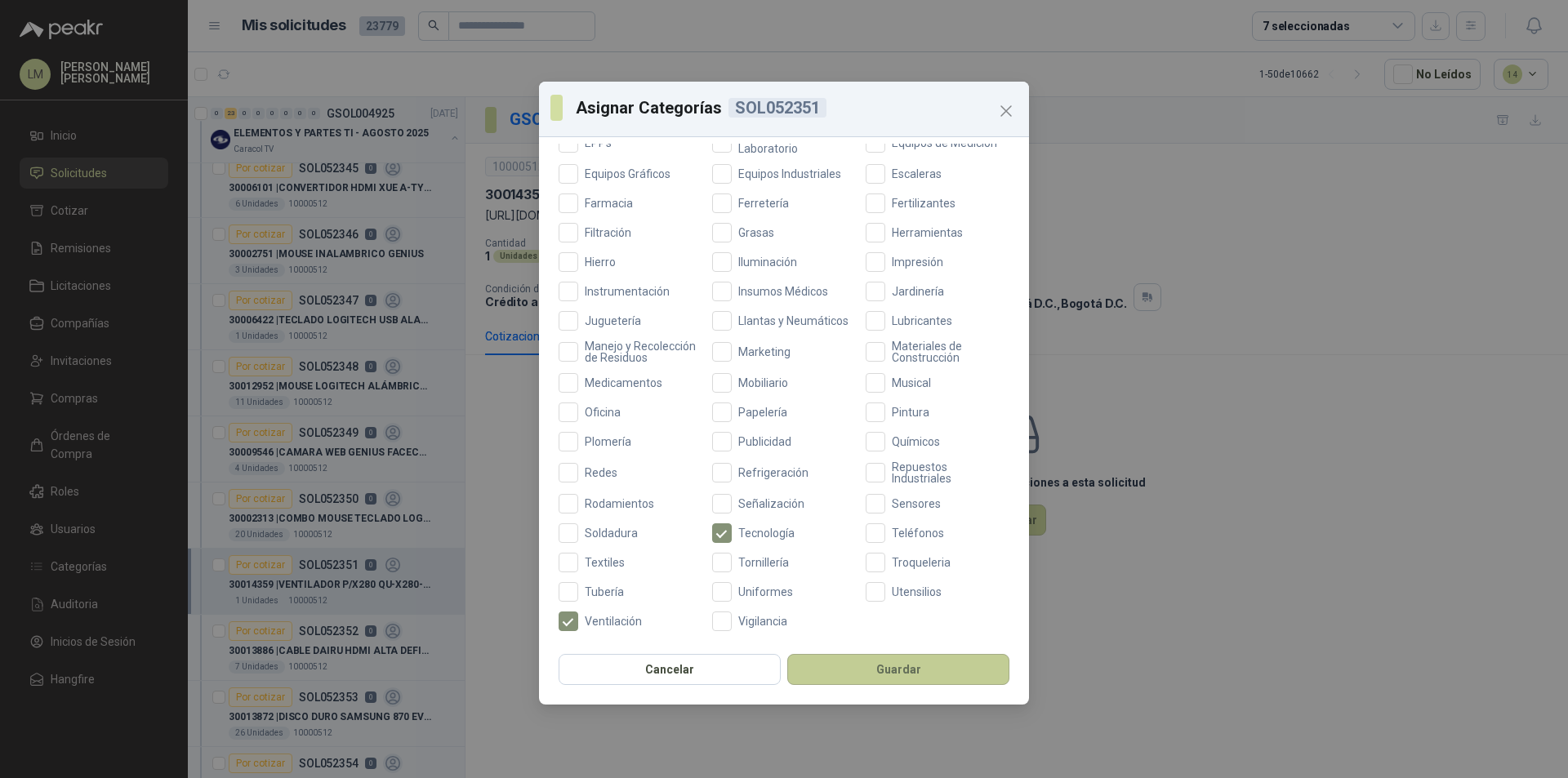
click at [847, 669] on button "Guardar" at bounding box center [898, 669] width 222 height 31
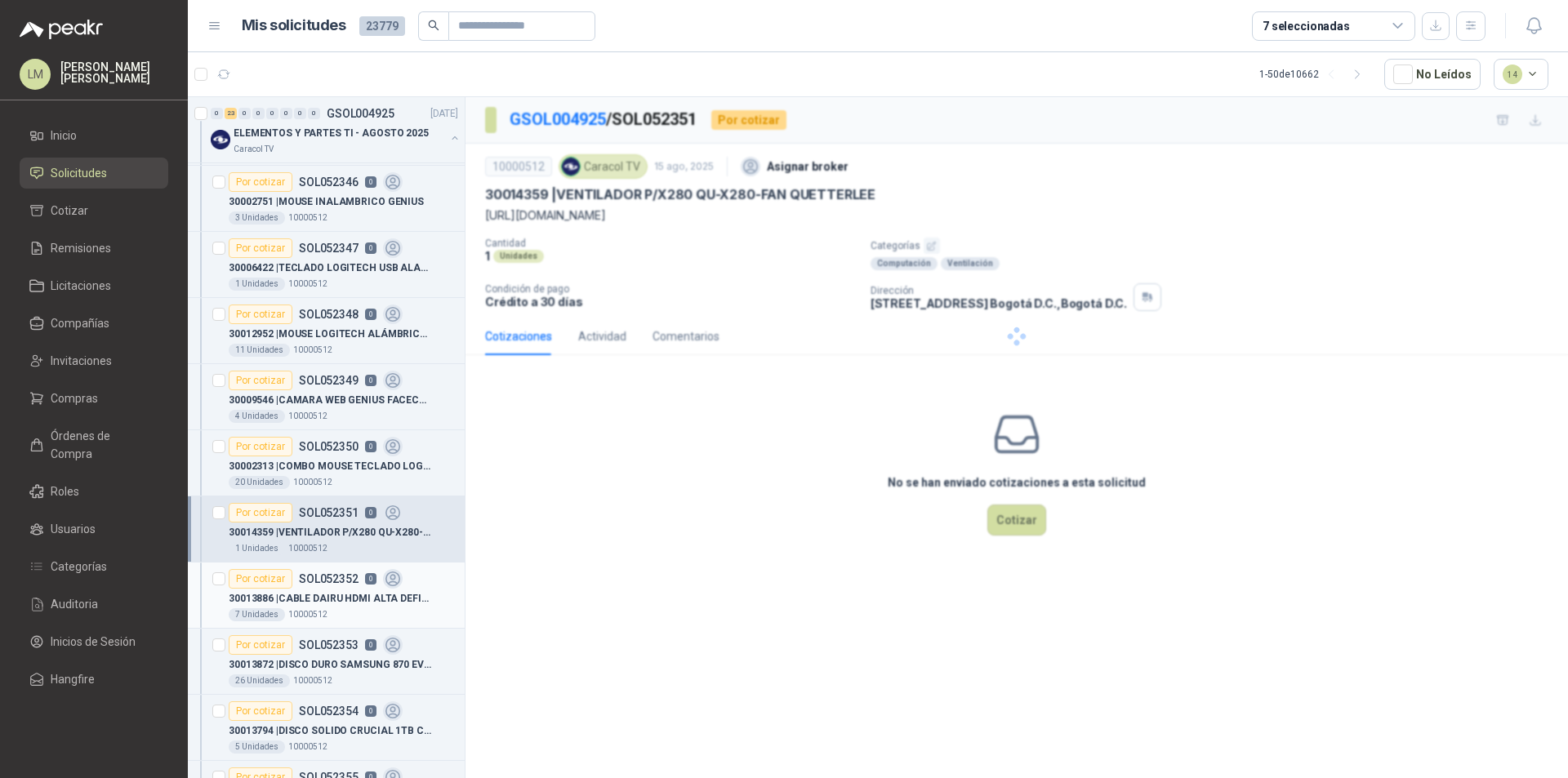
scroll to position [490, 0]
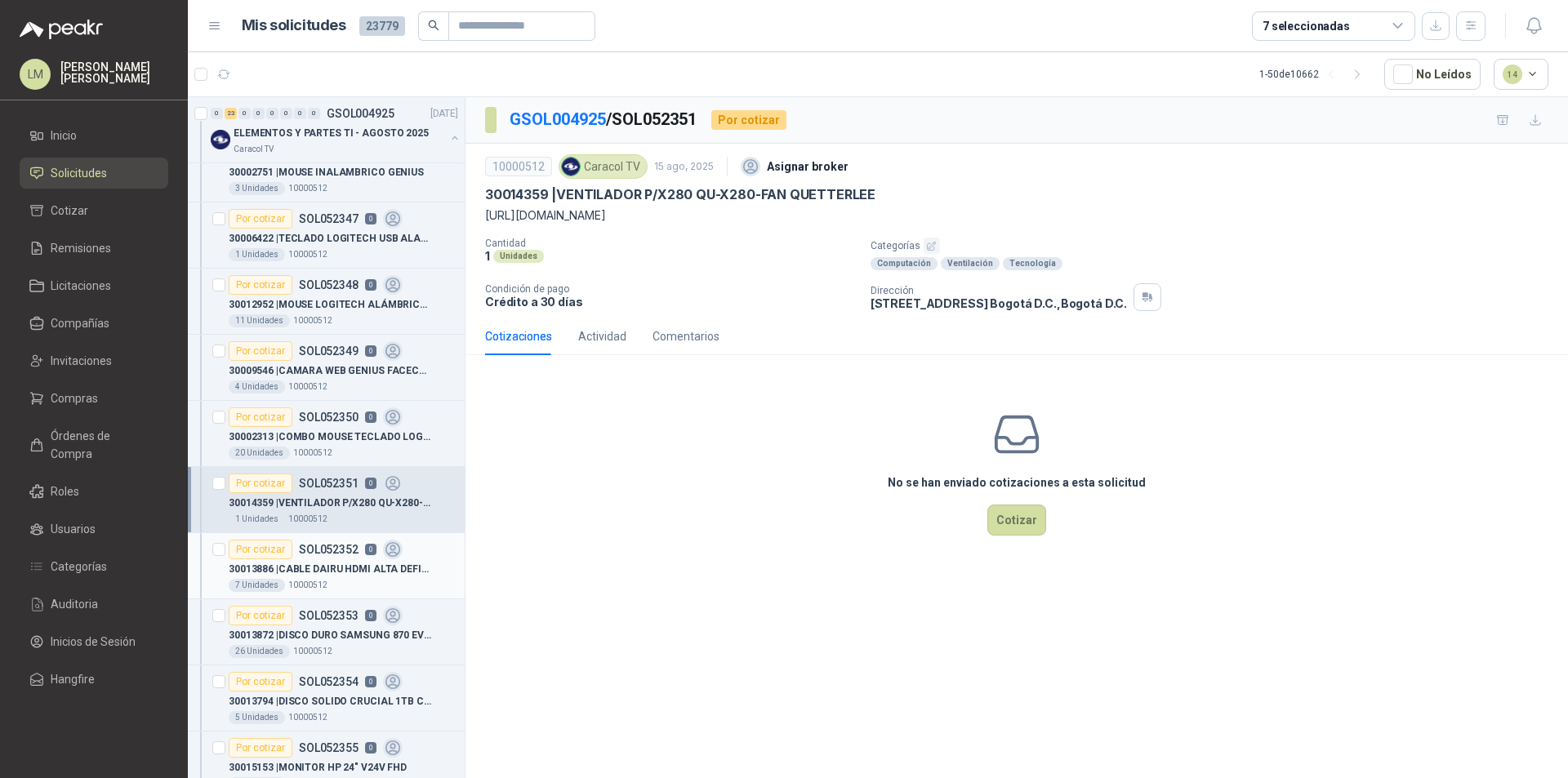
click at [311, 562] on p "30013886 | CABLE DAIRU HDMI ALTA DEFINICIÓN 4K 2M" at bounding box center [330, 569] width 203 height 15
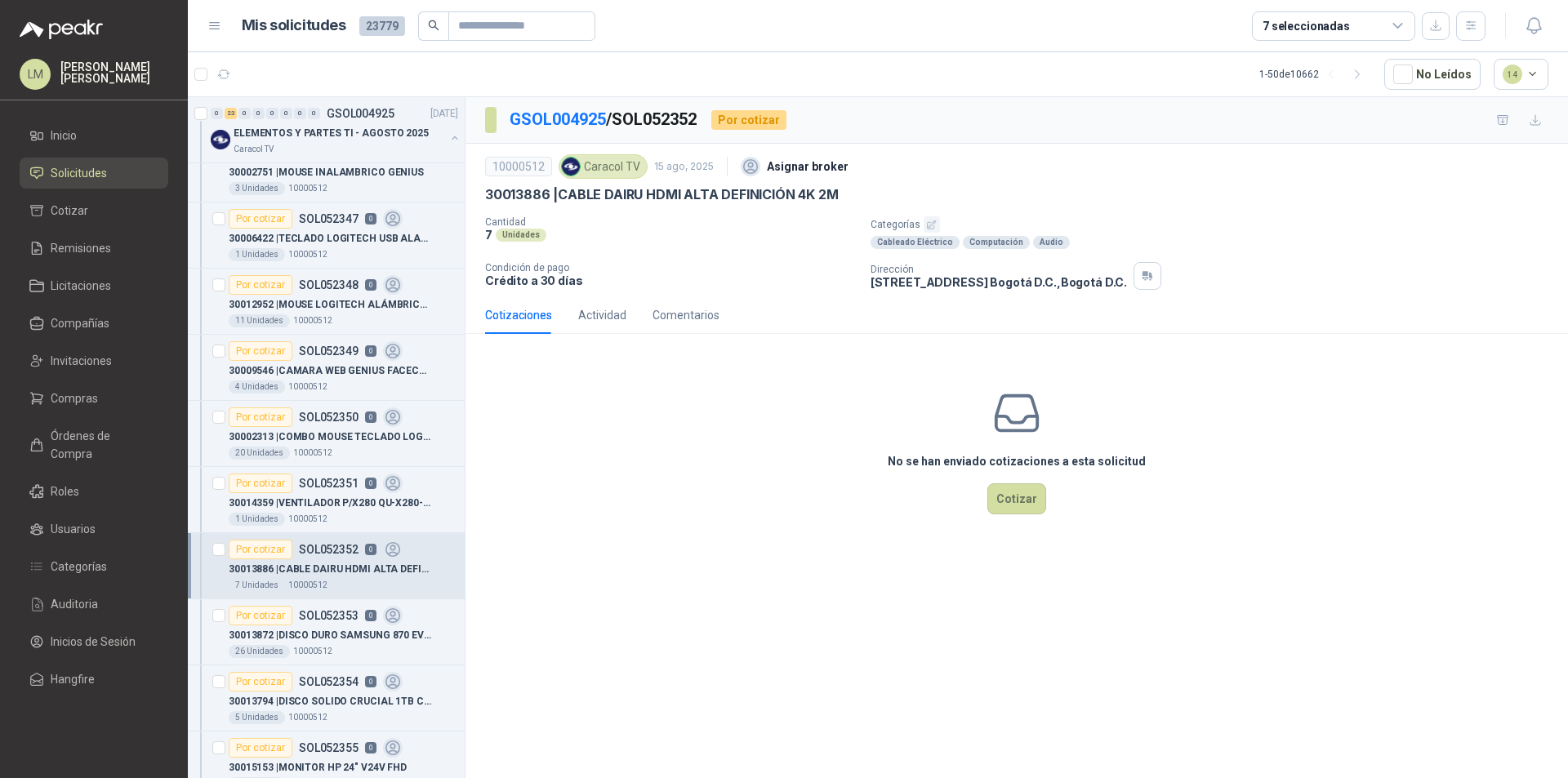
click at [928, 220] on icon "button" at bounding box center [932, 225] width 11 height 11
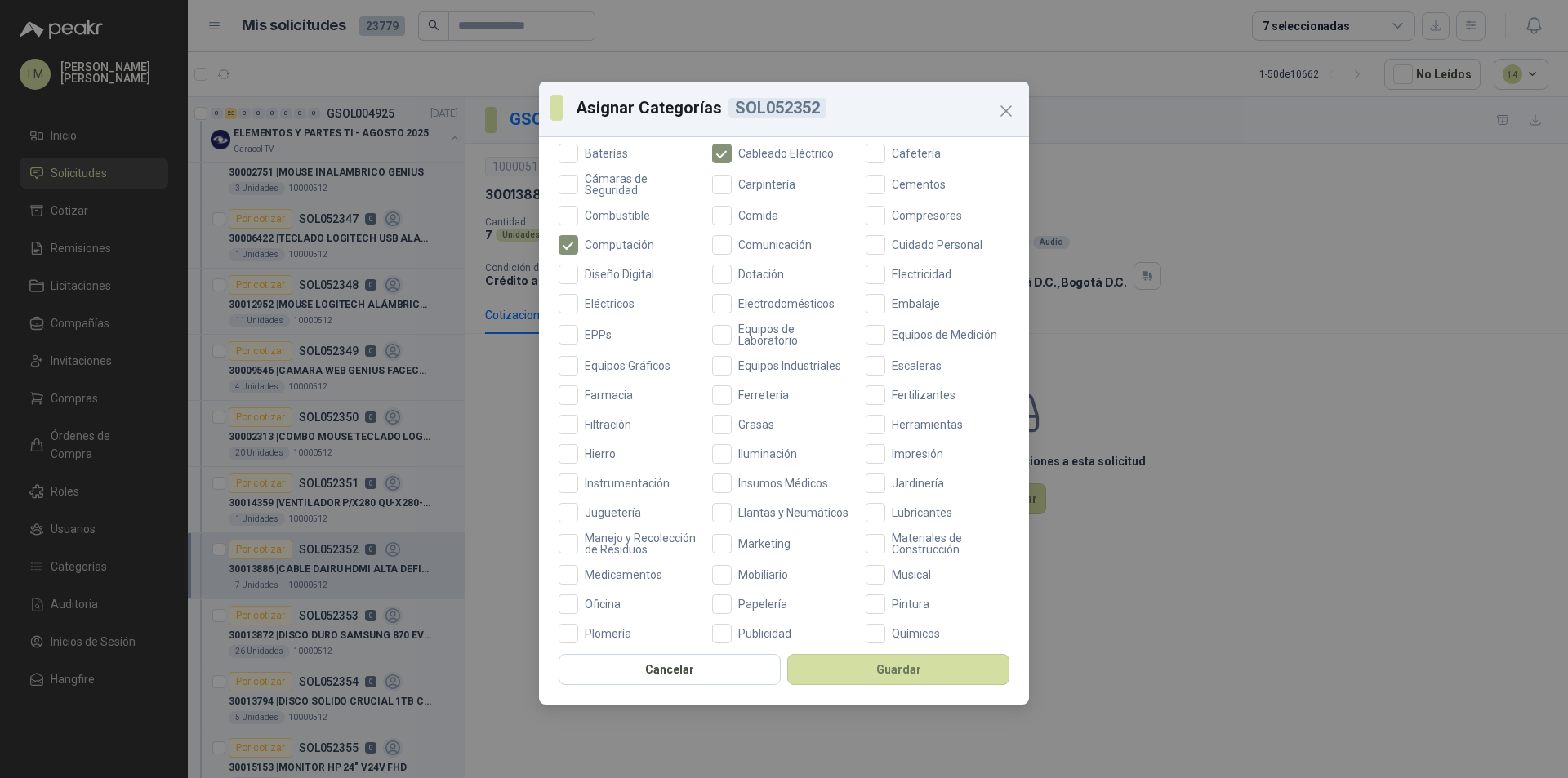
scroll to position [435, 0]
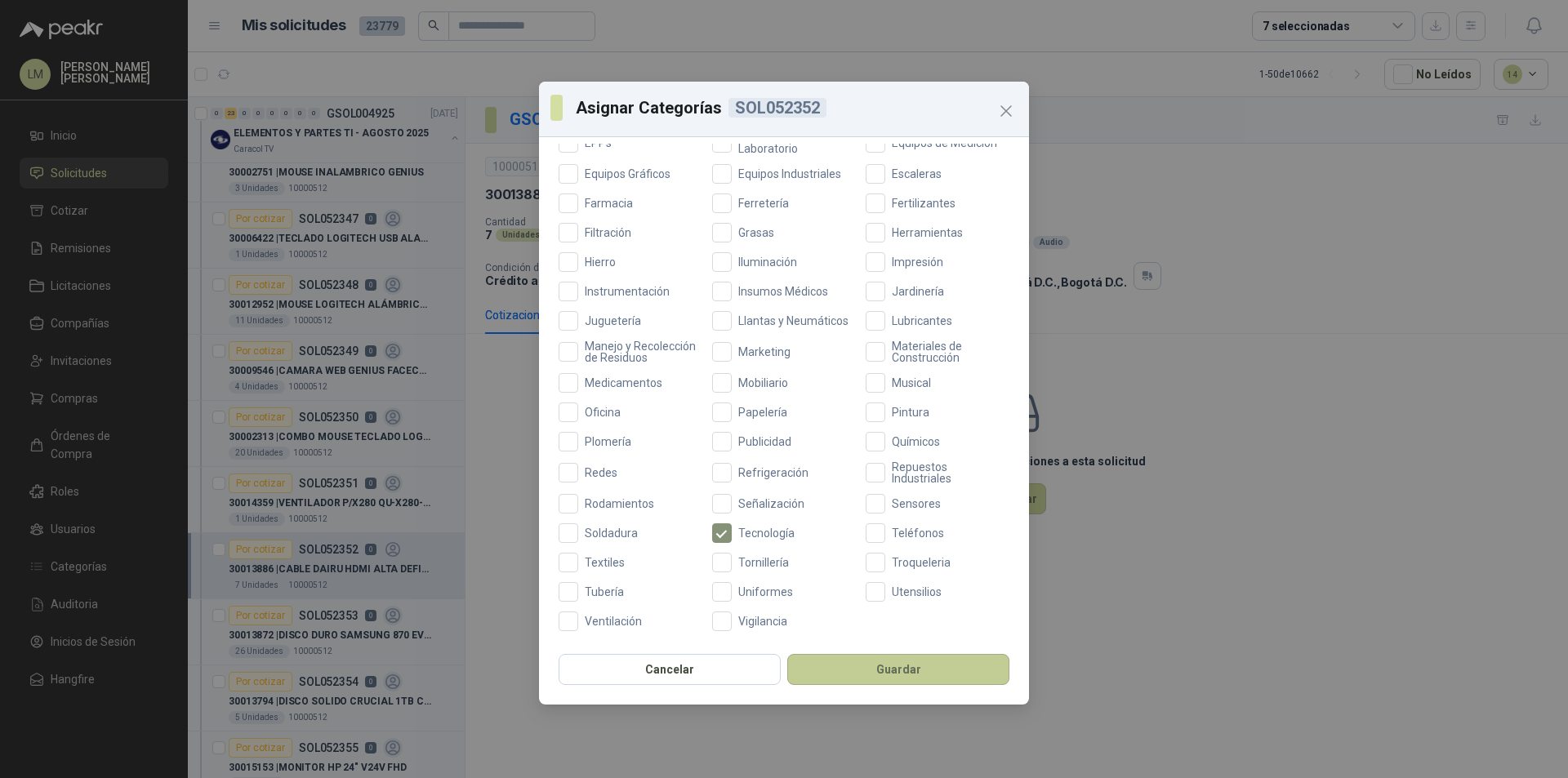
click at [863, 666] on button "Guardar" at bounding box center [898, 669] width 222 height 31
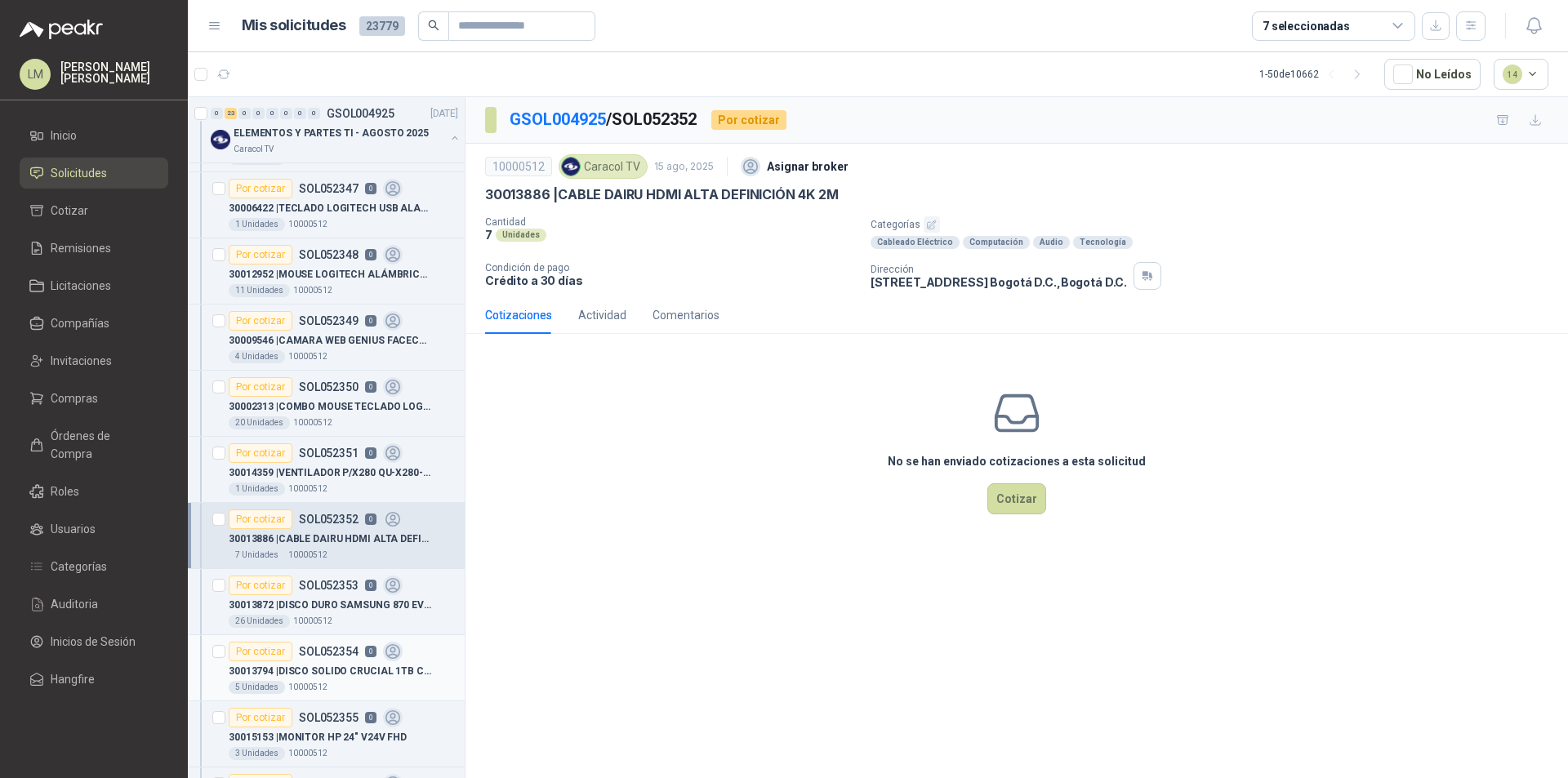
scroll to position [572, 0]
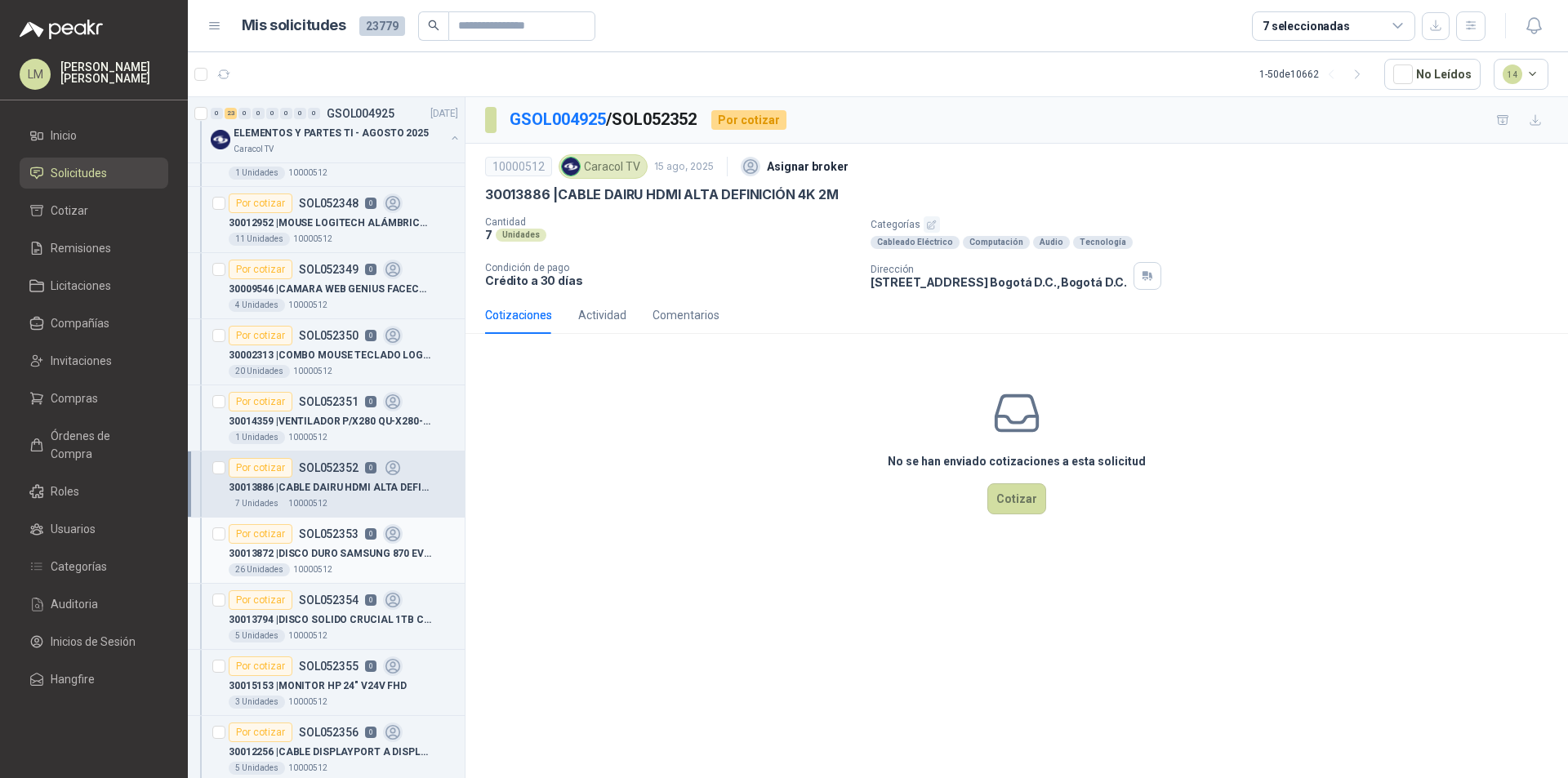
click at [320, 554] on p "30013872 | DISCO DURO SAMSUNG 870 EVO MZ-77E1T0 1TB" at bounding box center [330, 553] width 203 height 15
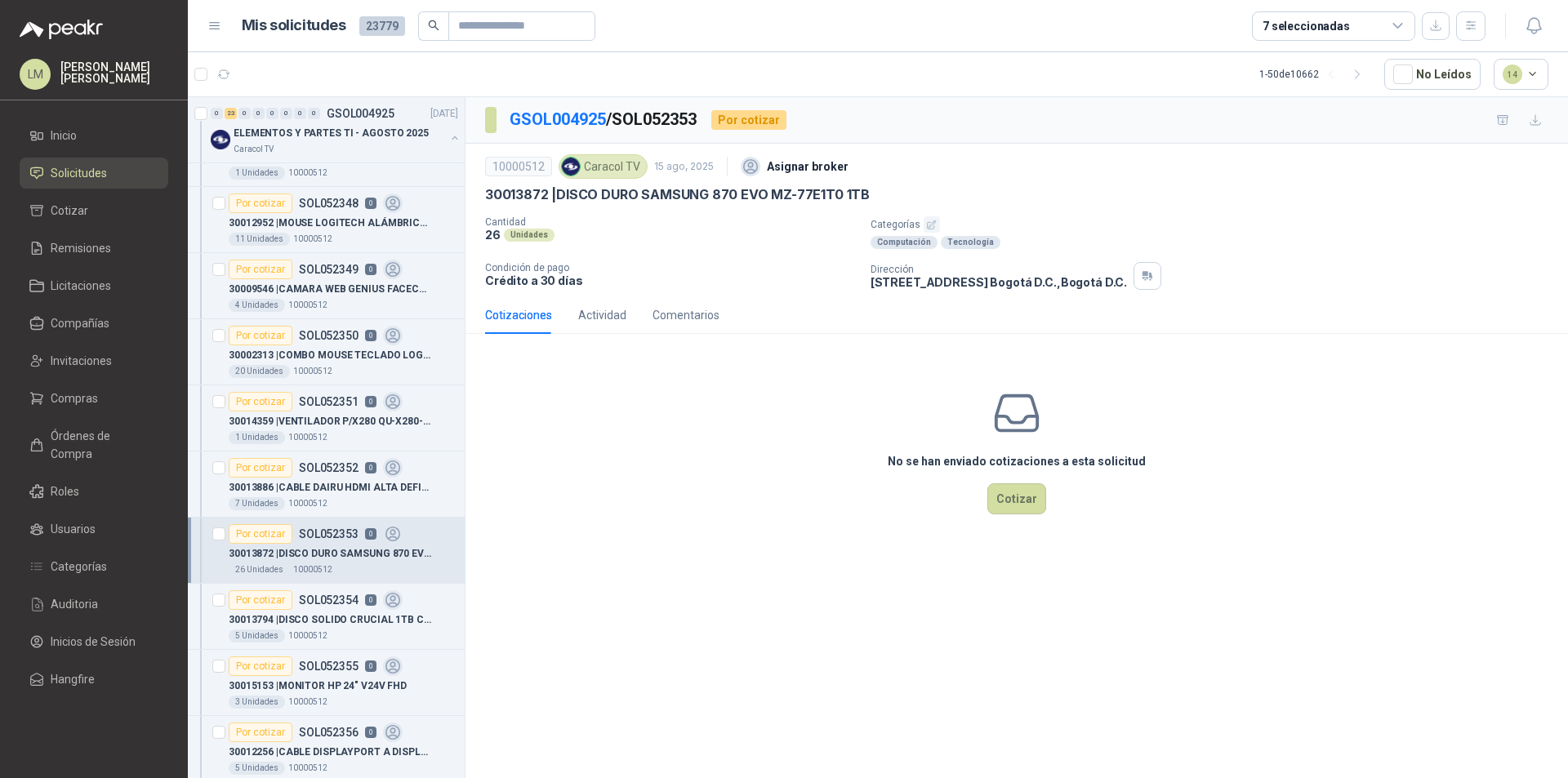
click at [930, 223] on icon "button" at bounding box center [932, 224] width 8 height 8
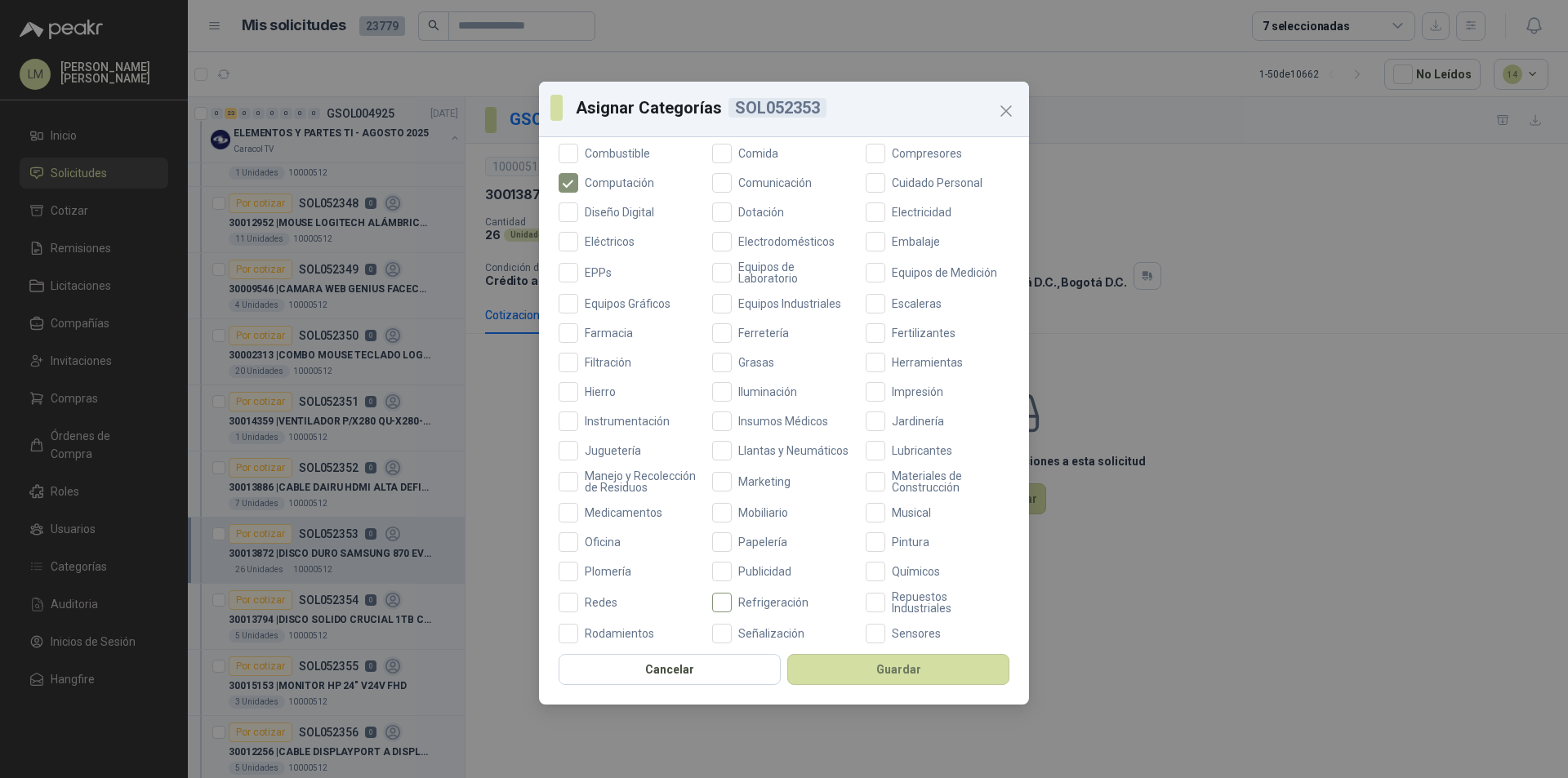
scroll to position [435, 0]
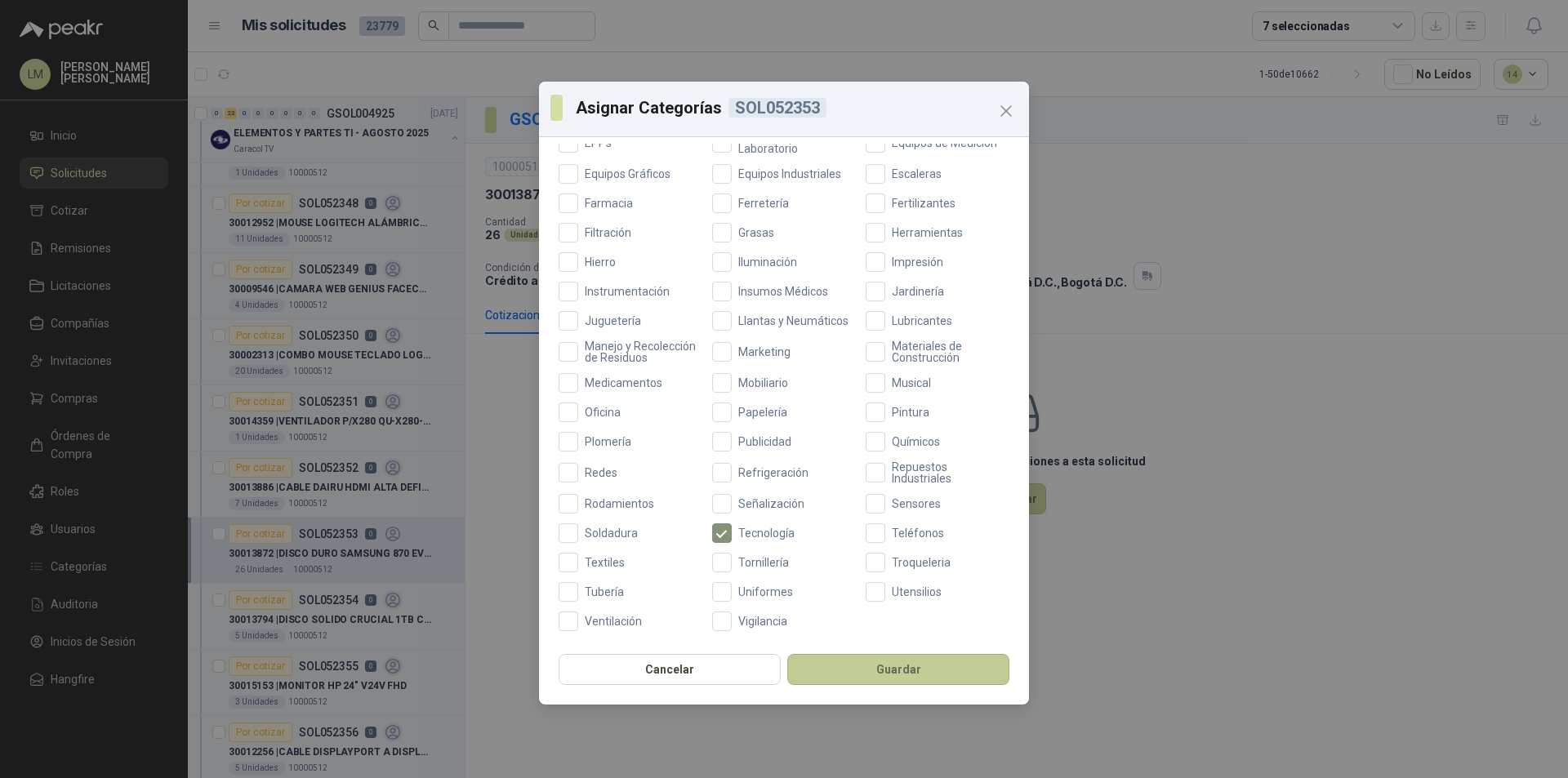
click at [870, 669] on button "Guardar" at bounding box center [898, 669] width 222 height 31
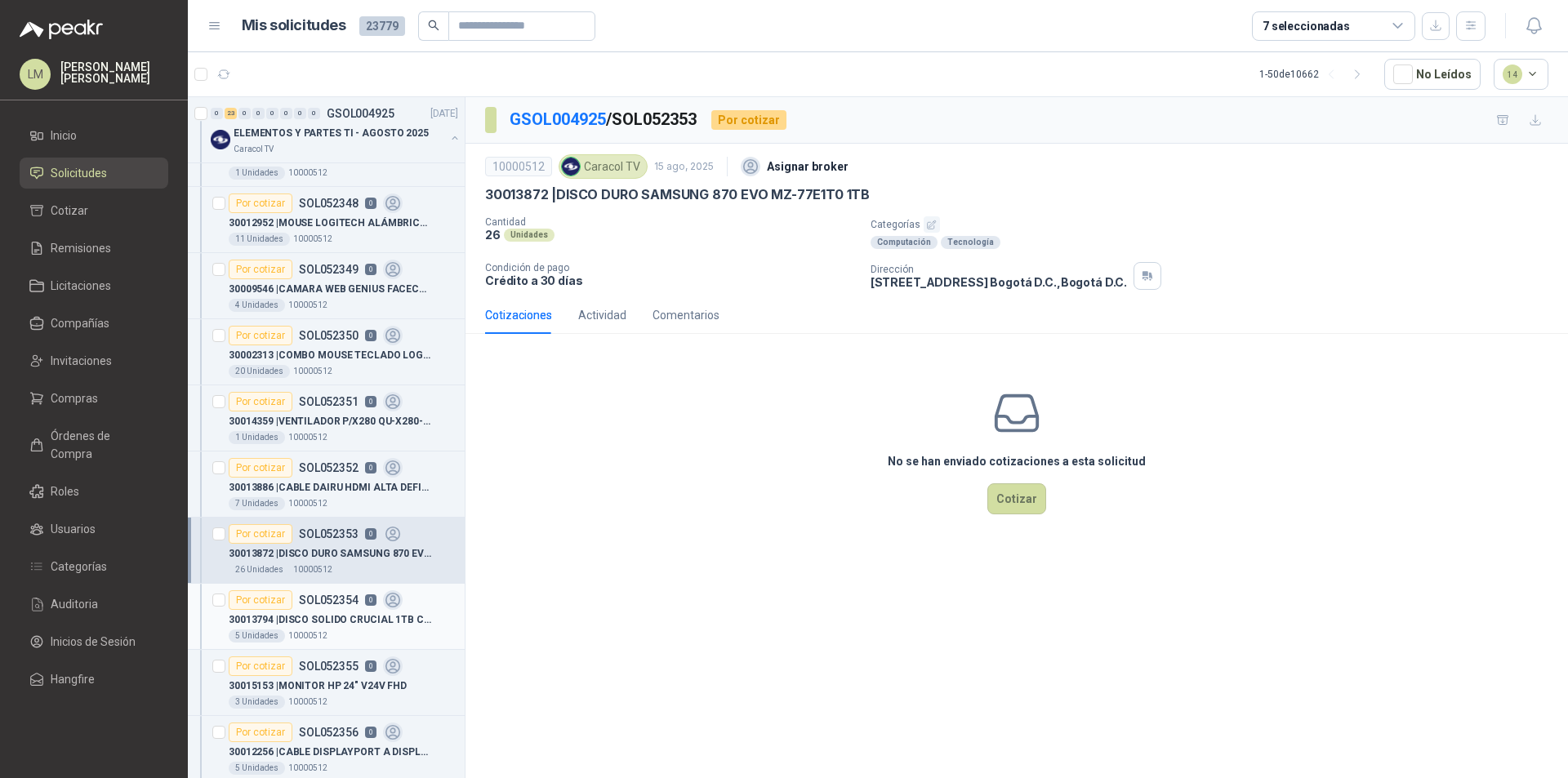
click at [343, 634] on div "5 Unidades 10000512" at bounding box center [343, 636] width 229 height 13
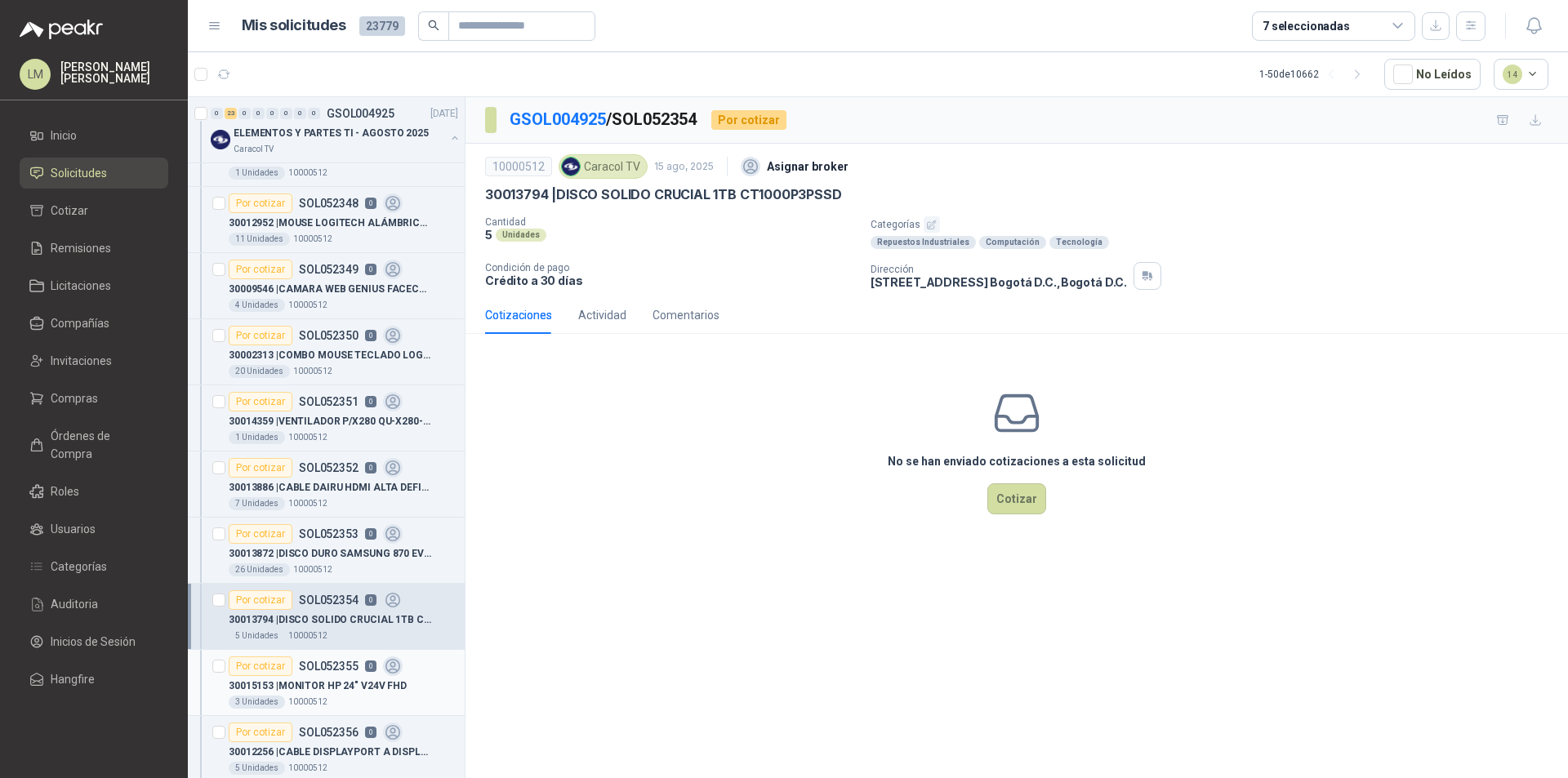
click at [322, 683] on p "30015153 | MONITOR HP 24" V24V FHD" at bounding box center [318, 686] width 178 height 15
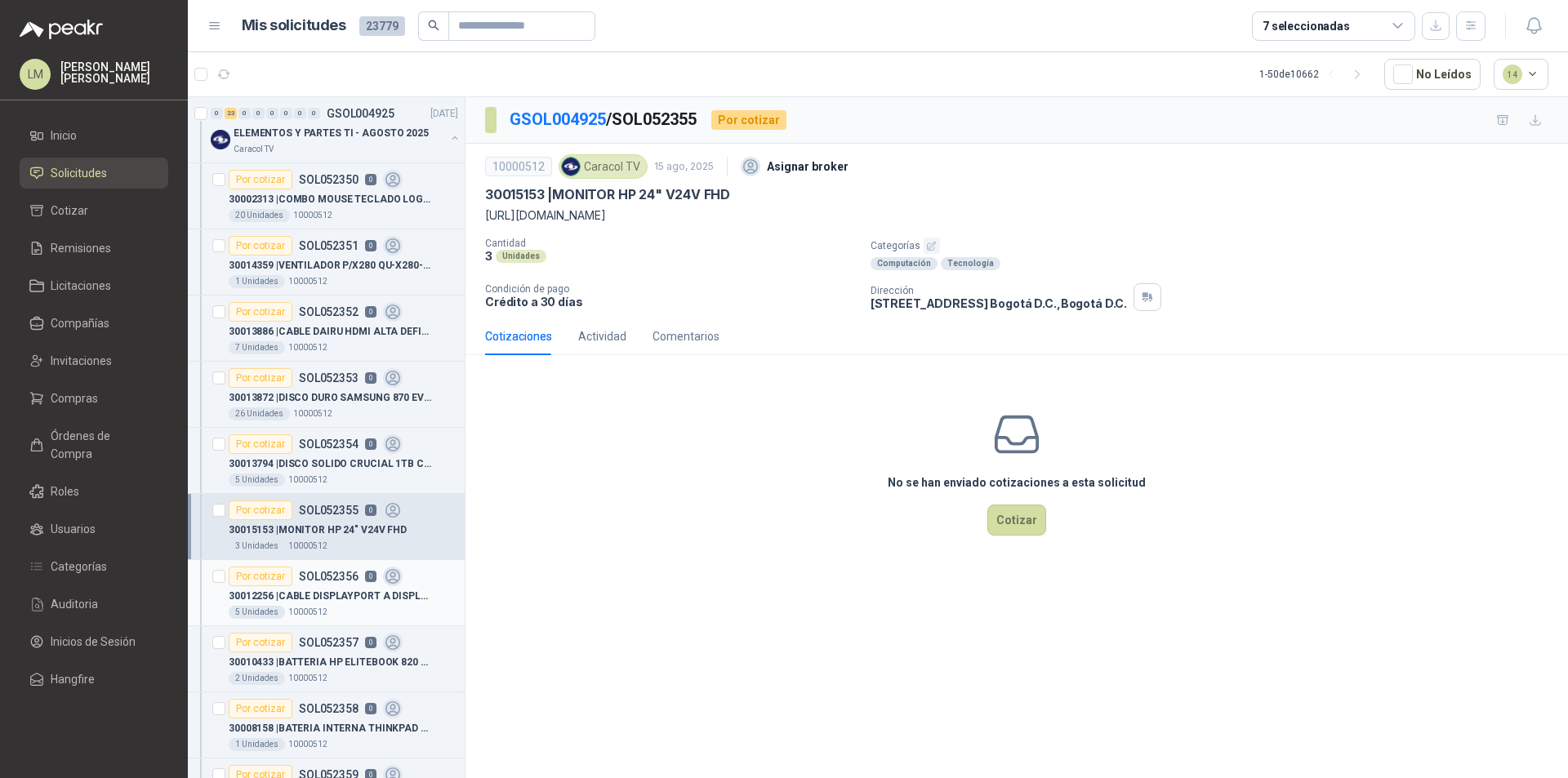
scroll to position [735, 0]
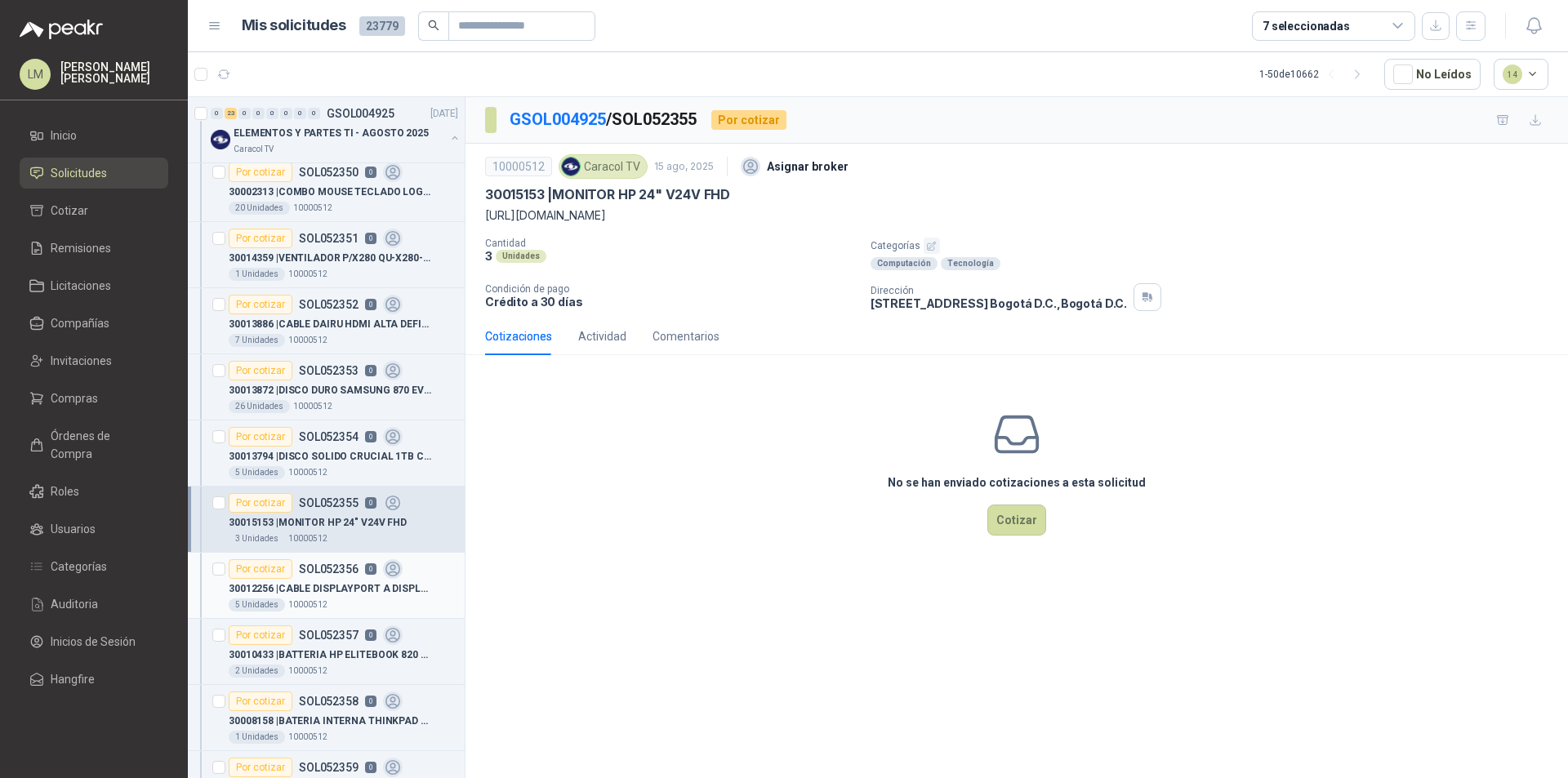
click at [316, 584] on p "30012256 | CABLE DISPLAYPORT A DISPLAYPORT" at bounding box center [330, 589] width 203 height 15
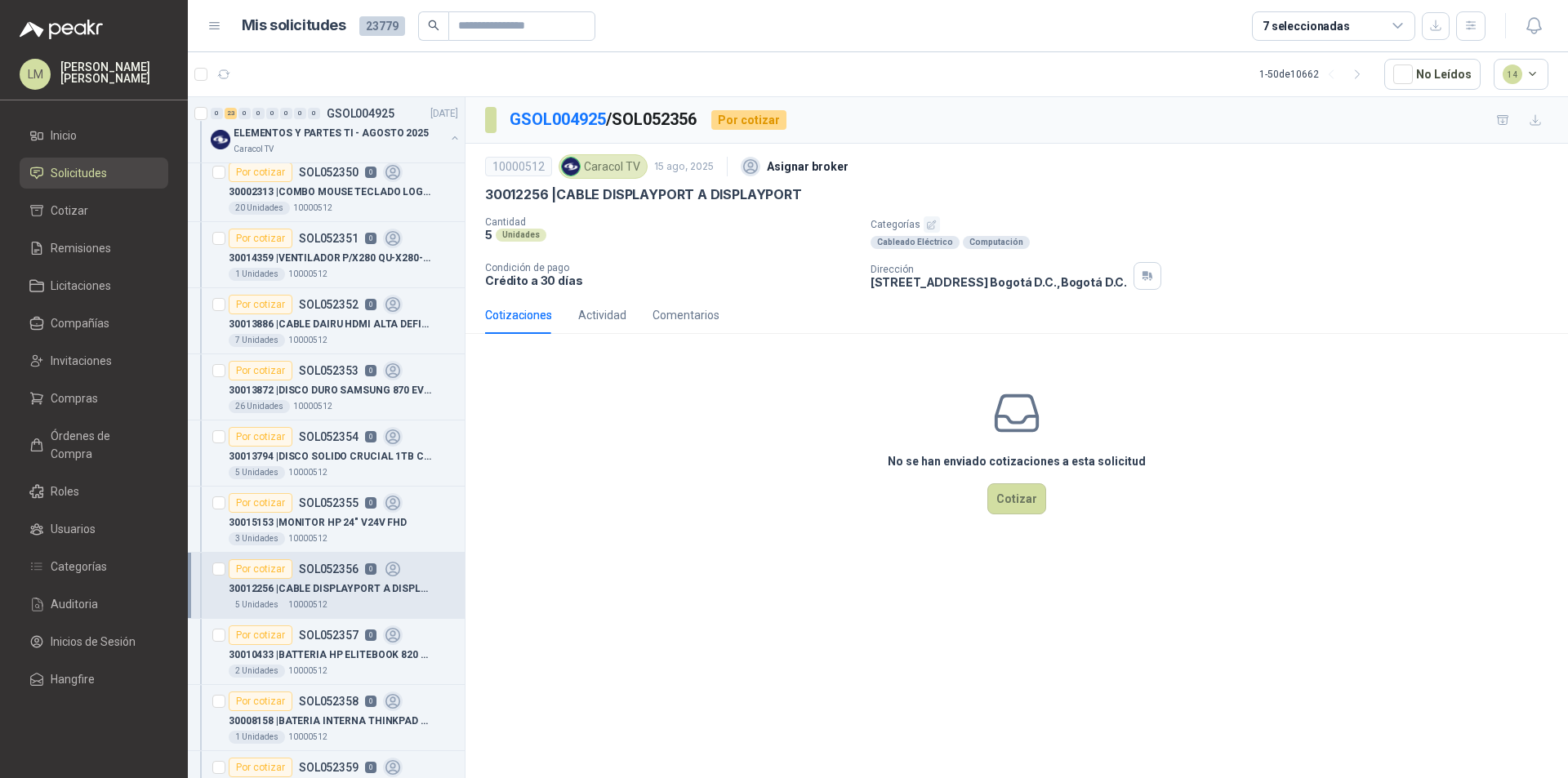
click at [933, 226] on icon "button" at bounding box center [932, 225] width 11 height 11
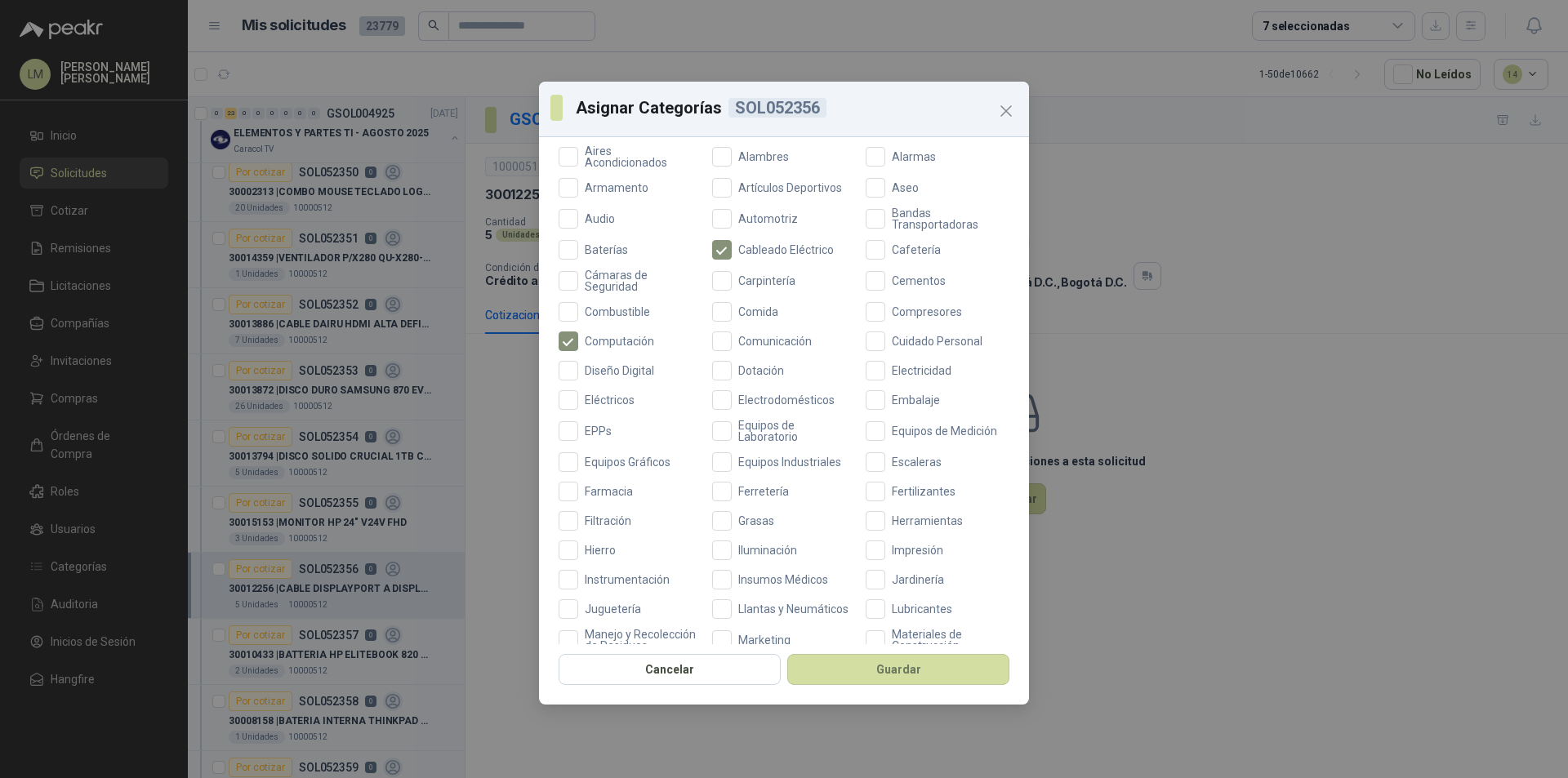
scroll to position [435, 0]
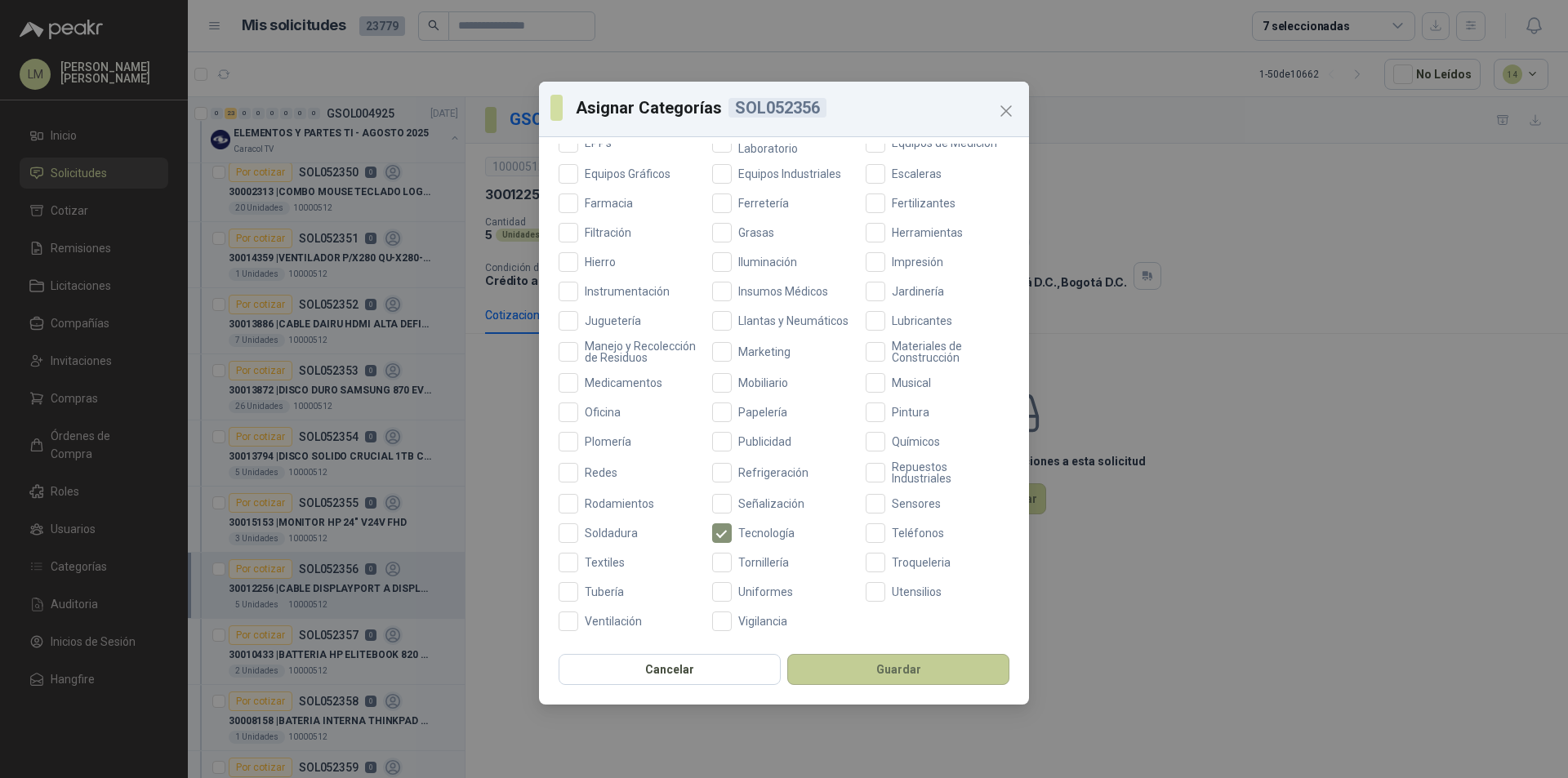
click at [868, 667] on button "Guardar" at bounding box center [898, 669] width 222 height 31
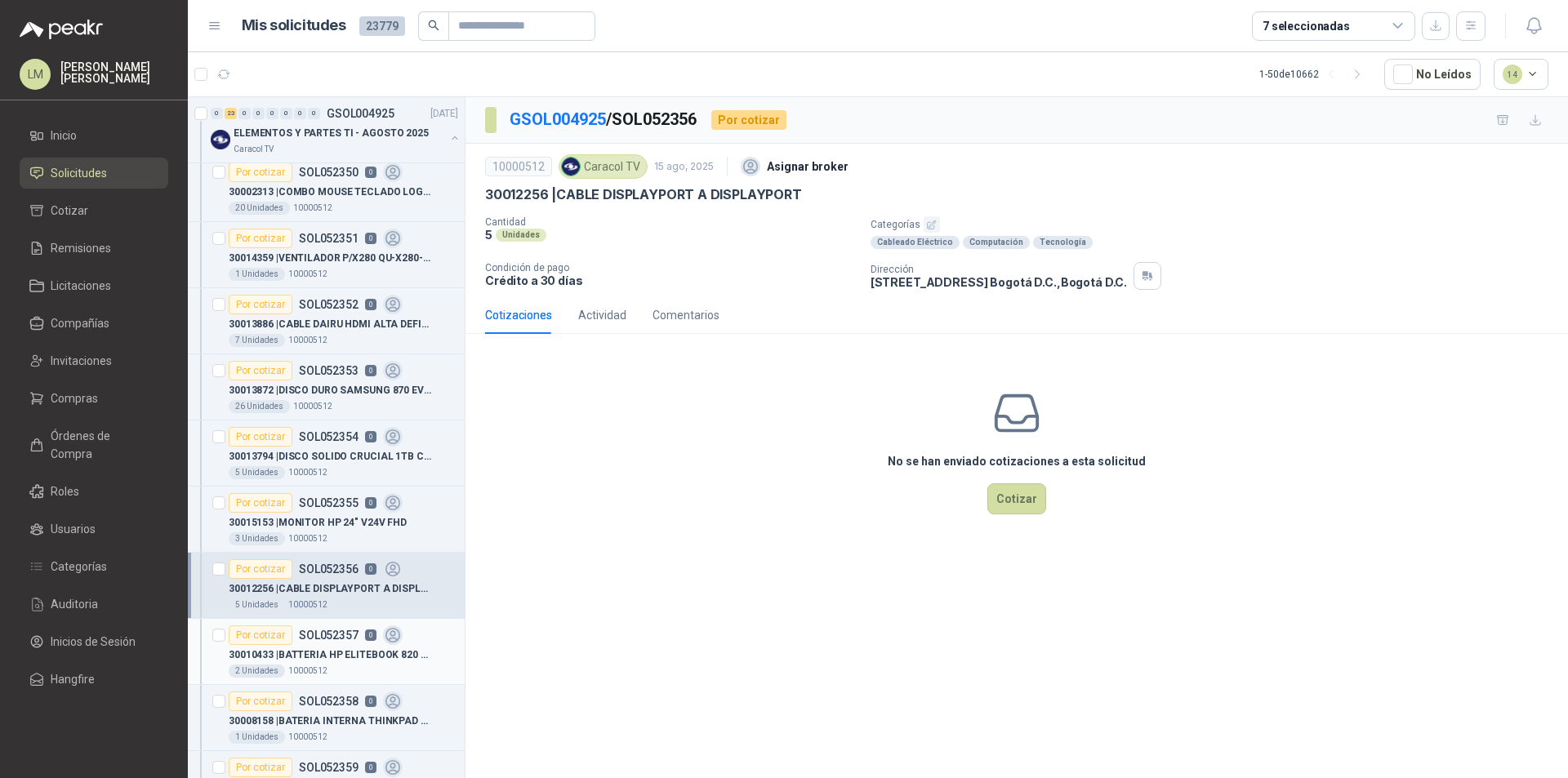
click at [316, 660] on p "30010433 | BATTERIA HP ELITEBOOK 820 G3 800514-001" at bounding box center [330, 655] width 203 height 15
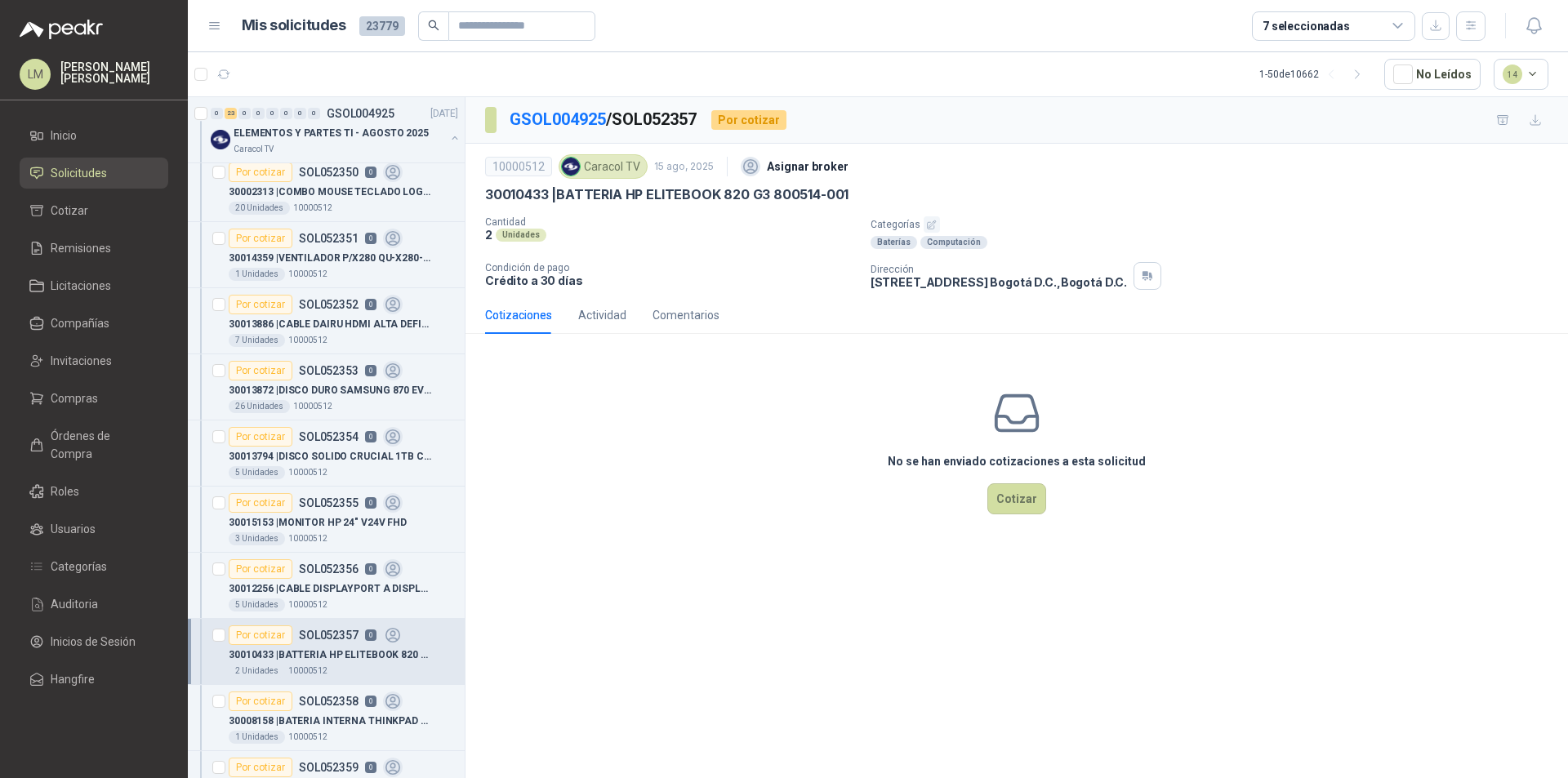
click at [931, 218] on button "button" at bounding box center [932, 225] width 16 height 16
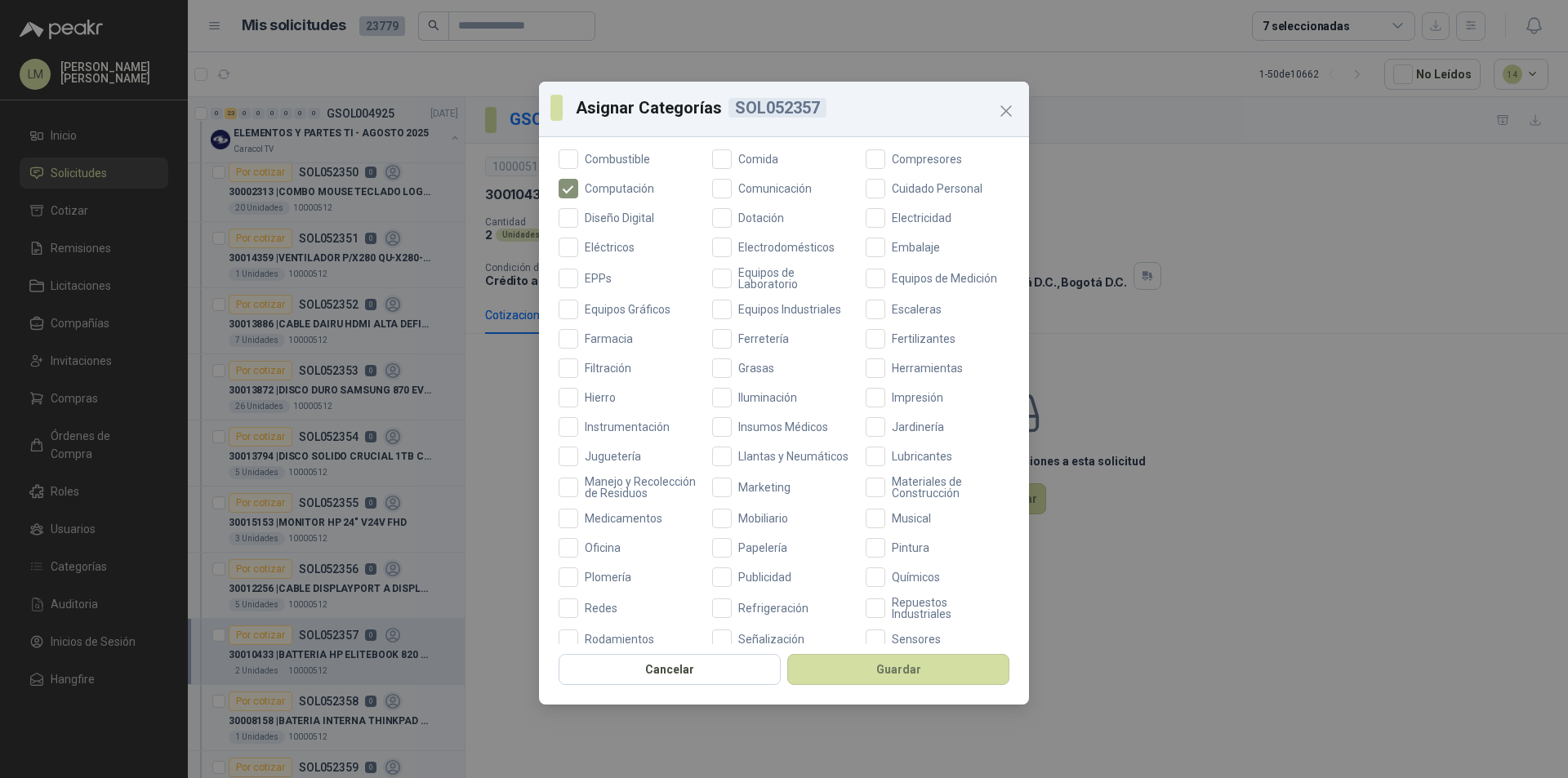
scroll to position [435, 0]
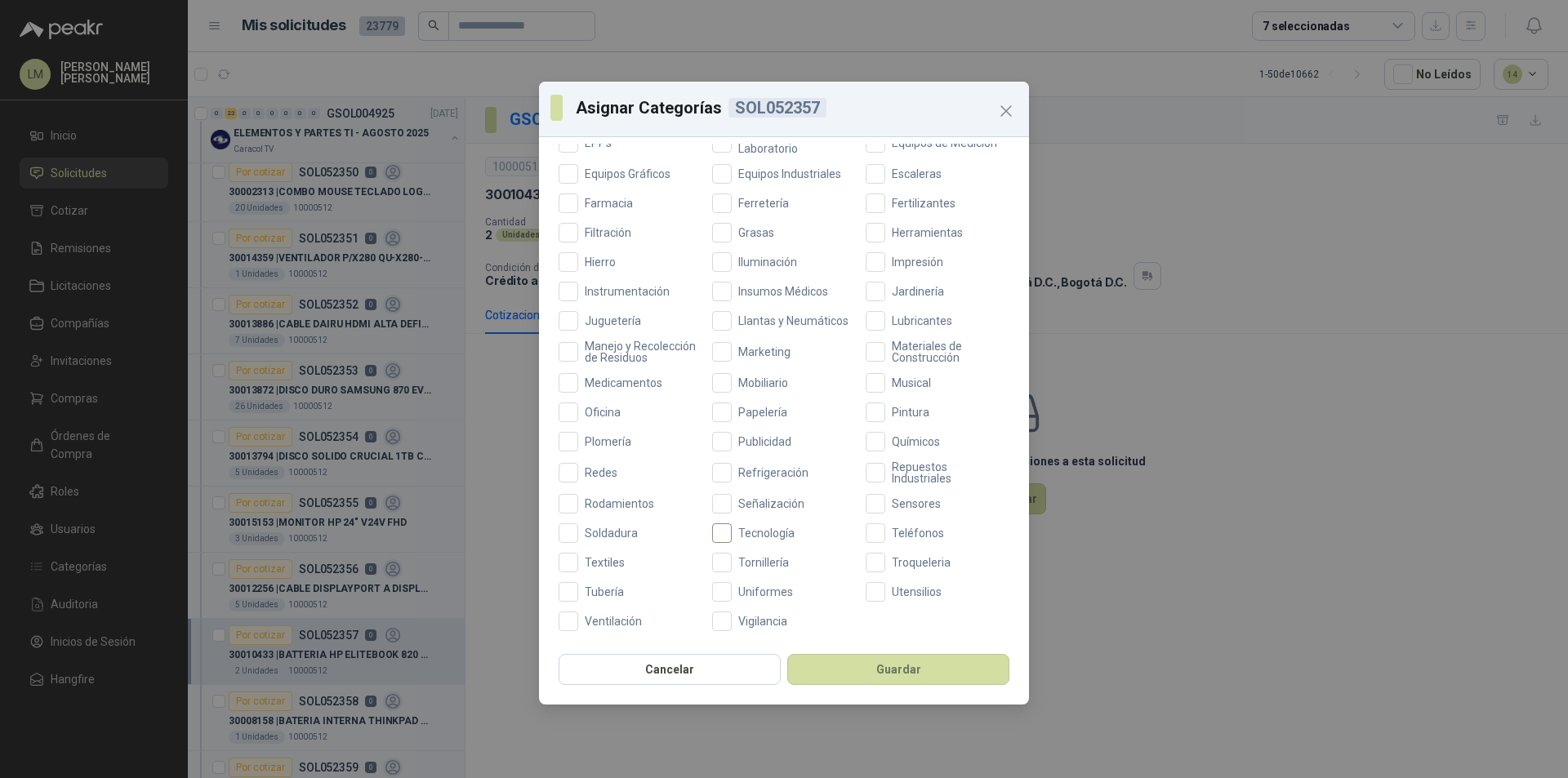
click at [732, 536] on span "Tecnología" at bounding box center [767, 533] width 70 height 12
click at [863, 670] on button "Guardar" at bounding box center [898, 669] width 222 height 31
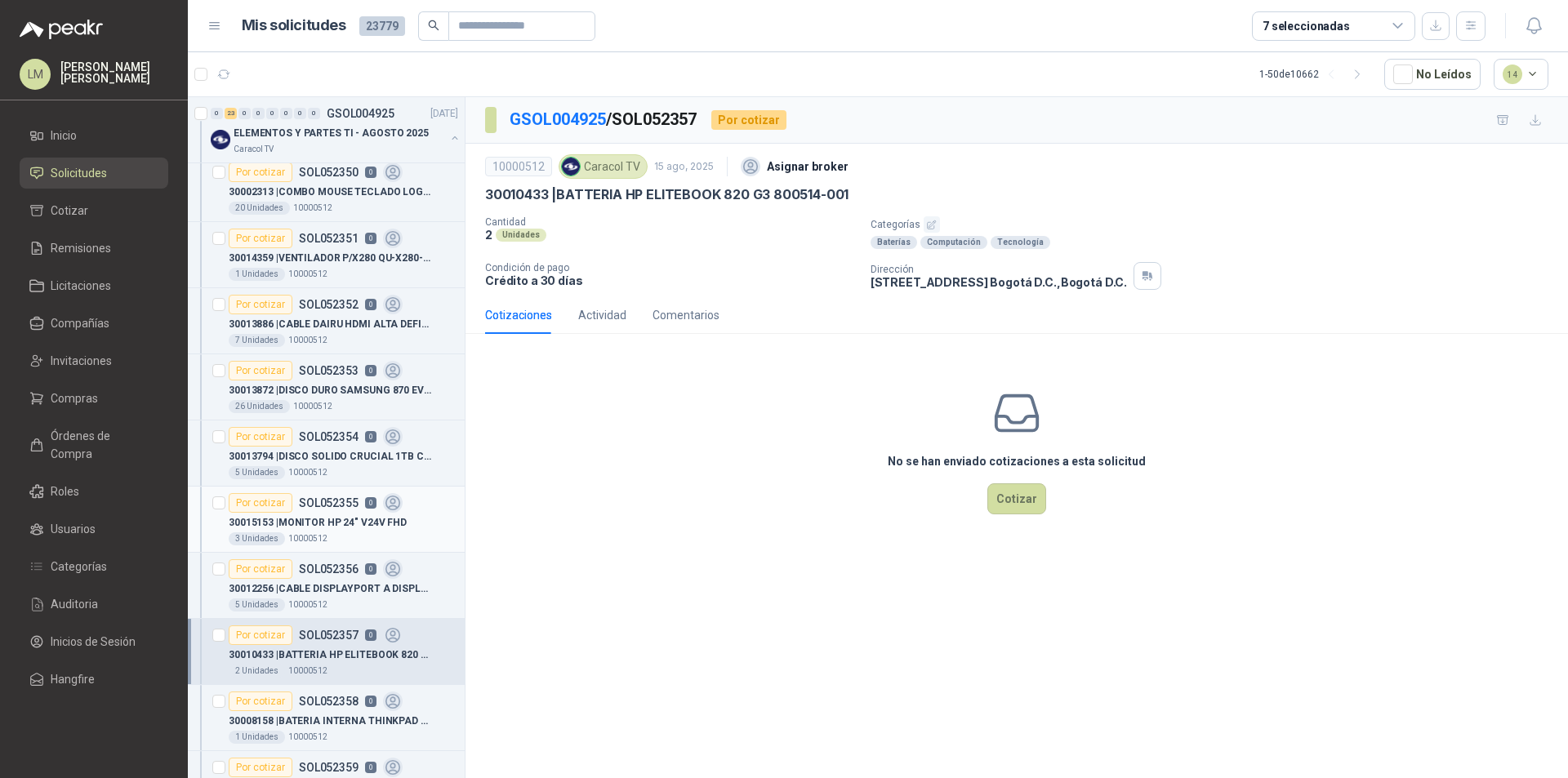
scroll to position [816, 0]
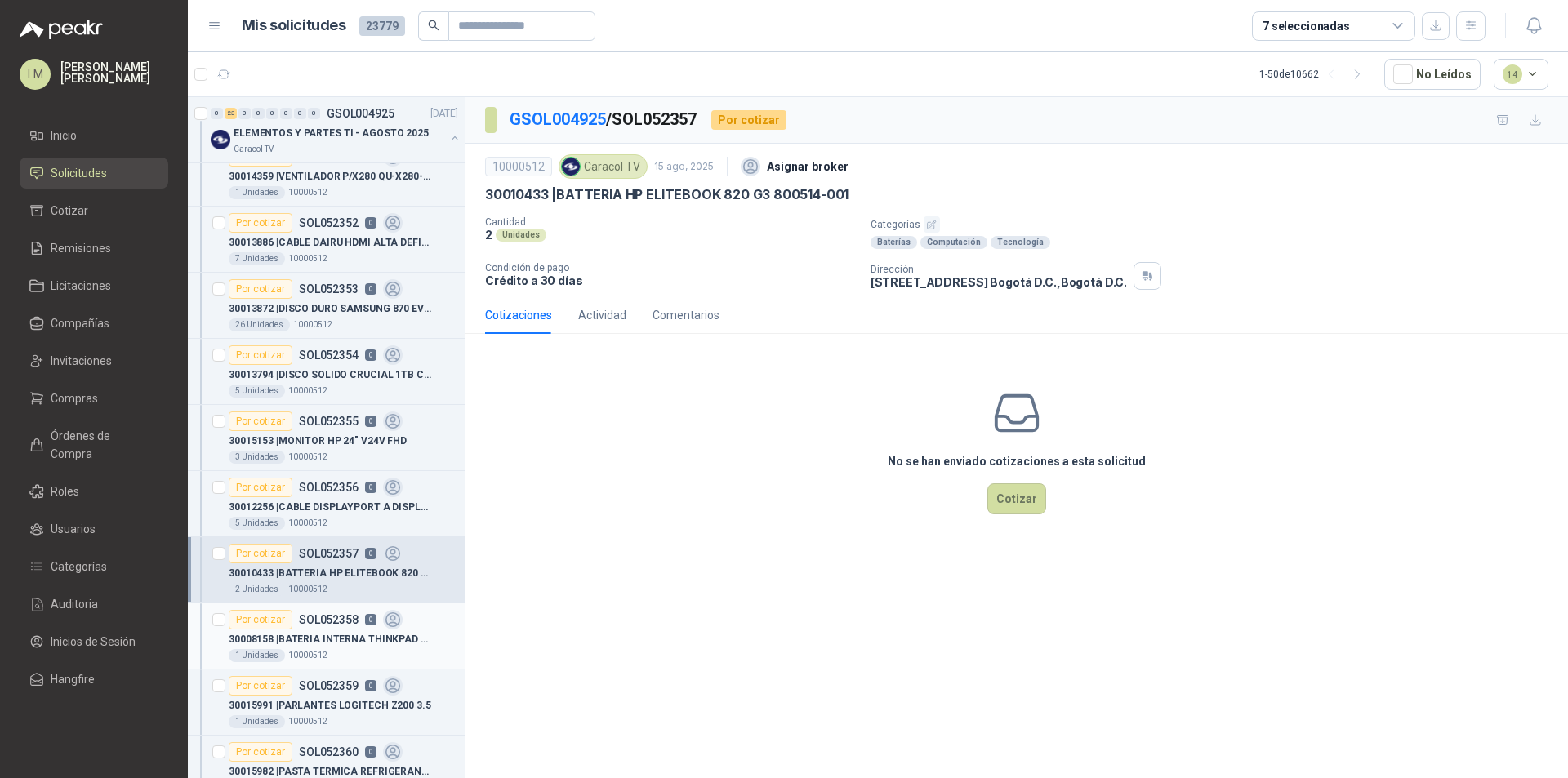
click at [295, 640] on p "30008158 | BATERIA INTERNA THINKPAD X280 01AV472" at bounding box center [330, 639] width 203 height 15
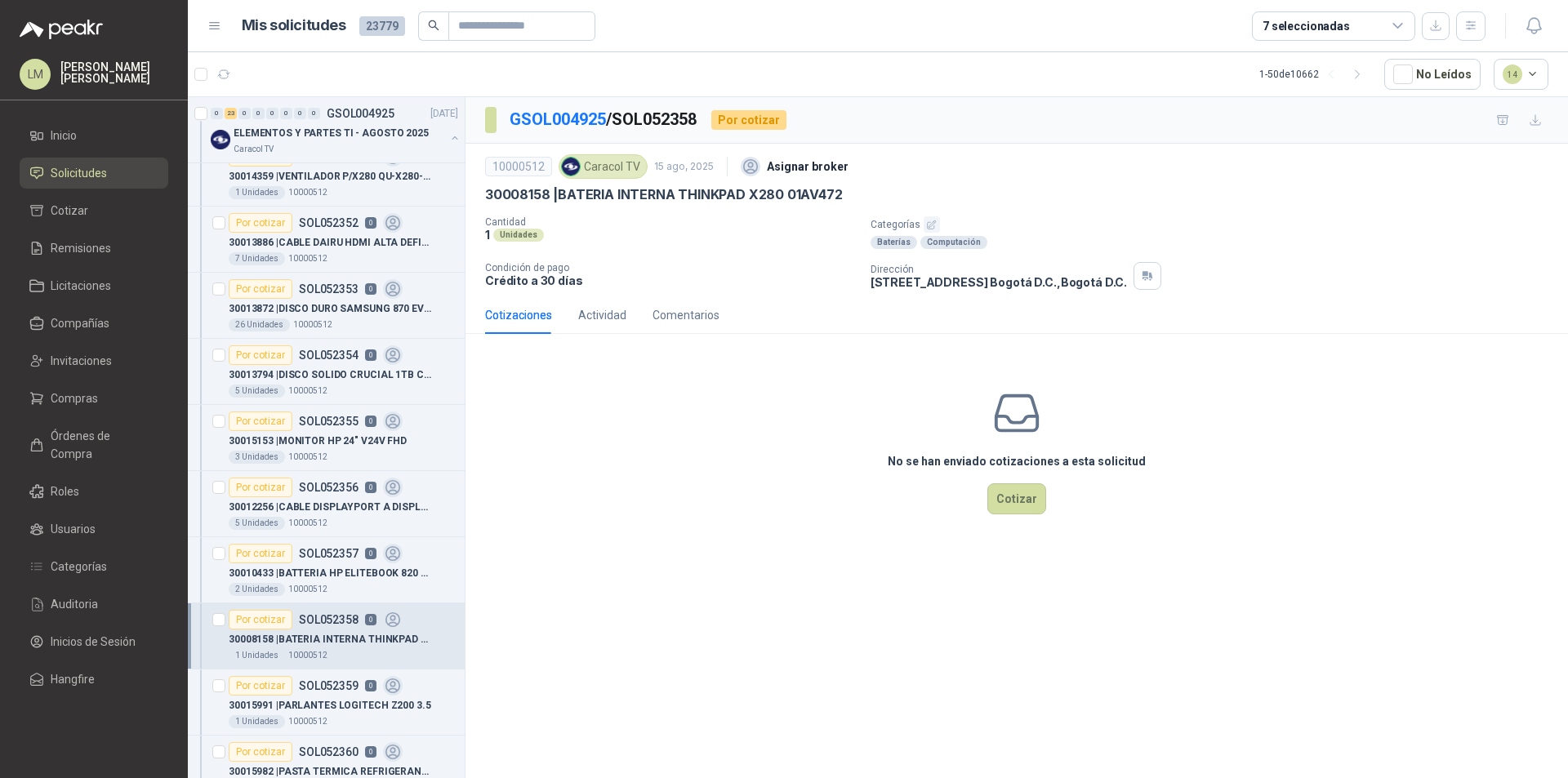
click at [926, 223] on icon "button" at bounding box center [932, 225] width 11 height 11
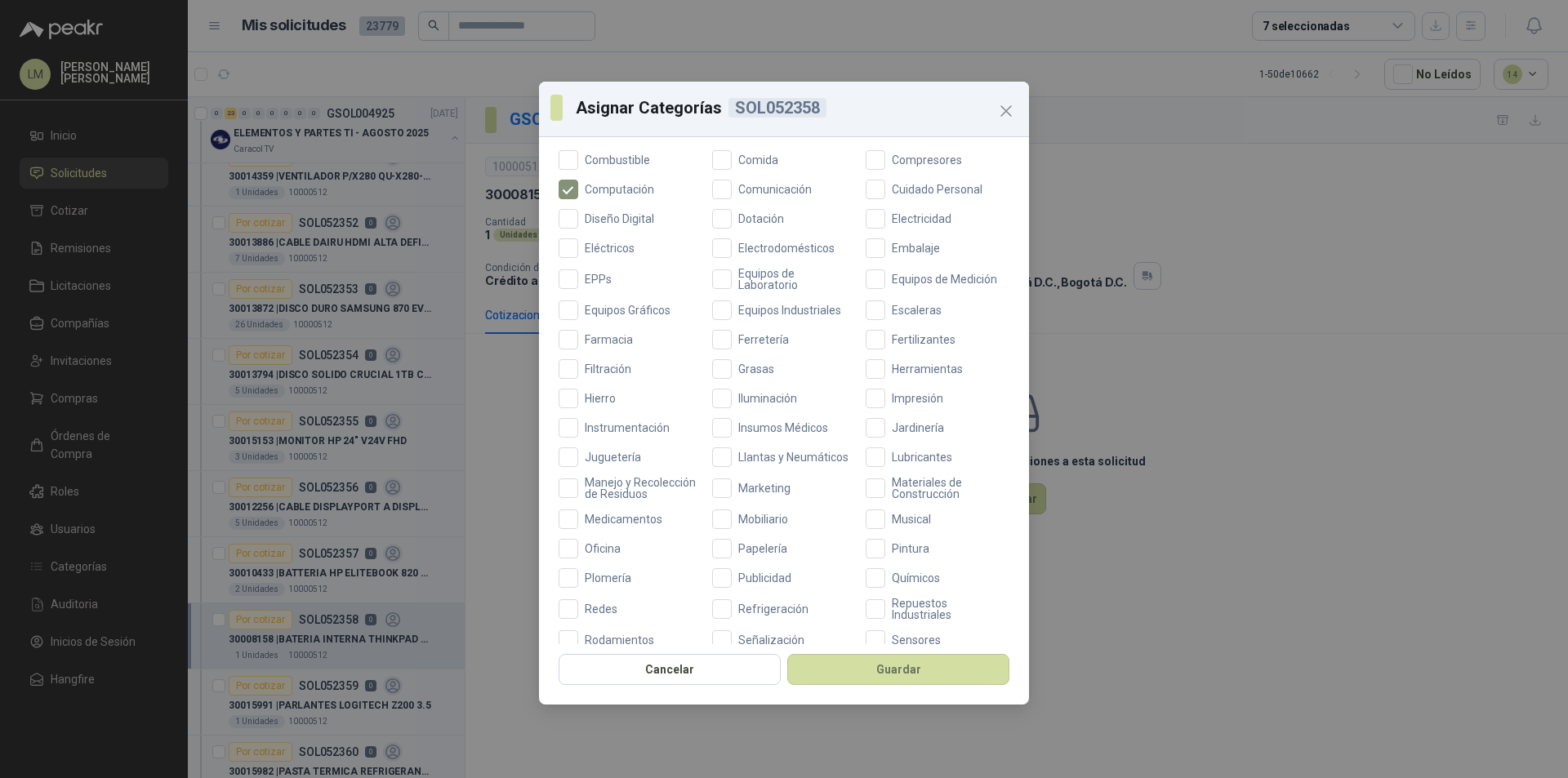
scroll to position [435, 0]
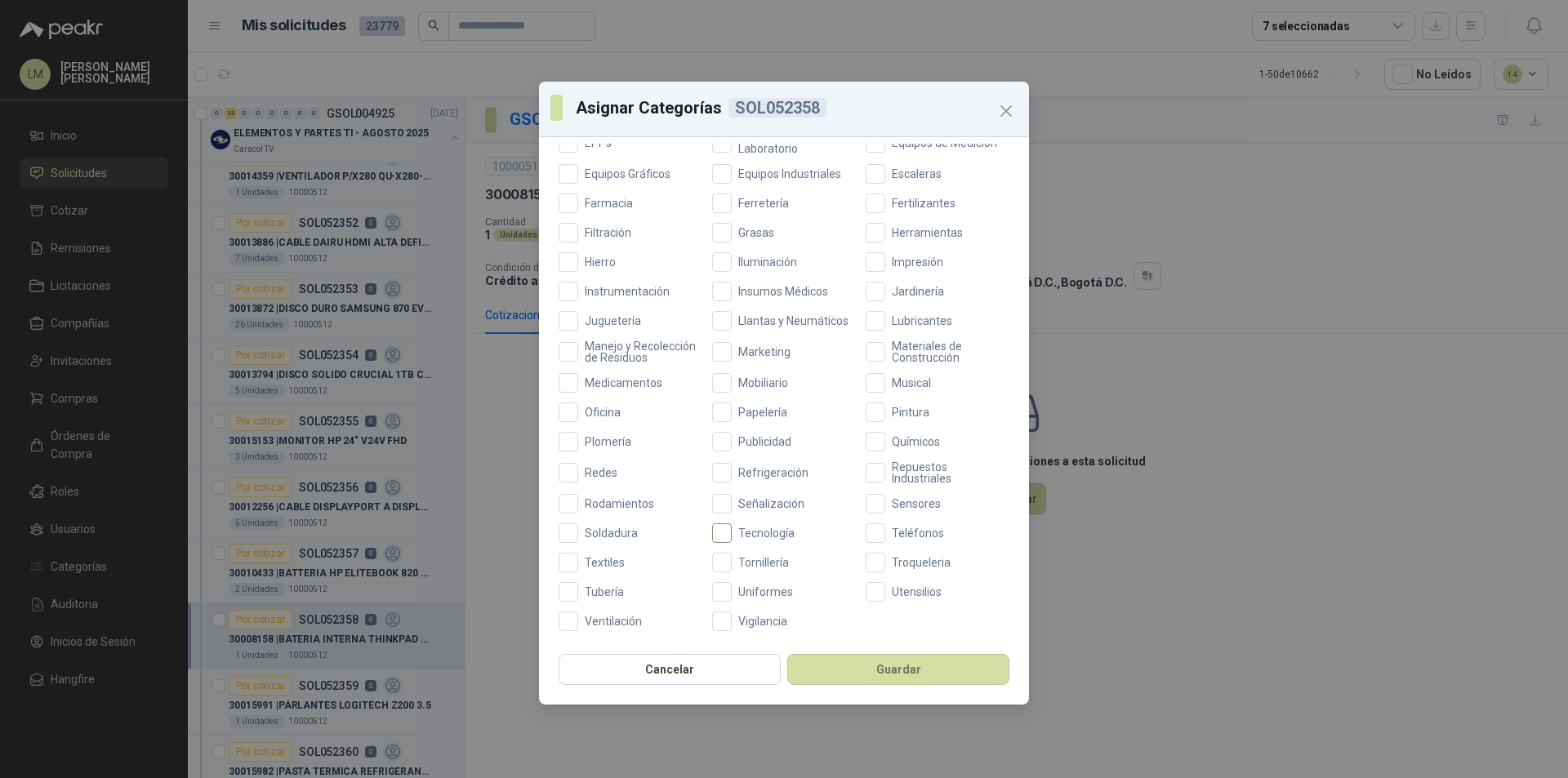
click at [732, 534] on span "Tecnología" at bounding box center [767, 533] width 70 height 12
click at [855, 666] on button "Guardar" at bounding box center [898, 669] width 222 height 31
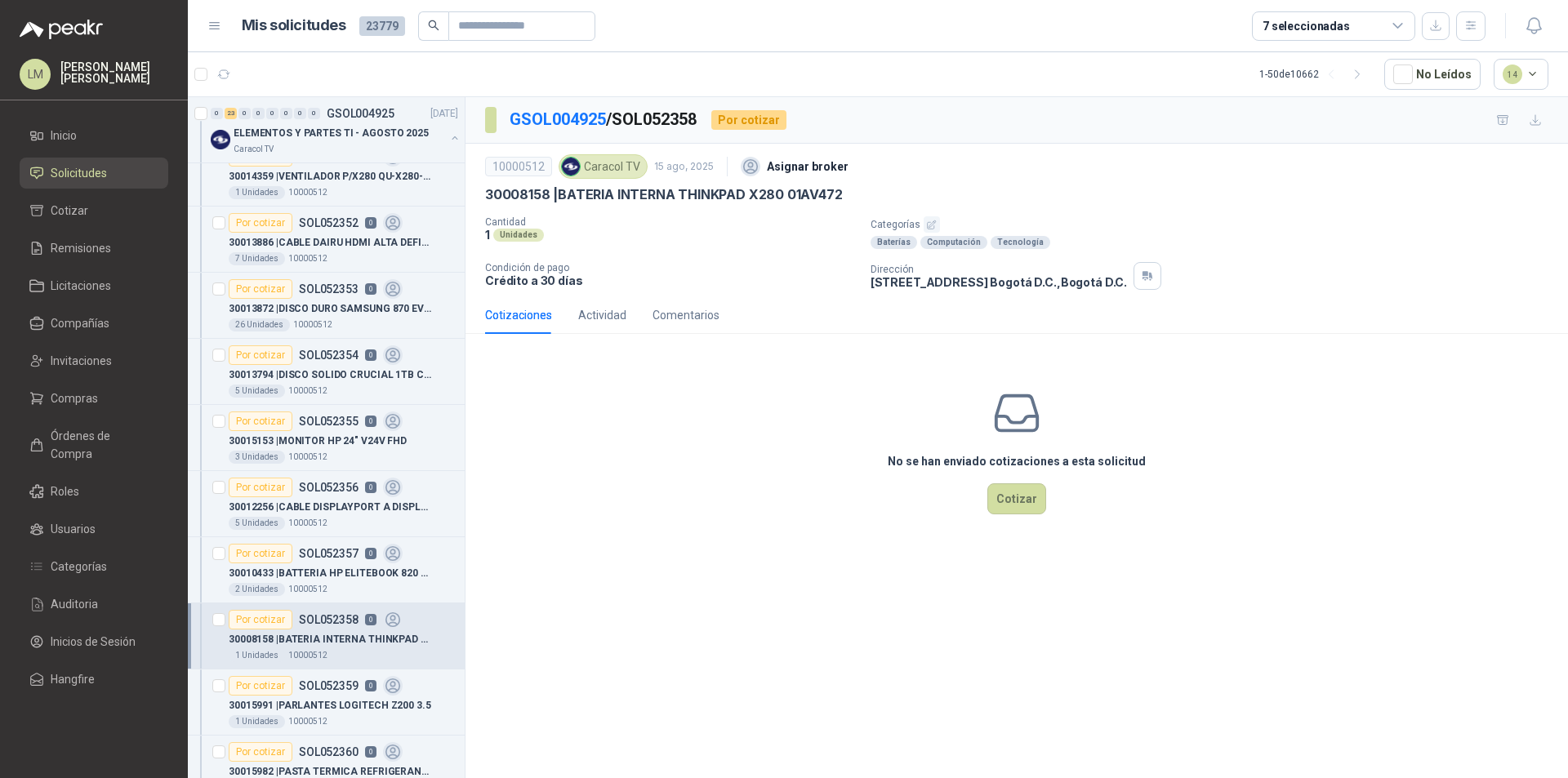
scroll to position [898, 0]
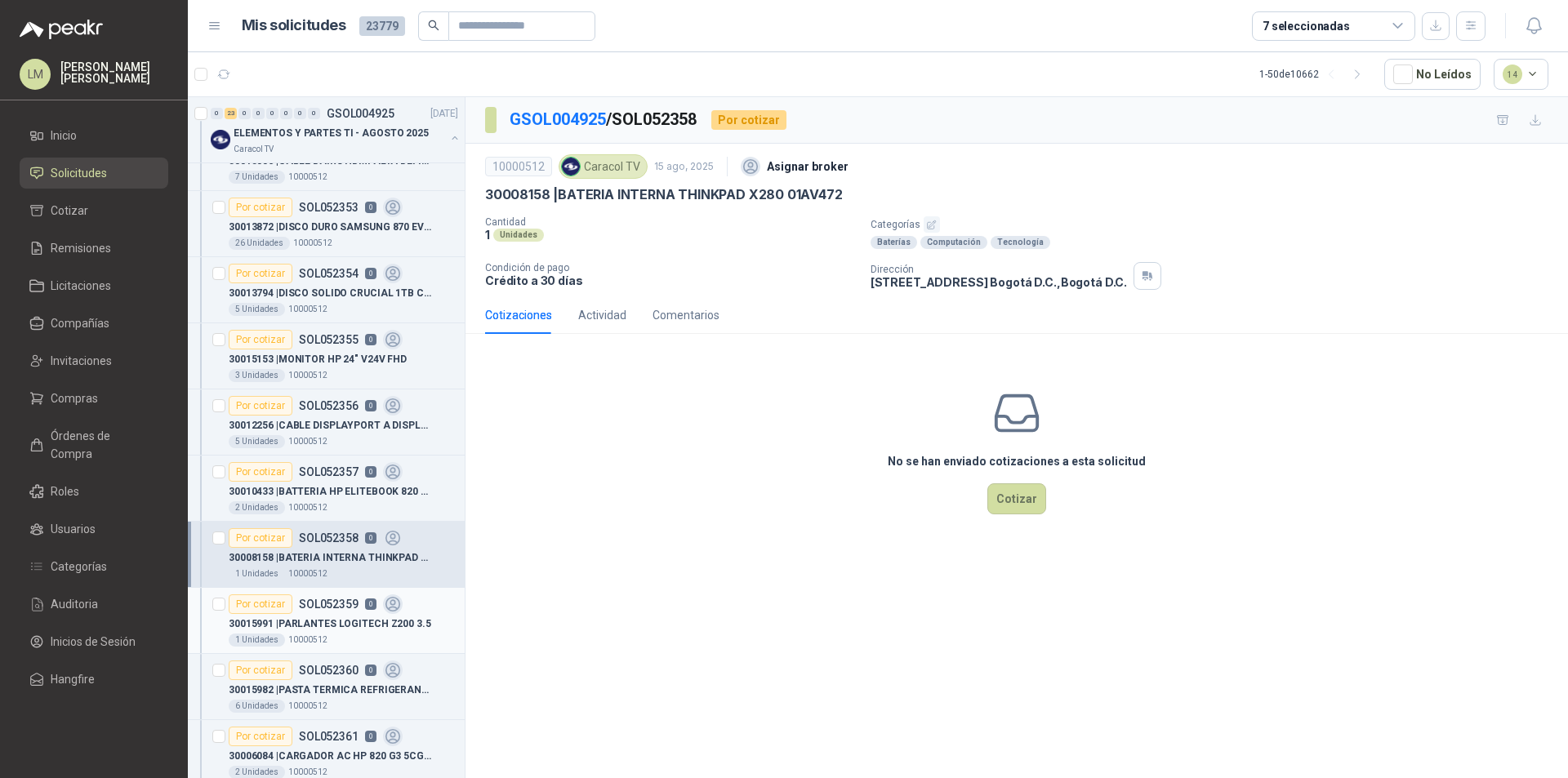
click at [313, 634] on p "10000512" at bounding box center [308, 640] width 39 height 13
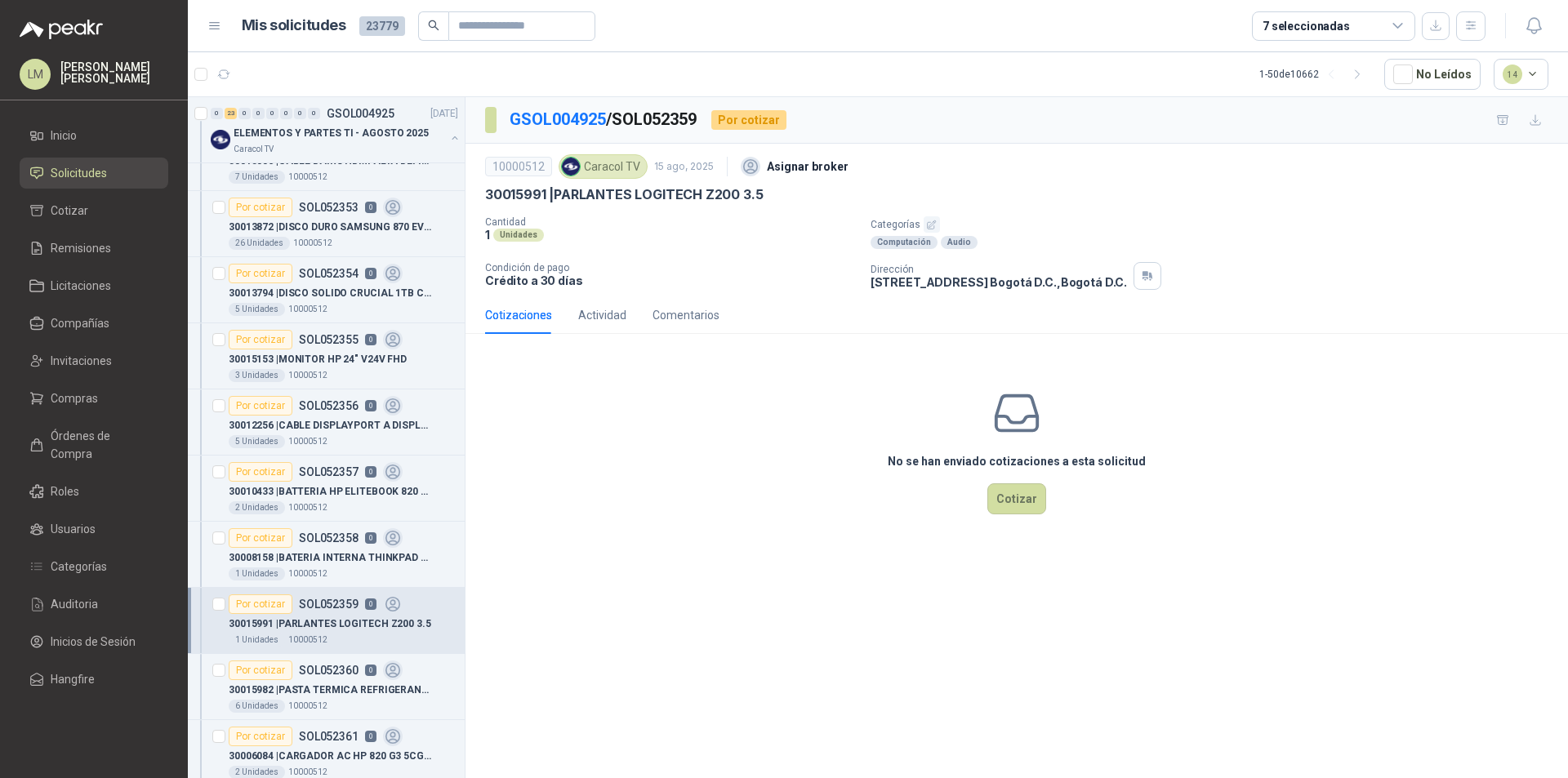
click at [931, 222] on icon "button" at bounding box center [932, 224] width 8 height 8
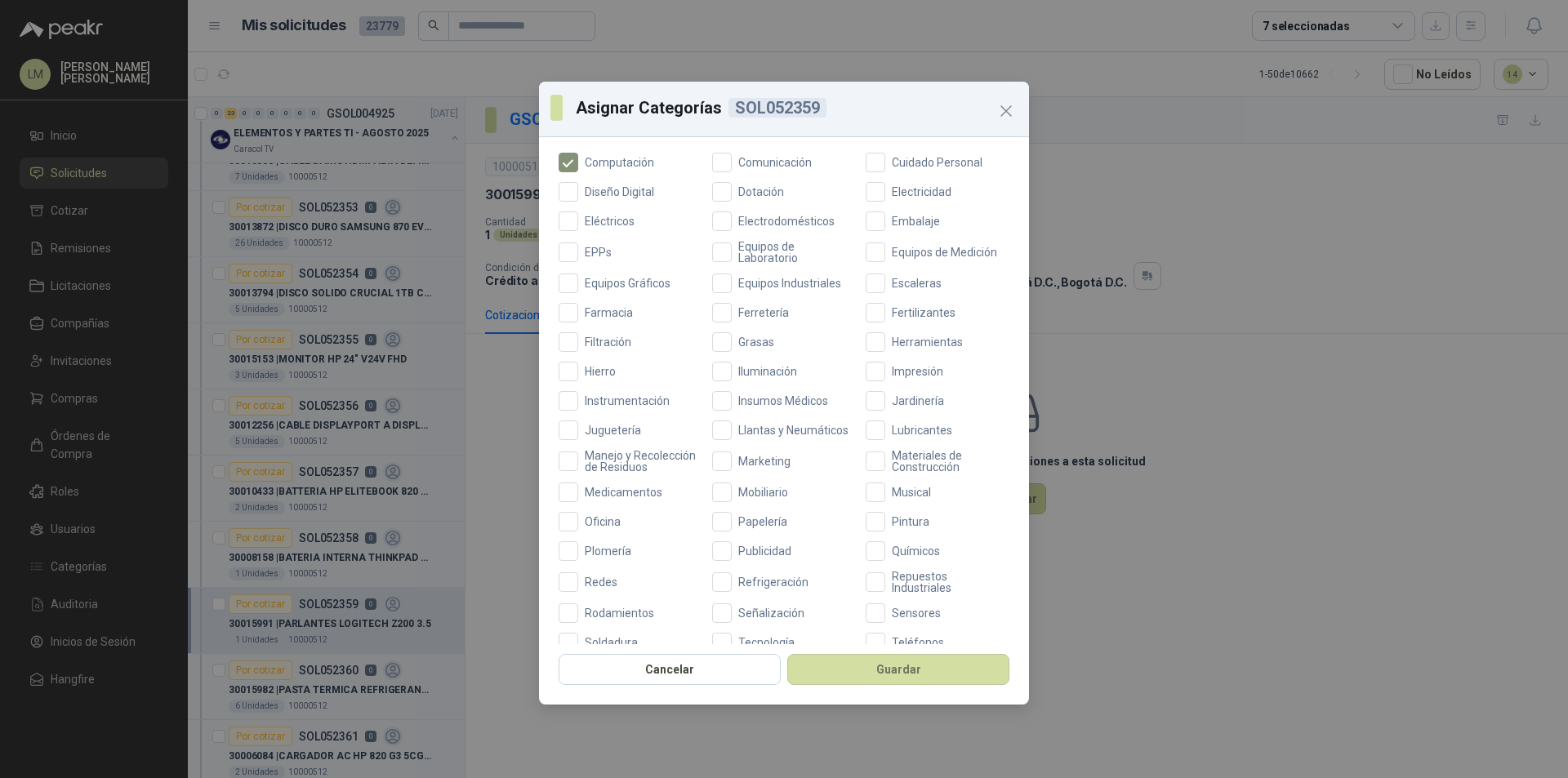
scroll to position [435, 0]
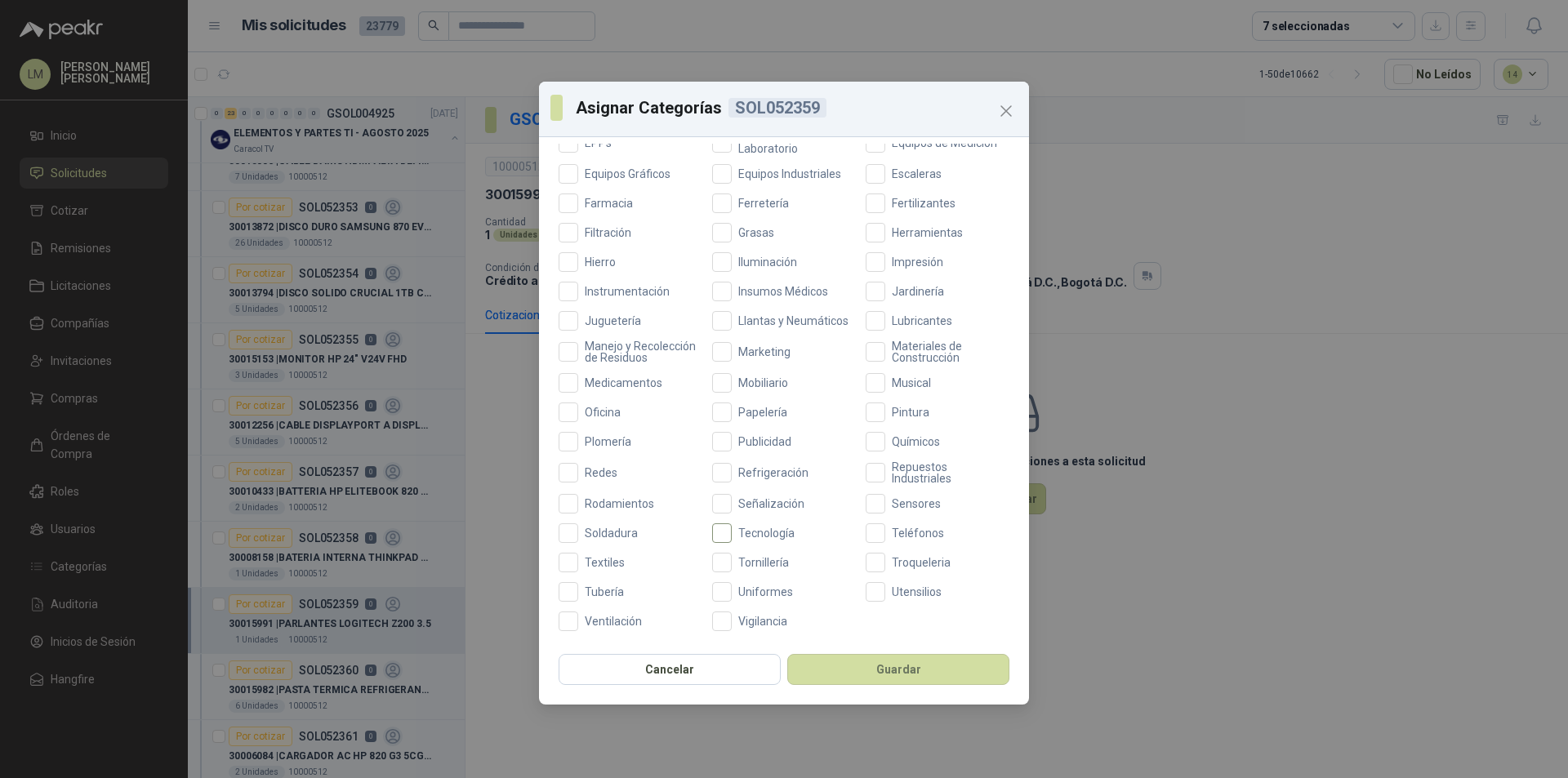
click at [728, 539] on label "Tecnología" at bounding box center [784, 534] width 144 height 20
click at [867, 665] on button "Guardar" at bounding box center [898, 669] width 222 height 31
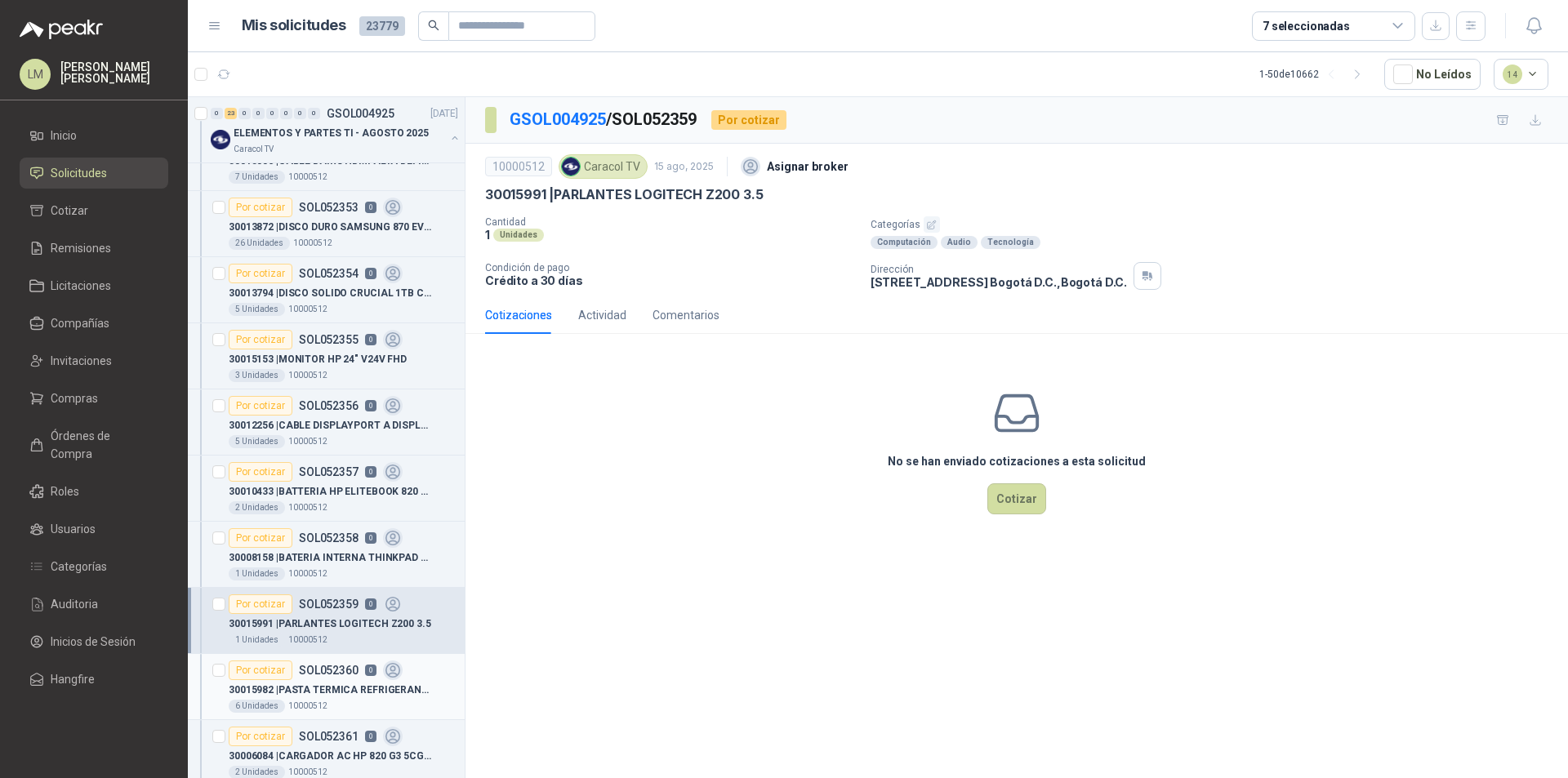
click at [337, 690] on p "30015982 | PASTA TERMICA REFRIGERANTE GENERICA" at bounding box center [330, 690] width 203 height 15
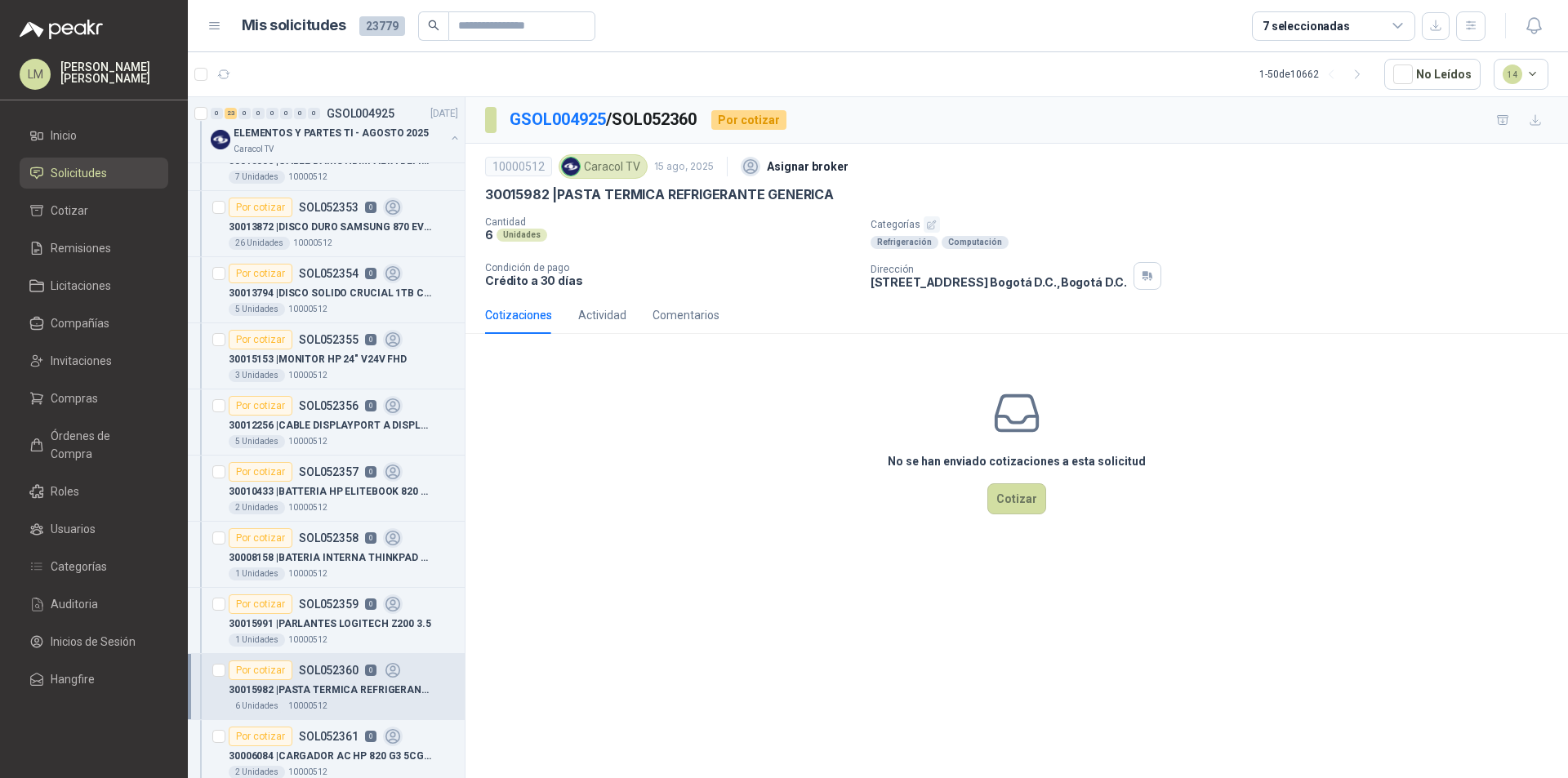
click at [931, 222] on icon "button" at bounding box center [932, 224] width 8 height 8
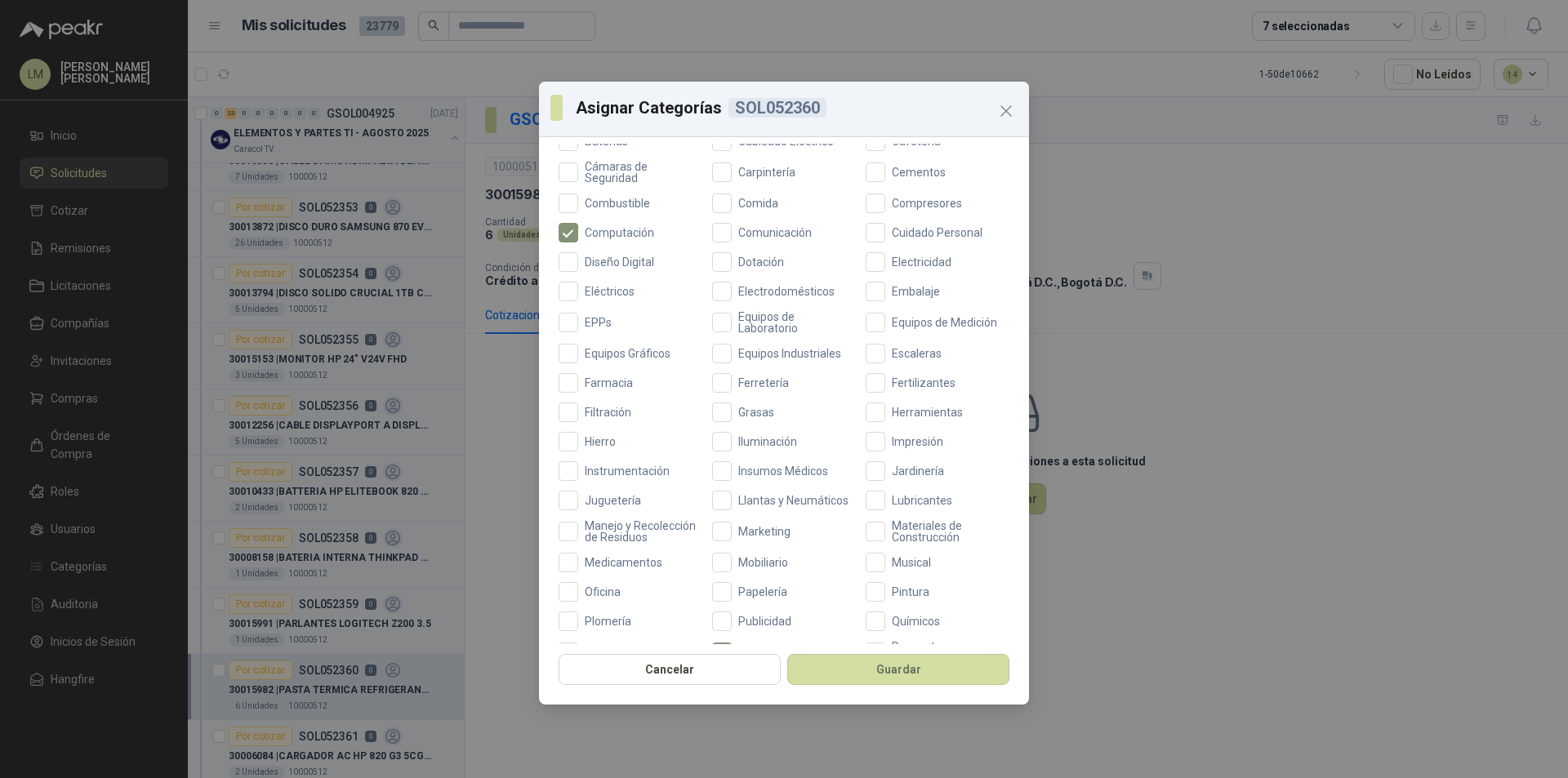
scroll to position [435, 0]
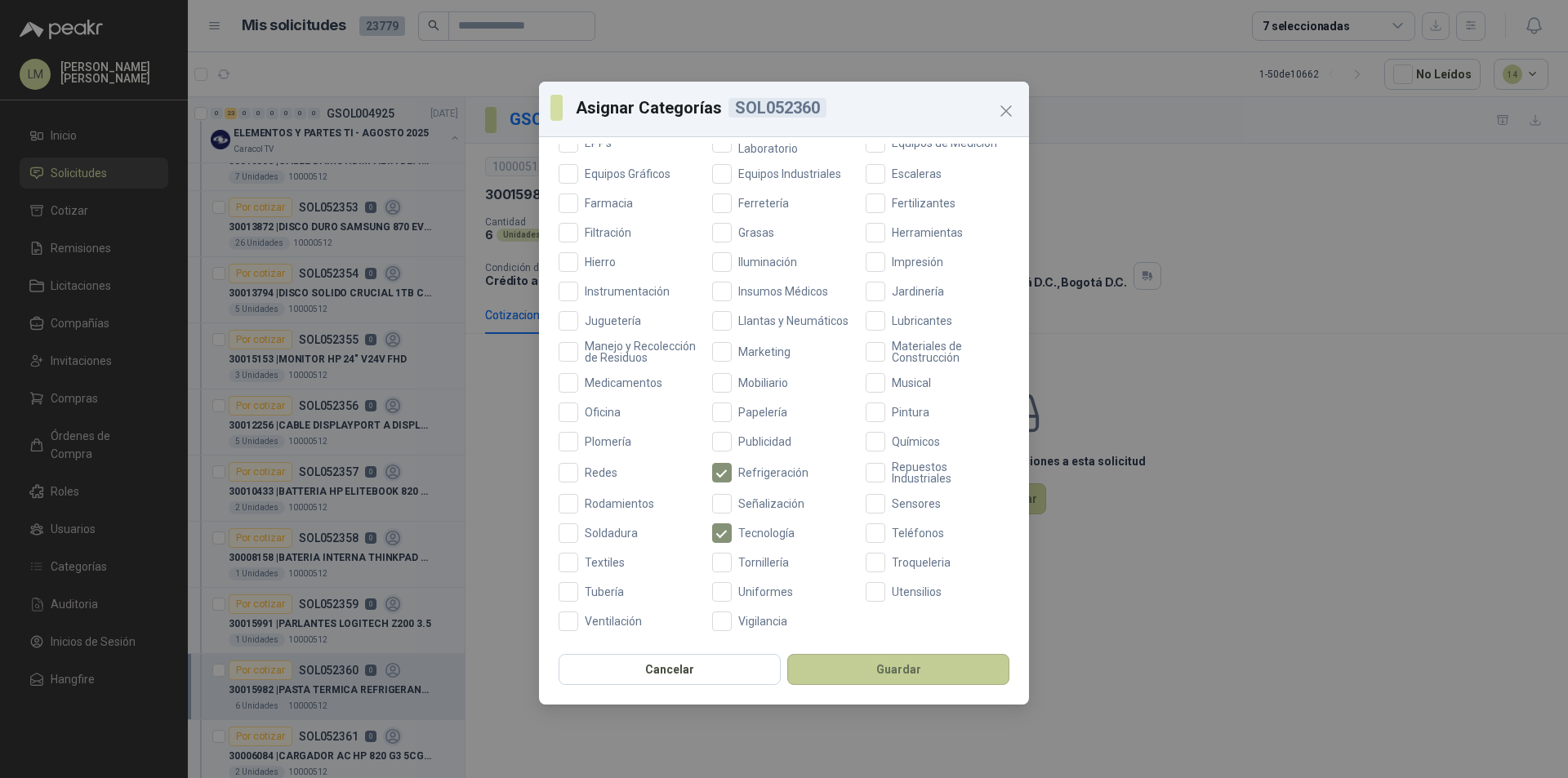
click at [877, 680] on button "Guardar" at bounding box center [898, 669] width 222 height 31
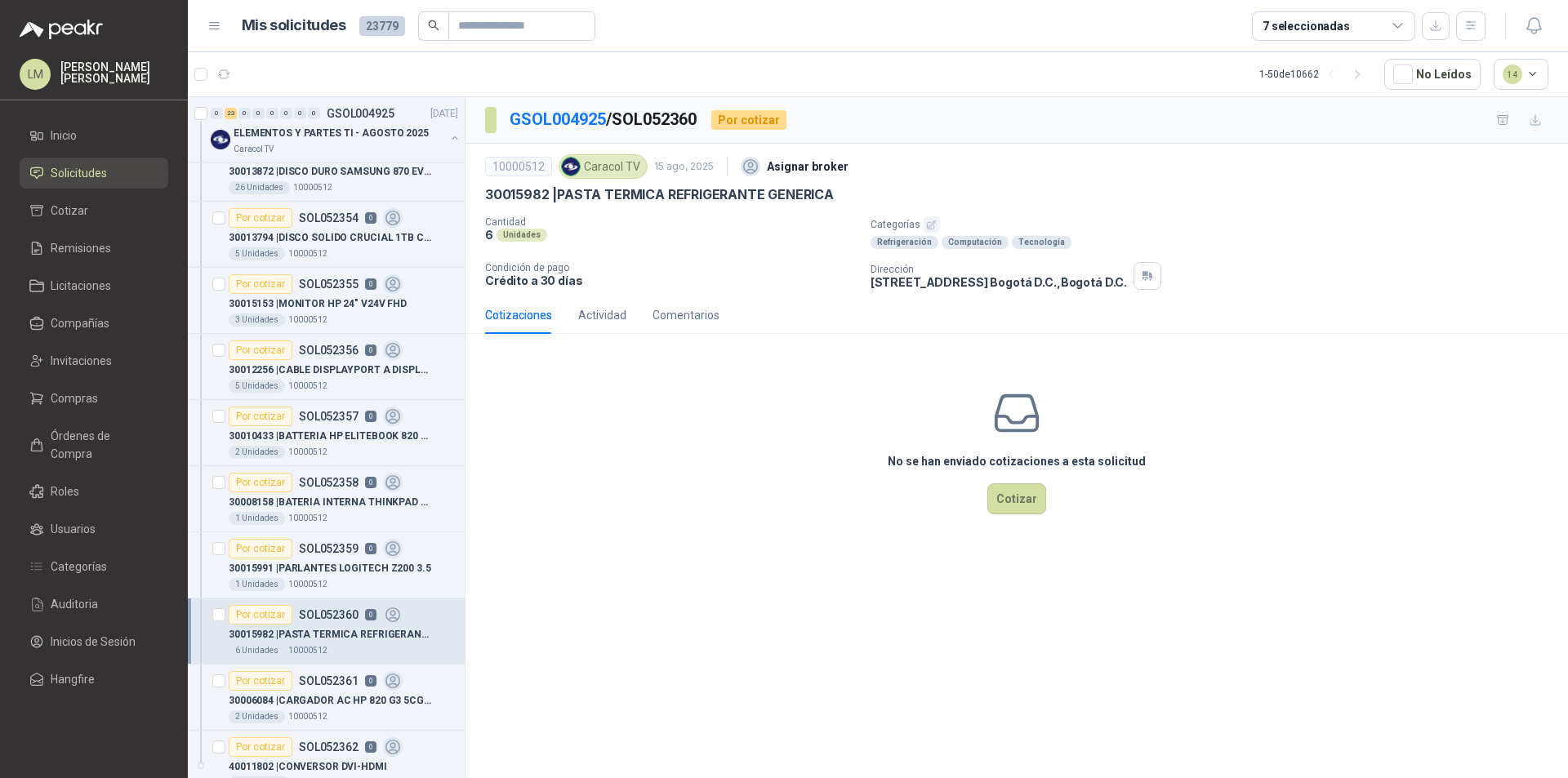
scroll to position [980, 0]
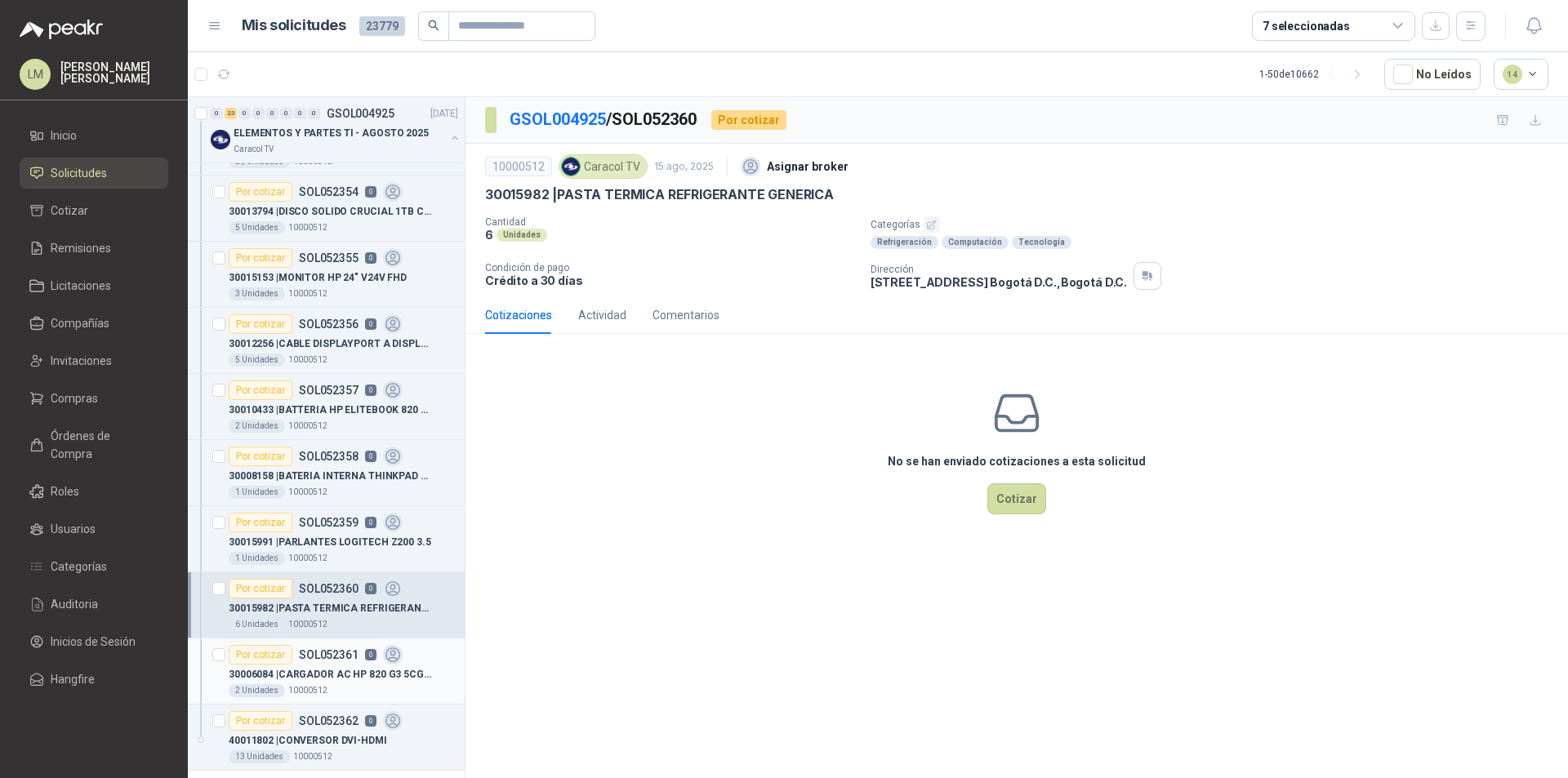
click at [328, 669] on p "30006084 | CARGADOR AC HP 820 G3 5CG71539SS" at bounding box center [330, 675] width 203 height 15
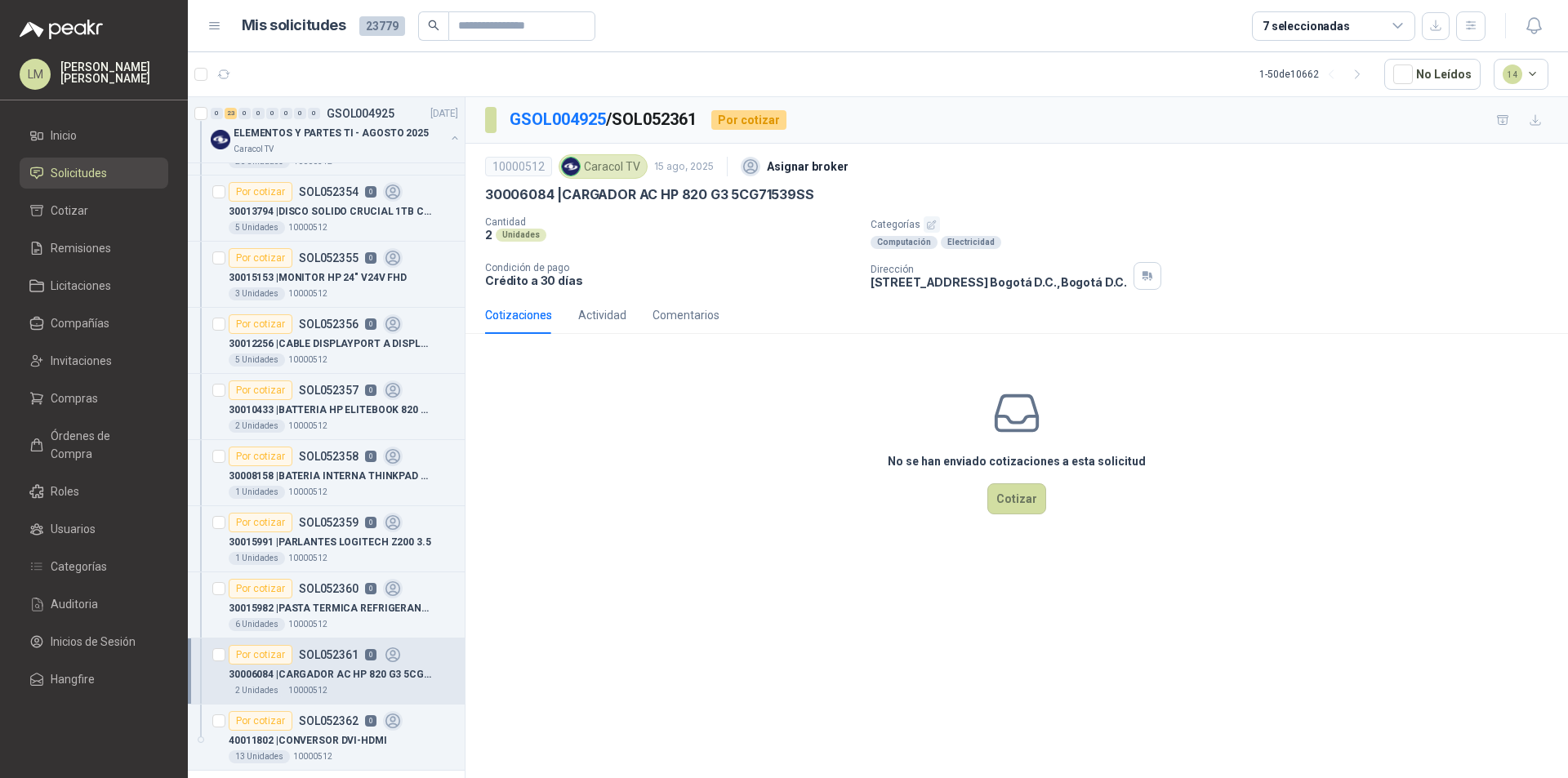
click at [924, 221] on button "button" at bounding box center [932, 225] width 16 height 16
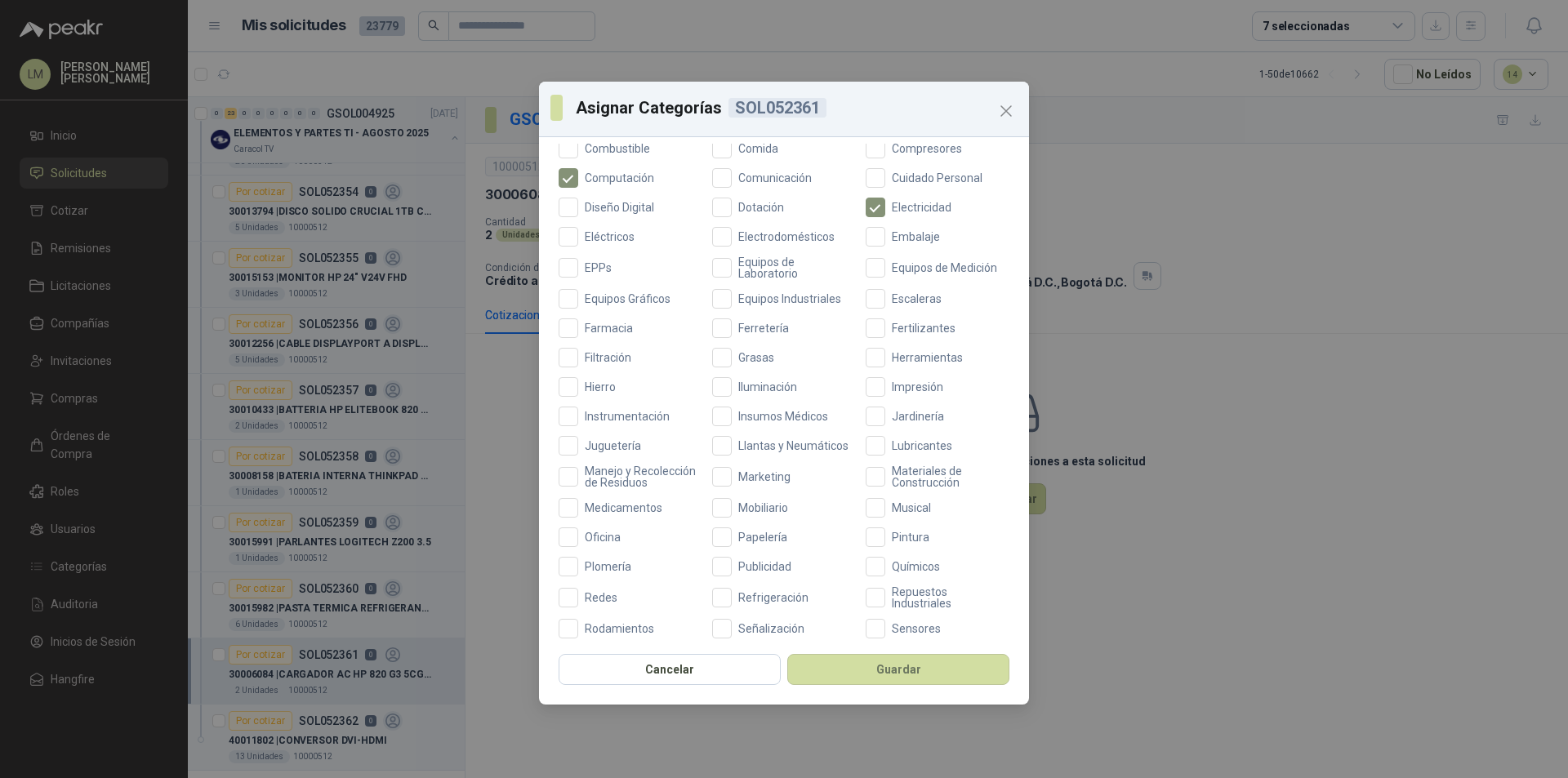
scroll to position [435, 0]
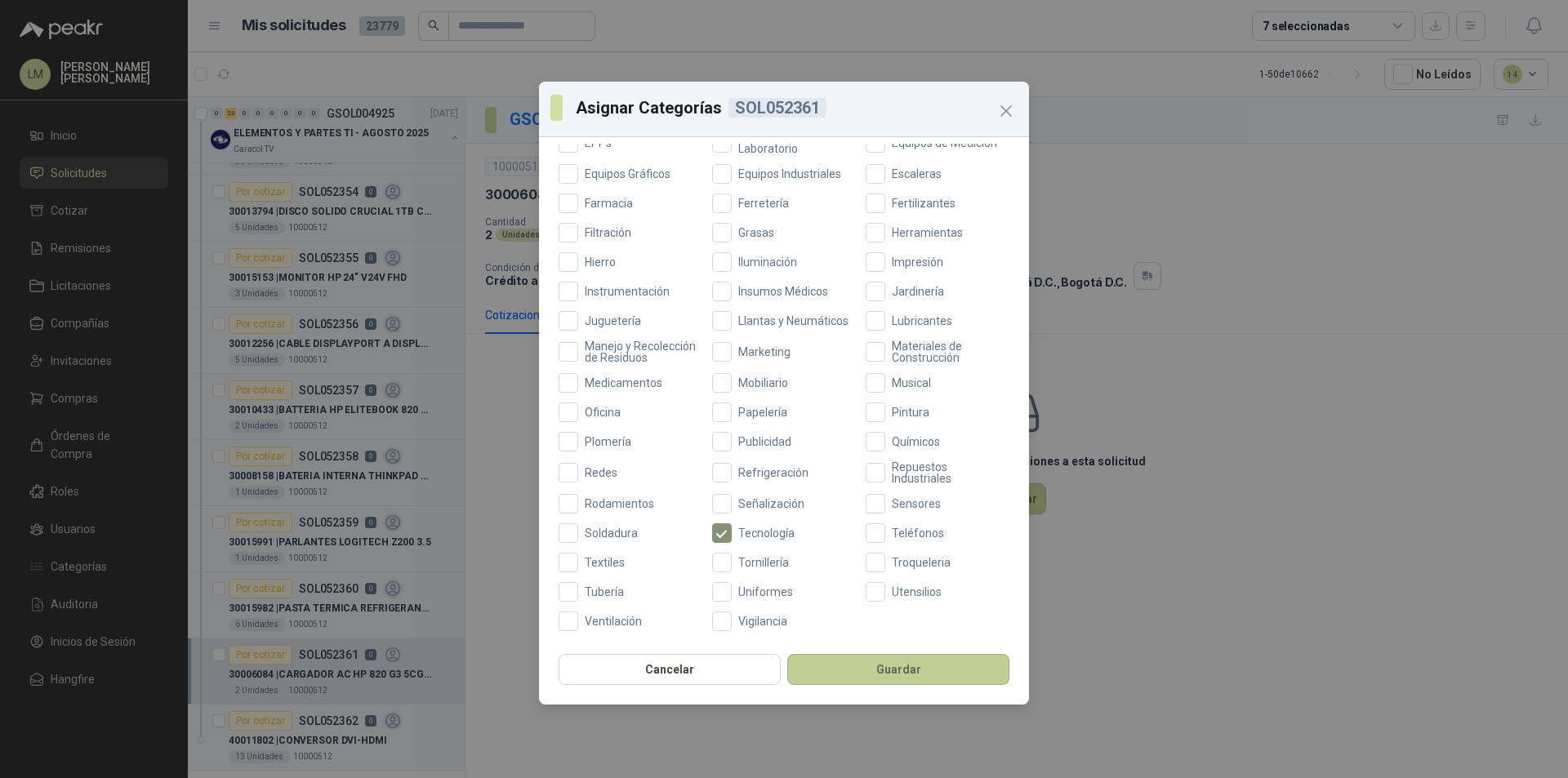
click at [870, 676] on button "Guardar" at bounding box center [898, 669] width 222 height 31
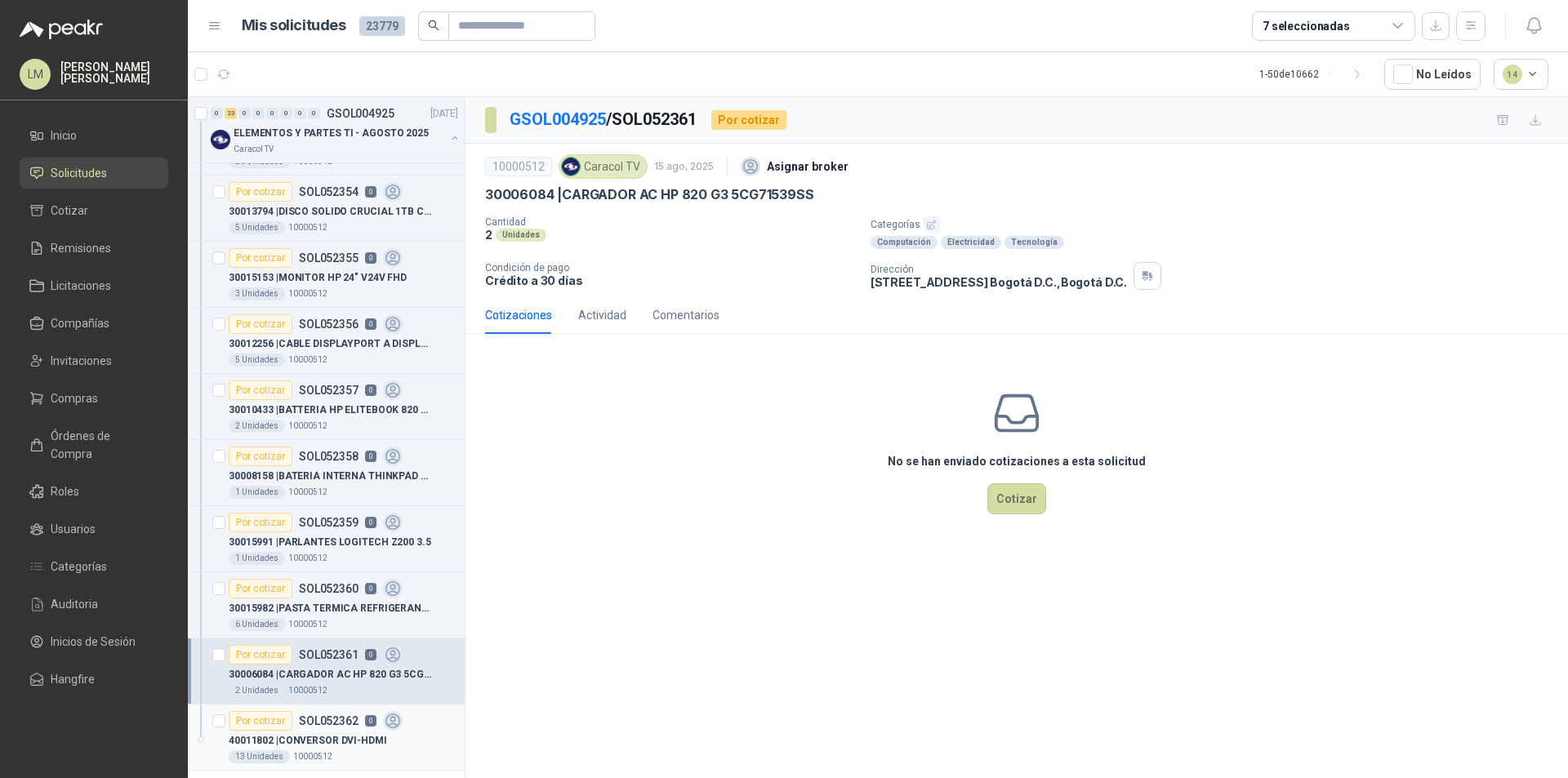
click at [315, 718] on p "SOL052362" at bounding box center [328, 721] width 60 height 12
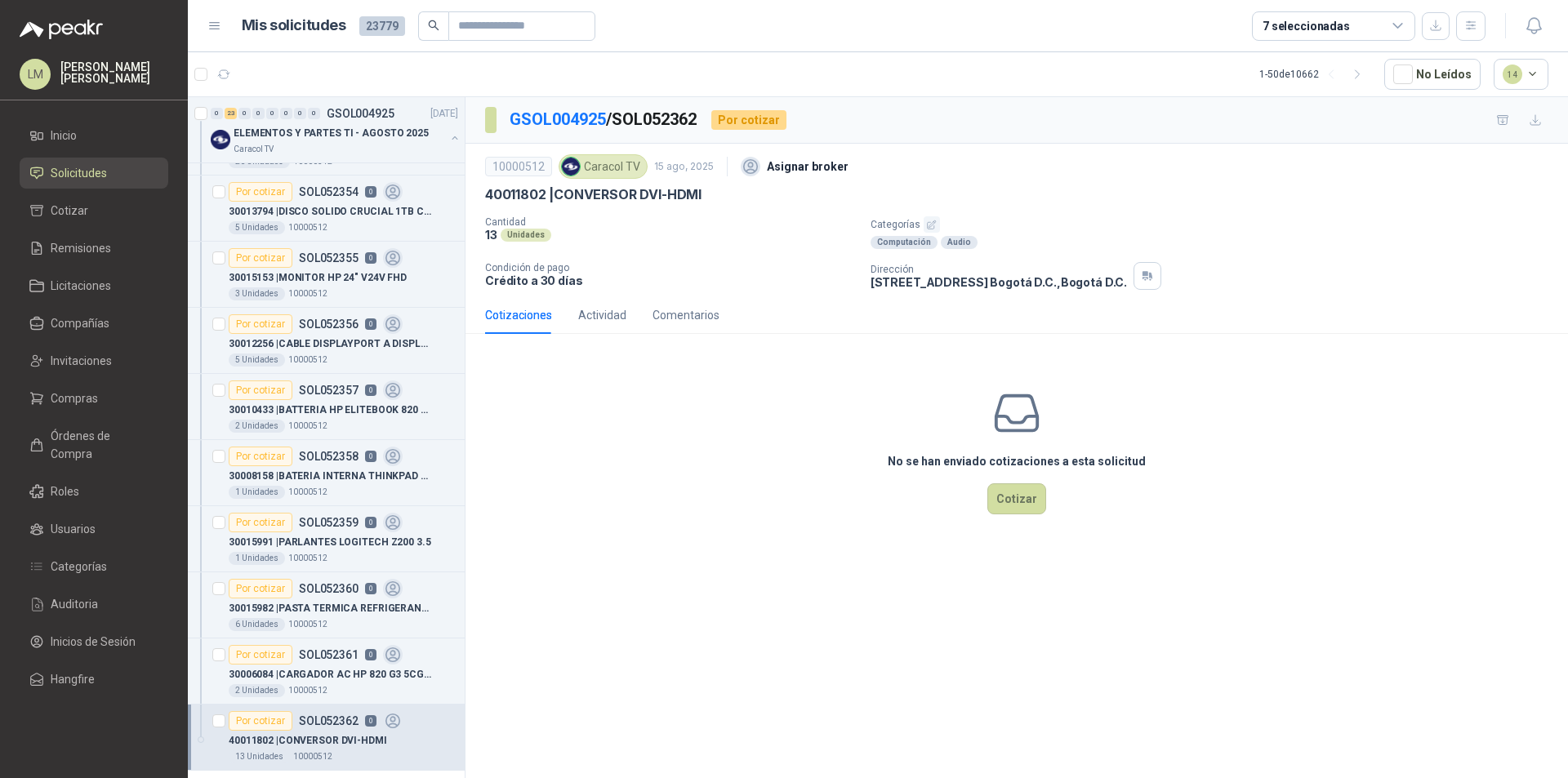
click at [926, 223] on icon "button" at bounding box center [932, 225] width 11 height 11
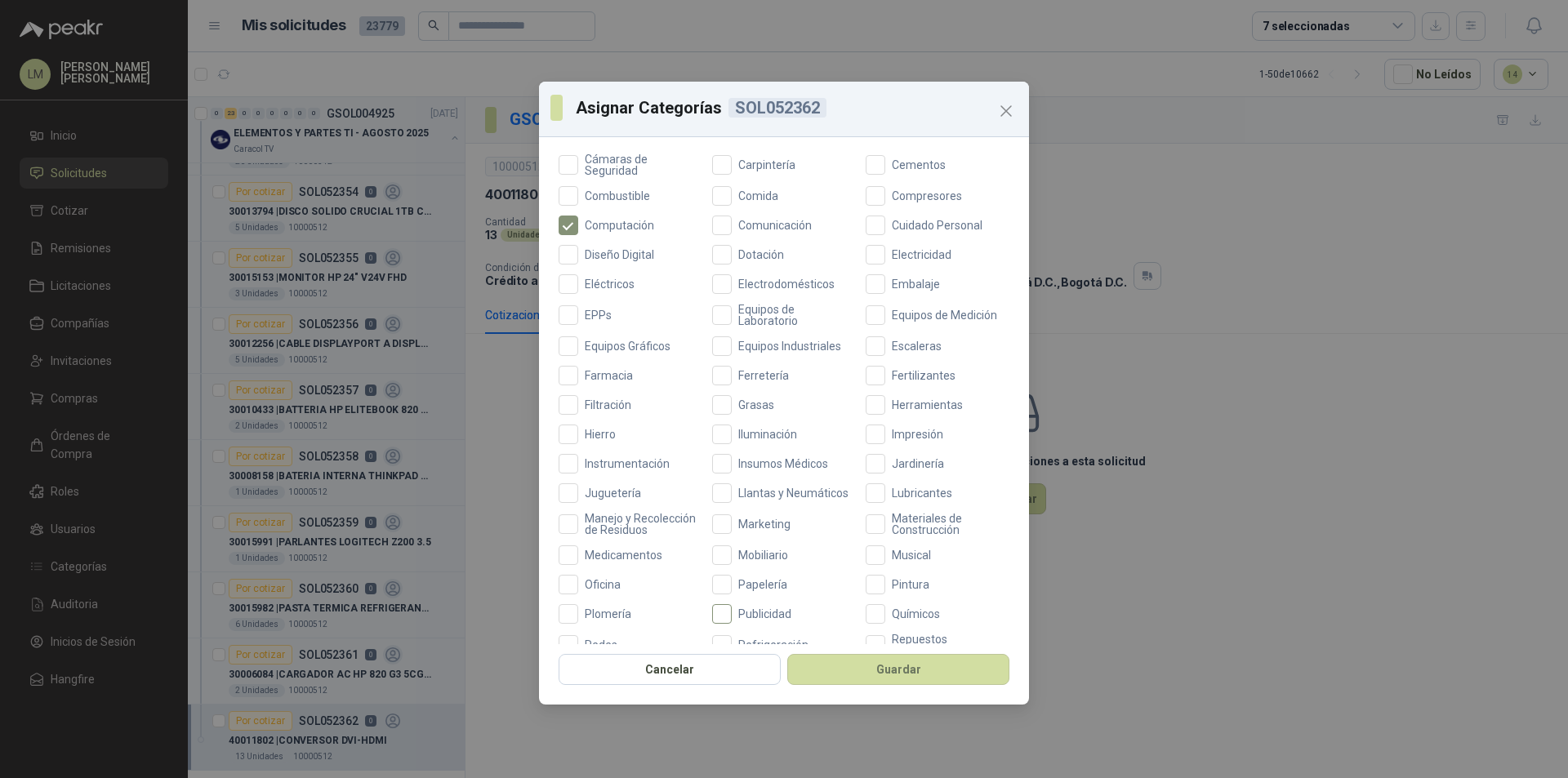
scroll to position [435, 0]
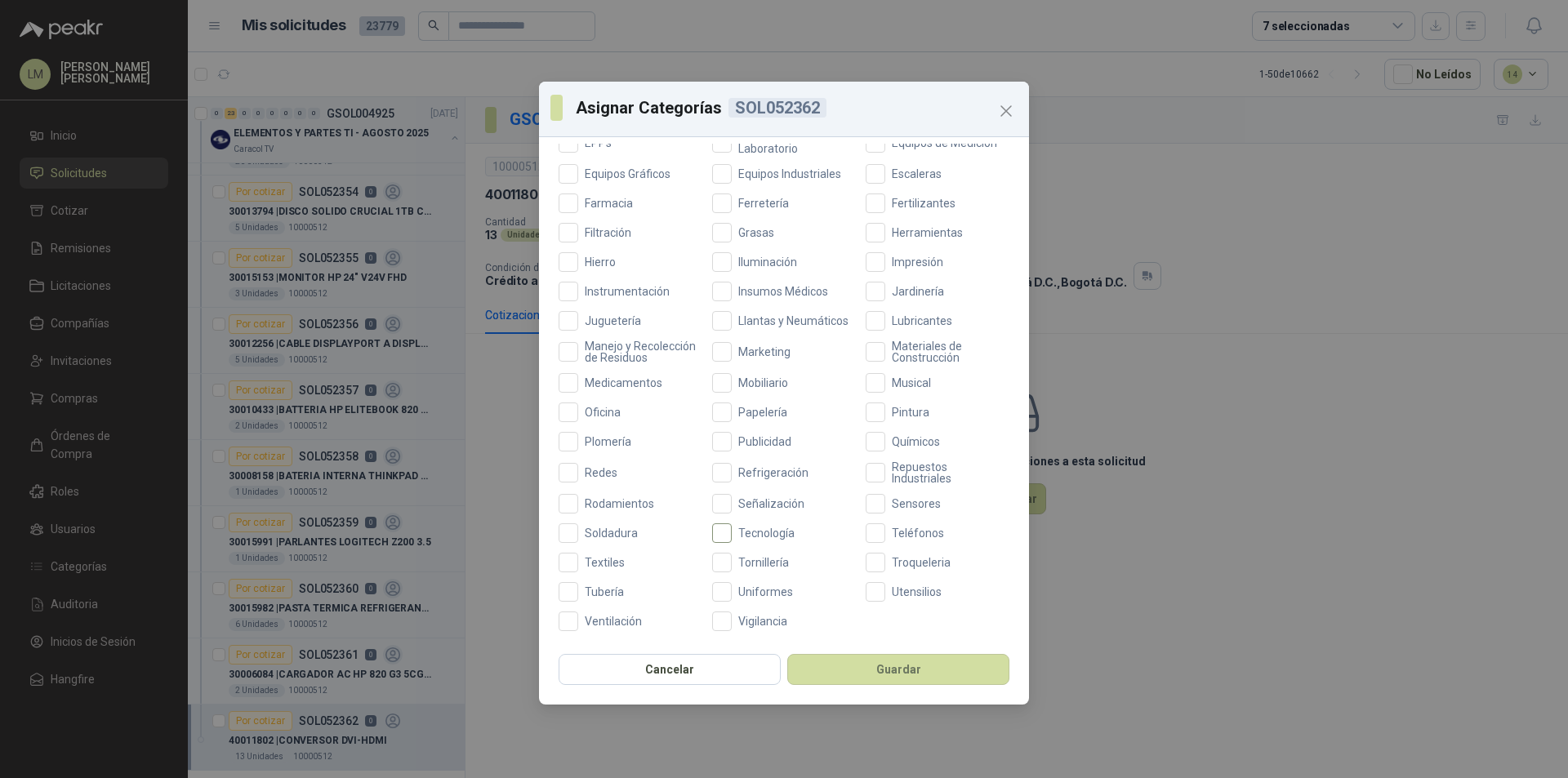
click at [732, 531] on span "Tecnología" at bounding box center [767, 533] width 70 height 12
click at [855, 676] on button "Guardar" at bounding box center [898, 669] width 222 height 31
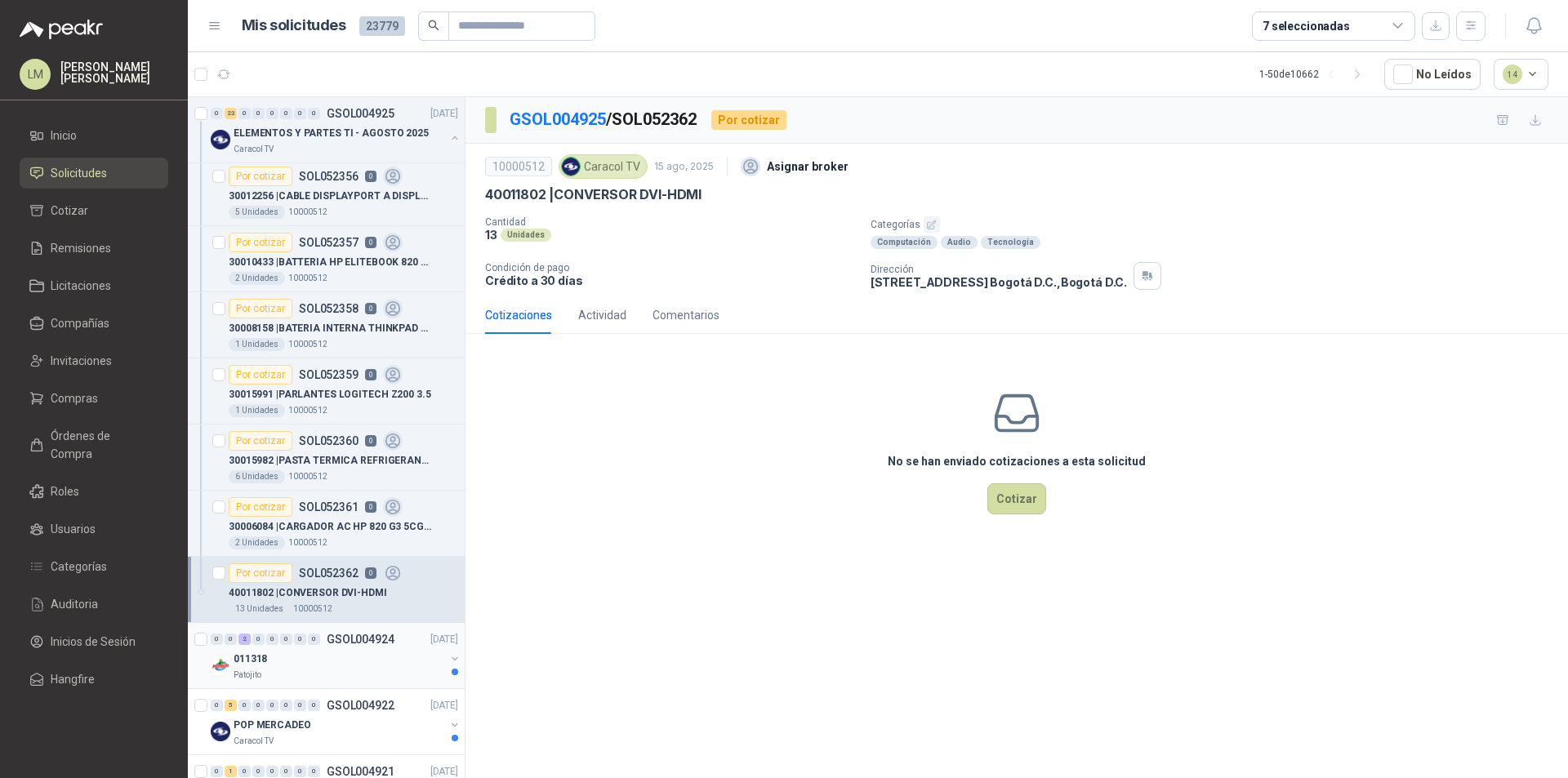
scroll to position [1143, 0]
